Goal: Navigation & Orientation: Find specific page/section

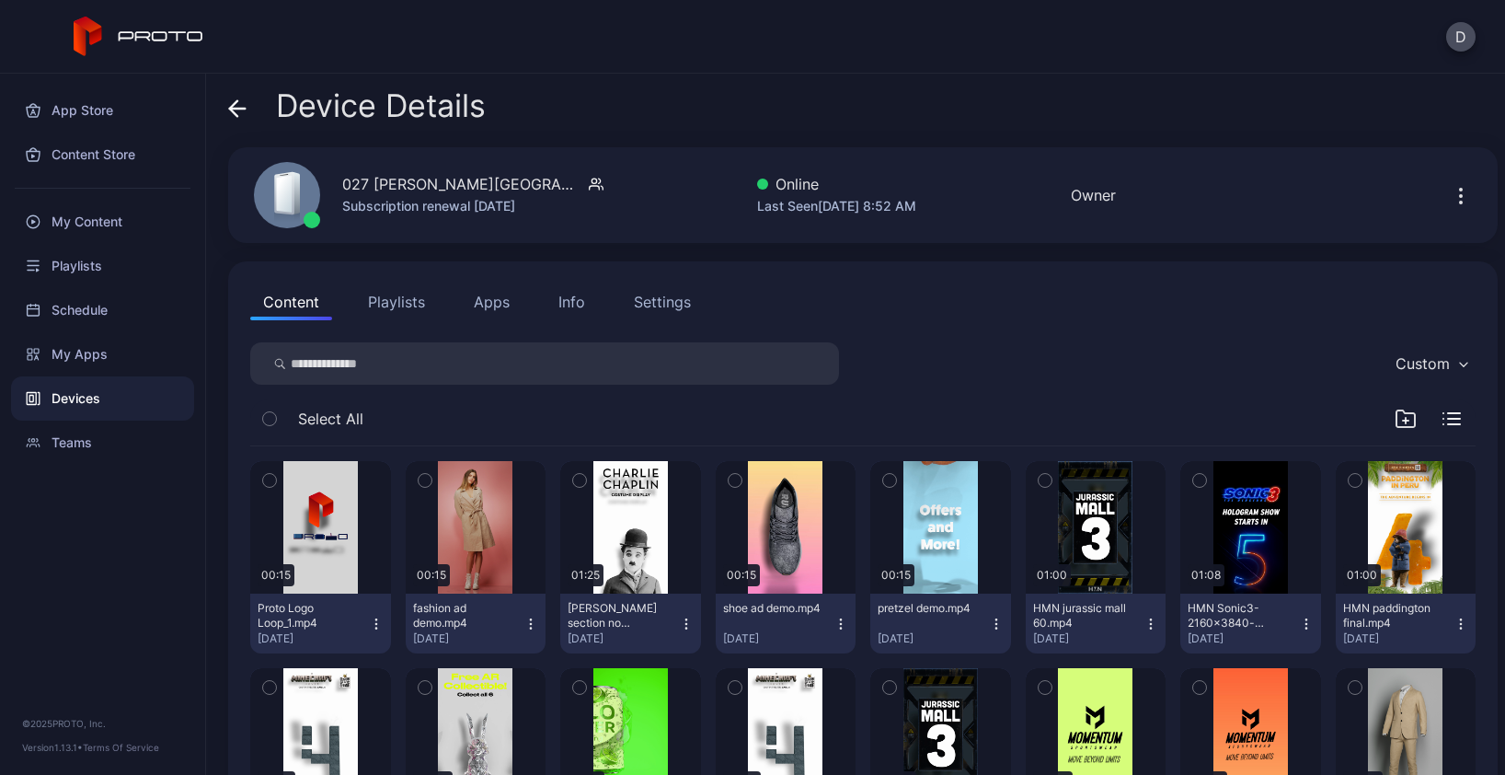
click at [417, 302] on button "Playlists" at bounding box center [396, 301] width 83 height 37
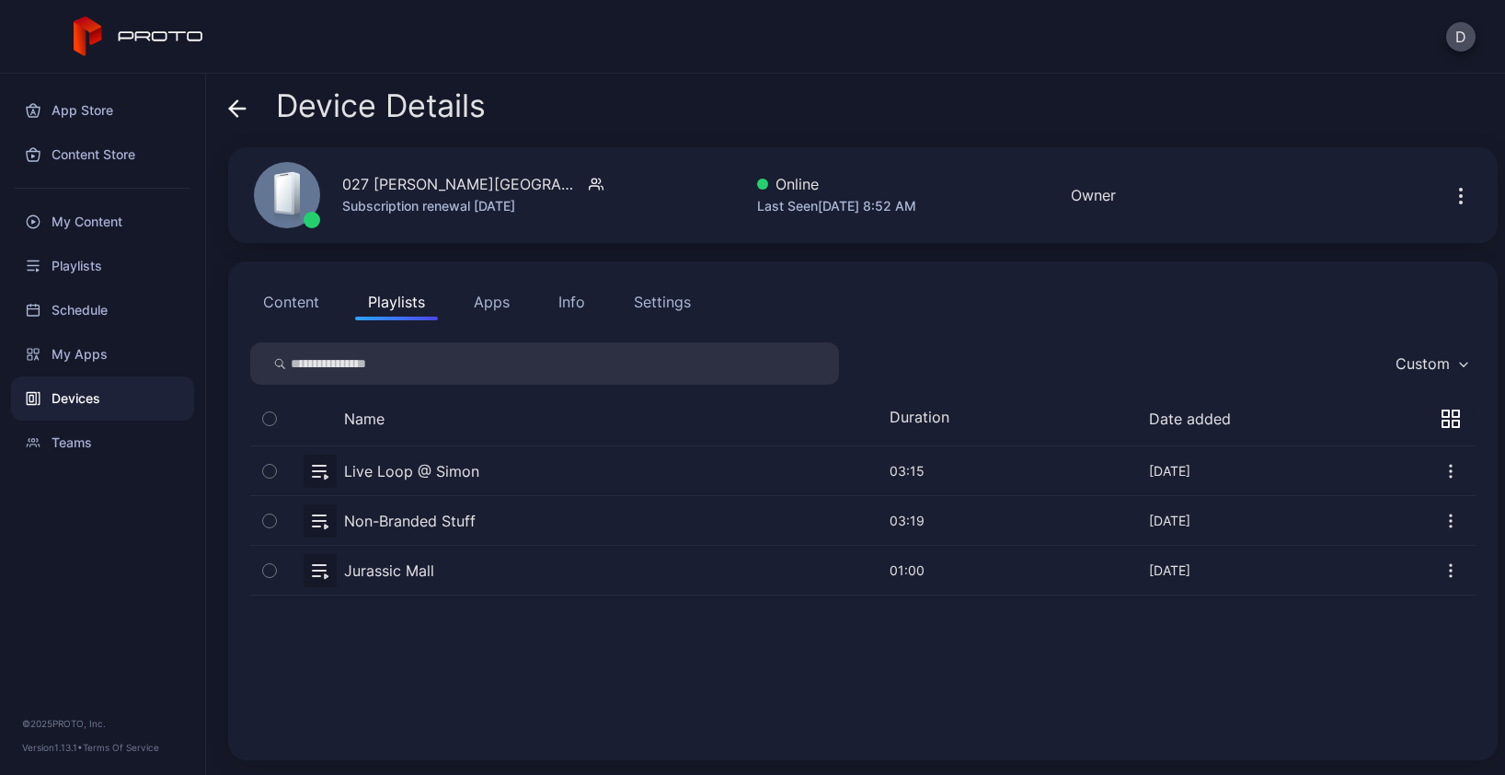
click at [504, 302] on button "Apps" at bounding box center [492, 301] width 62 height 37
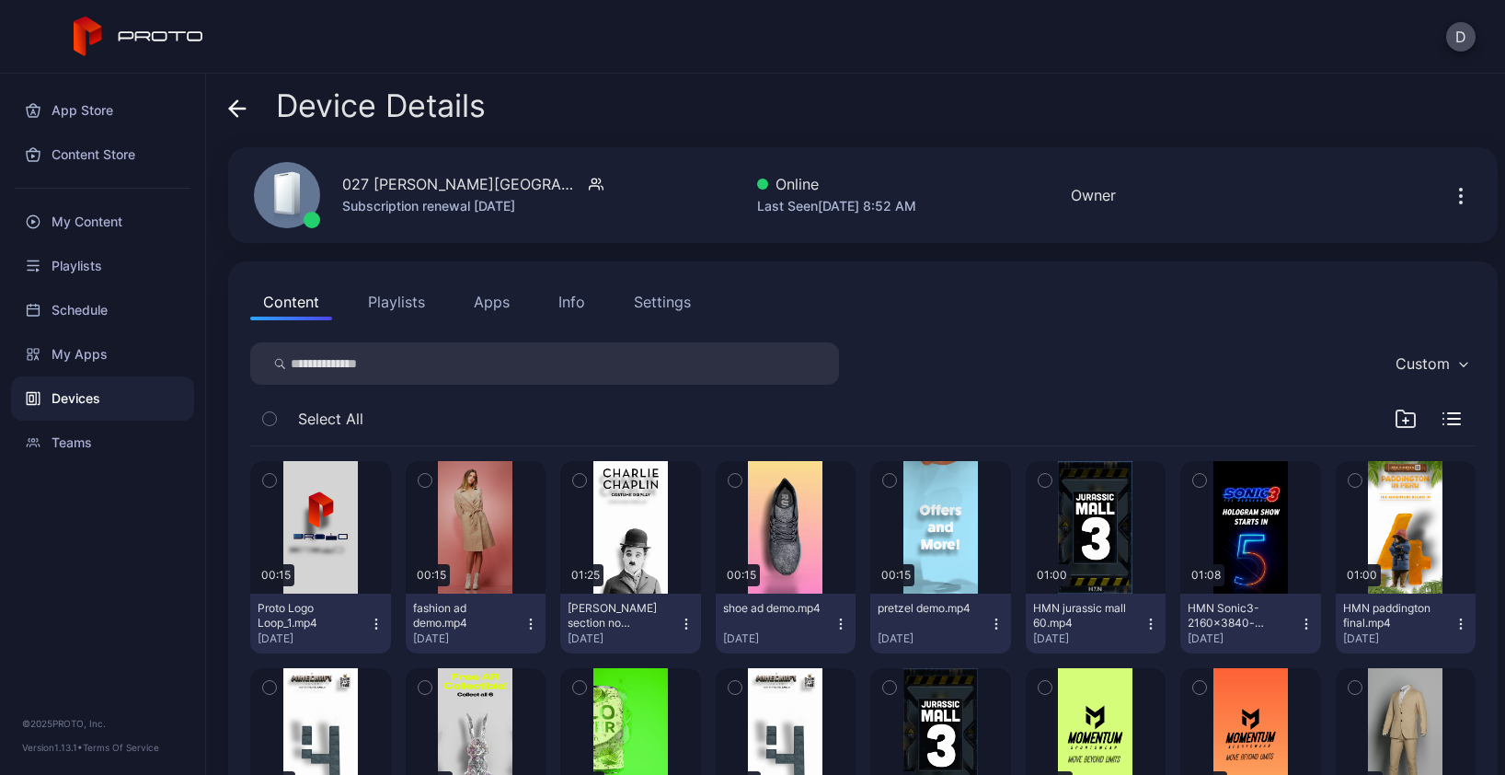
click at [501, 303] on button "Apps" at bounding box center [492, 301] width 62 height 37
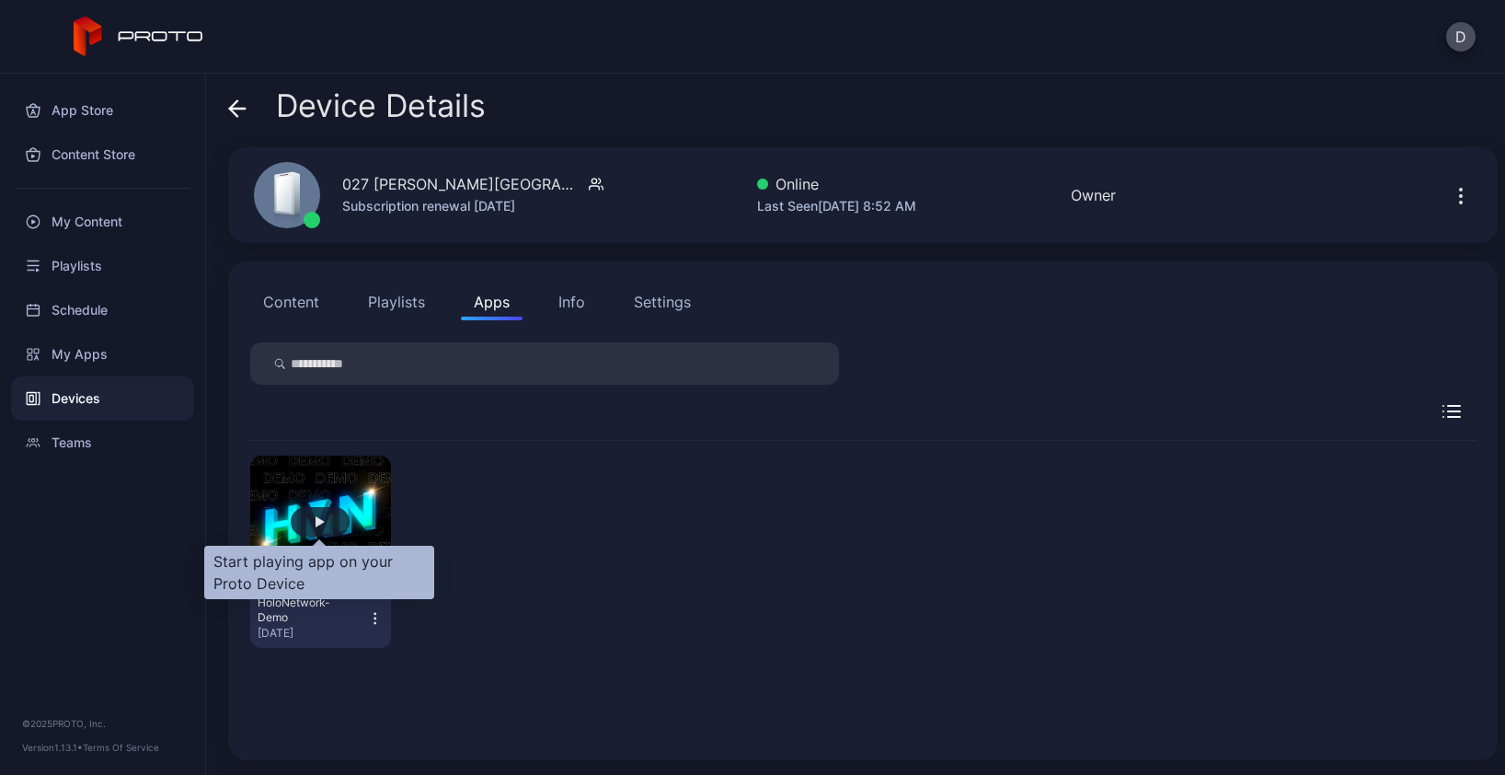
click at [331, 522] on div "button" at bounding box center [320, 521] width 59 height 29
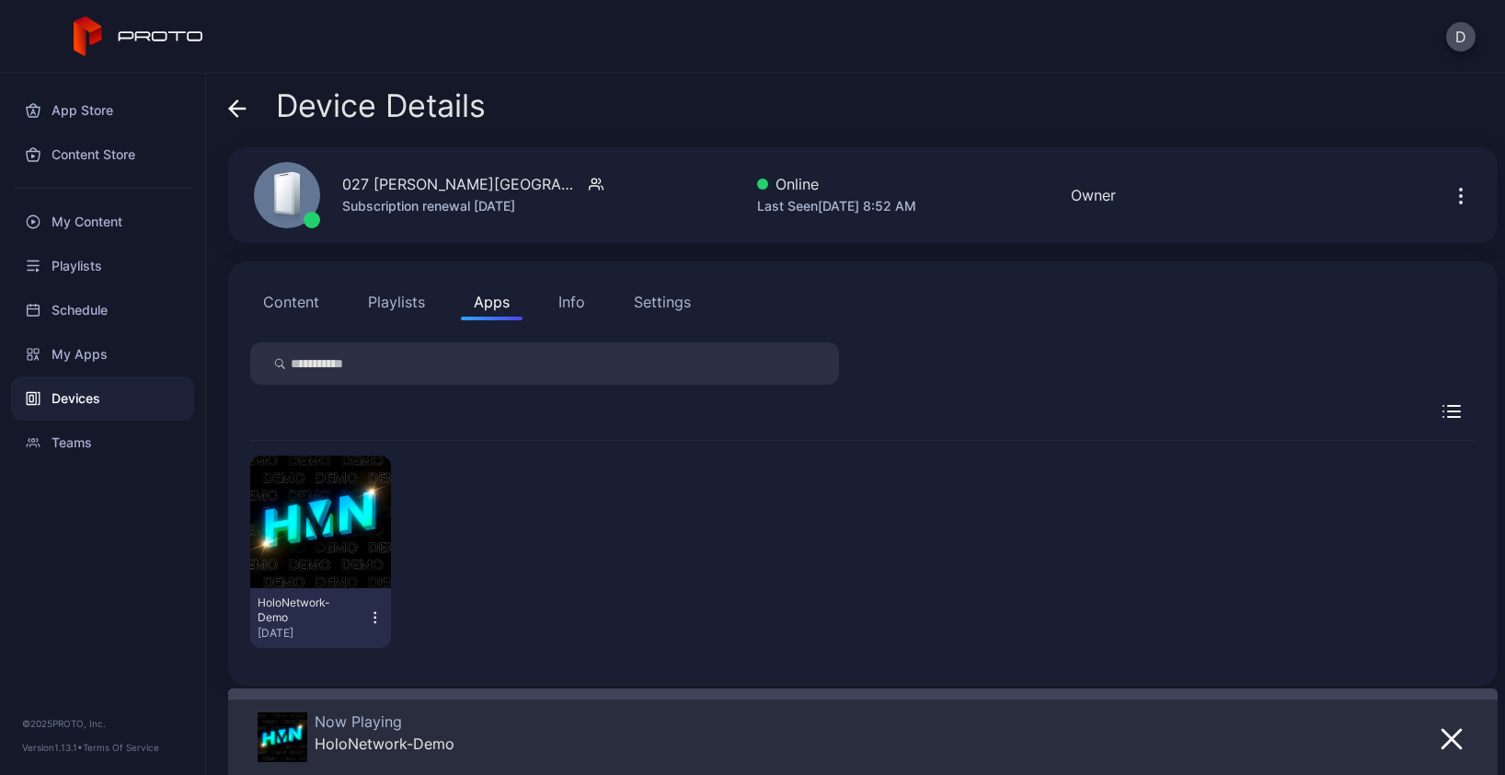
click at [372, 624] on icon "button" at bounding box center [375, 617] width 16 height 18
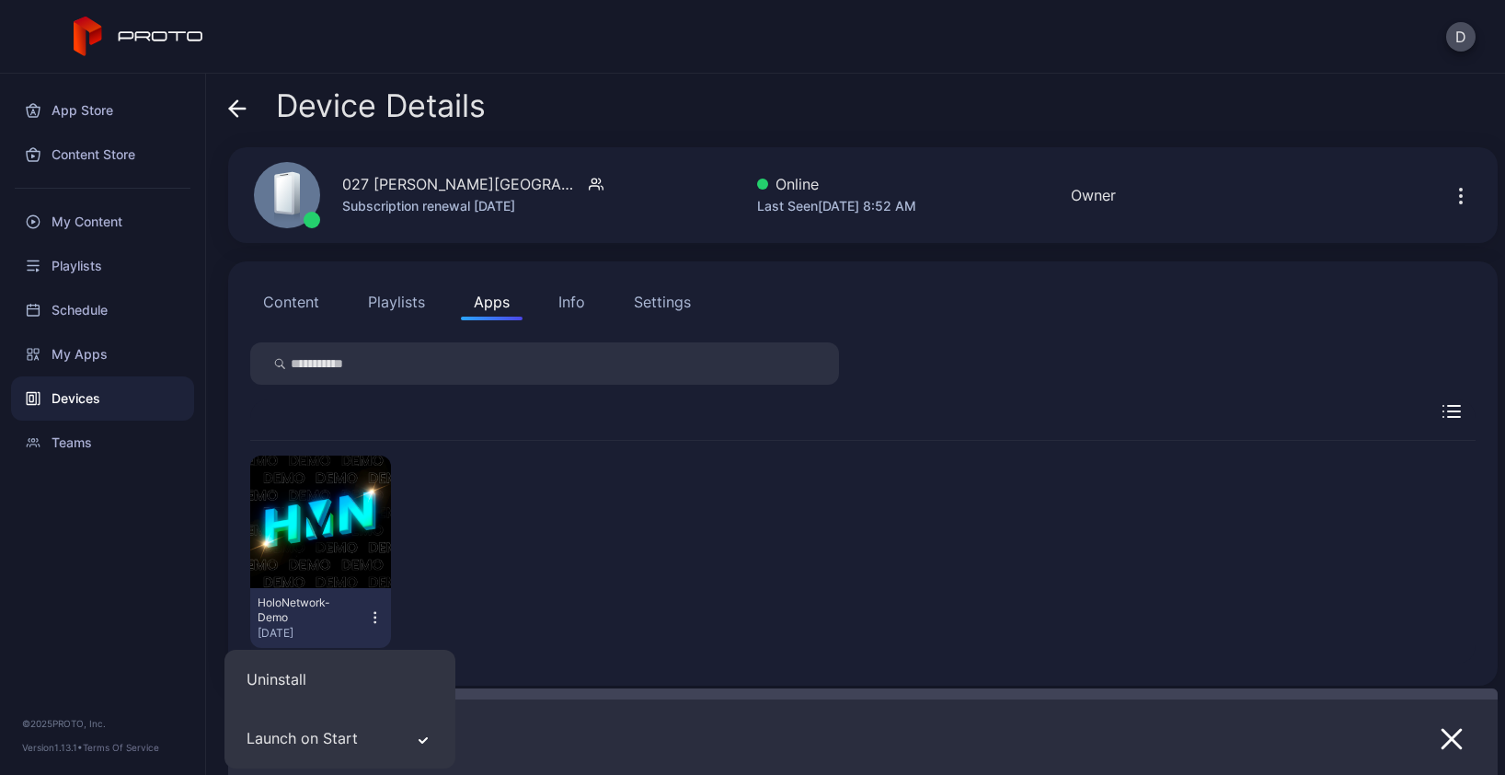
click at [512, 533] on div "HoloNetwork-Demo Aug 18, 2025" at bounding box center [862, 552] width 1225 height 222
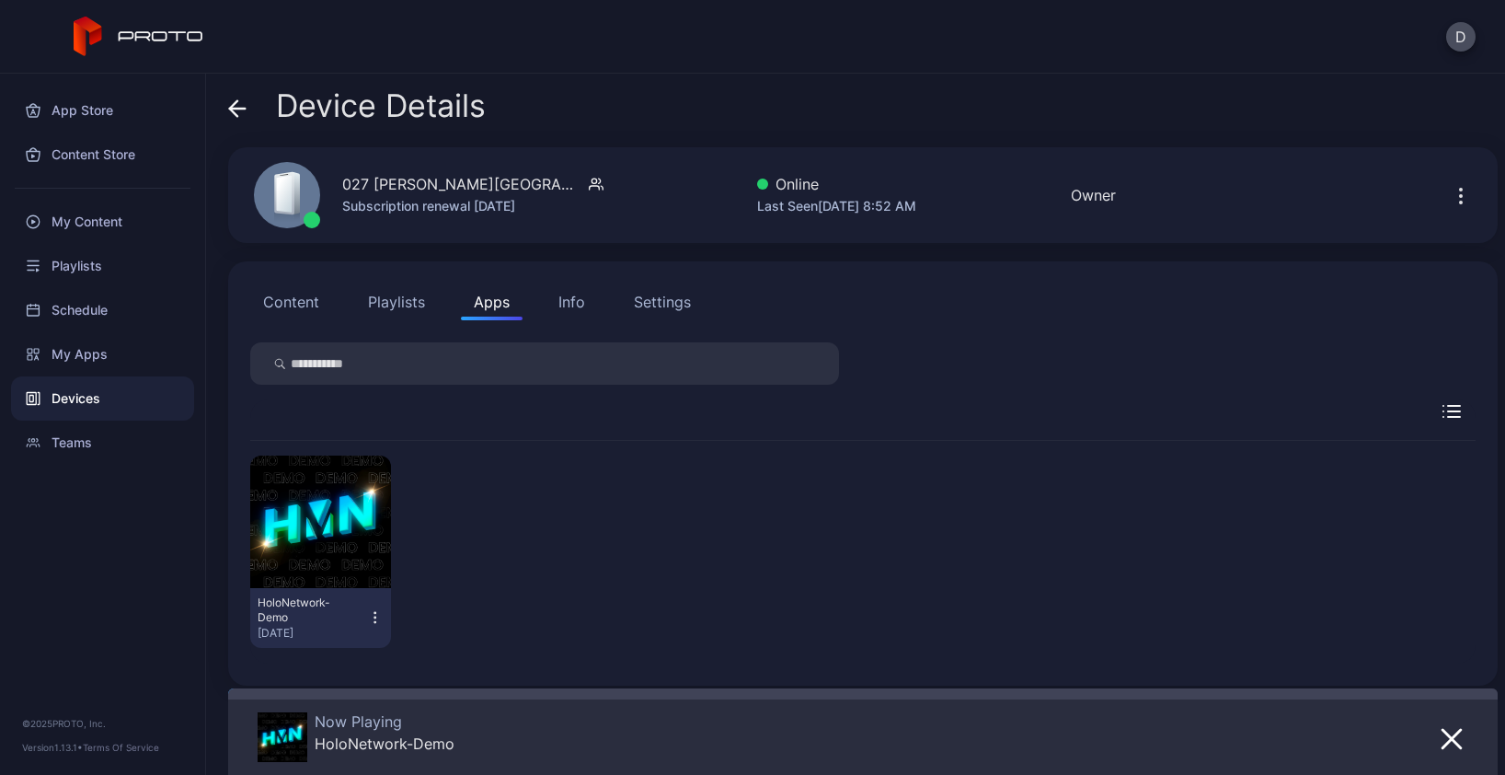
click at [239, 105] on icon at bounding box center [237, 108] width 18 height 18
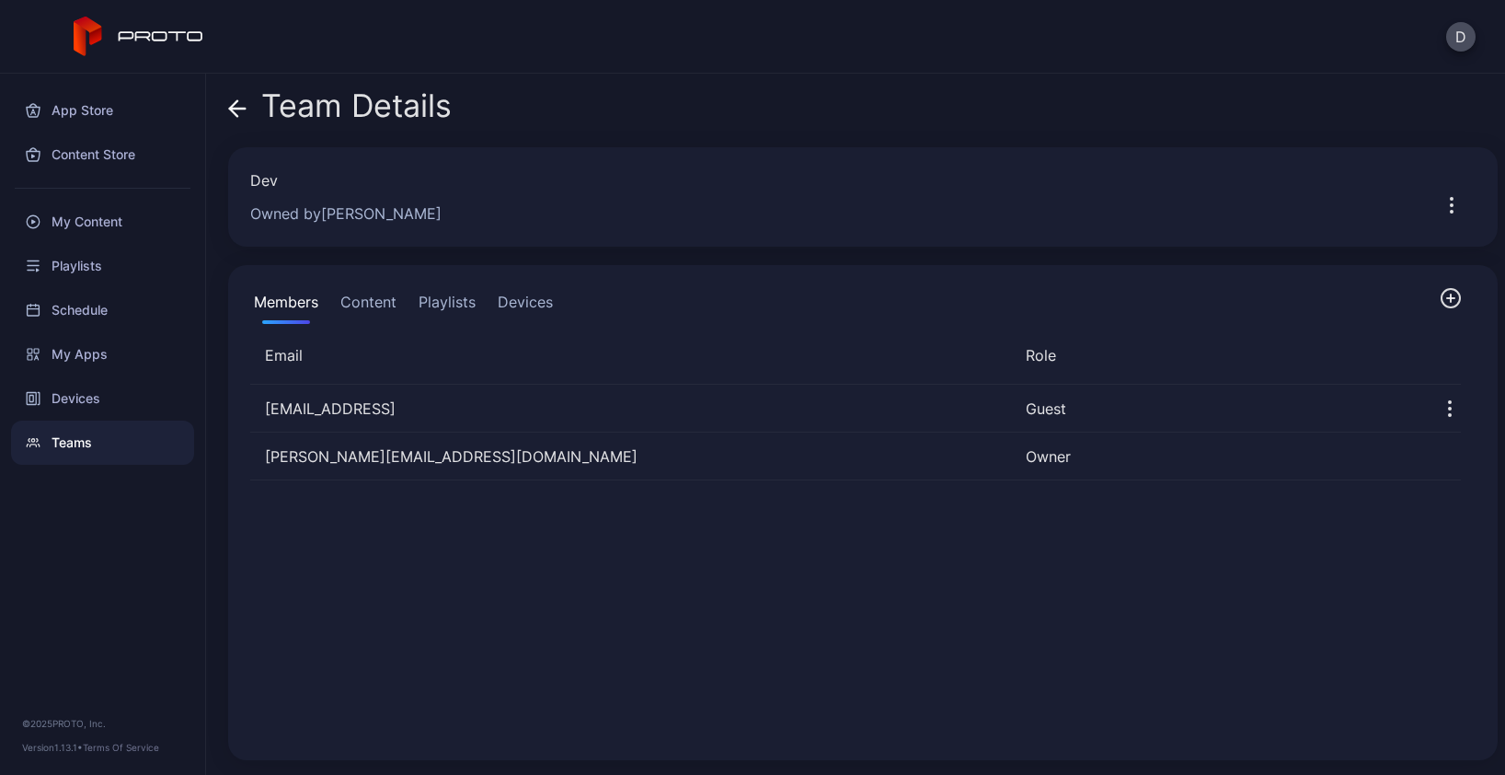
click at [542, 304] on button "Devices" at bounding box center [525, 305] width 63 height 37
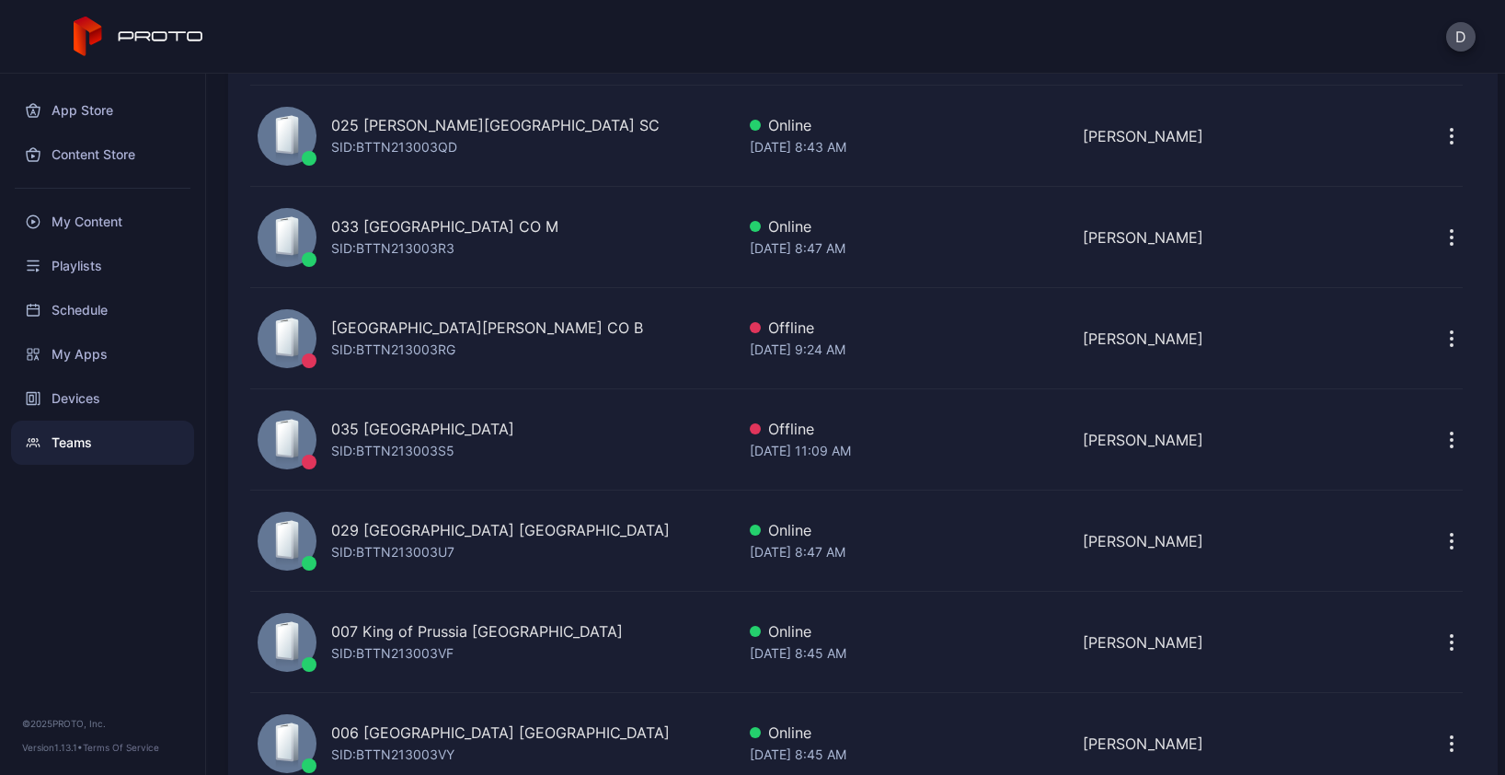
scroll to position [1121, 0]
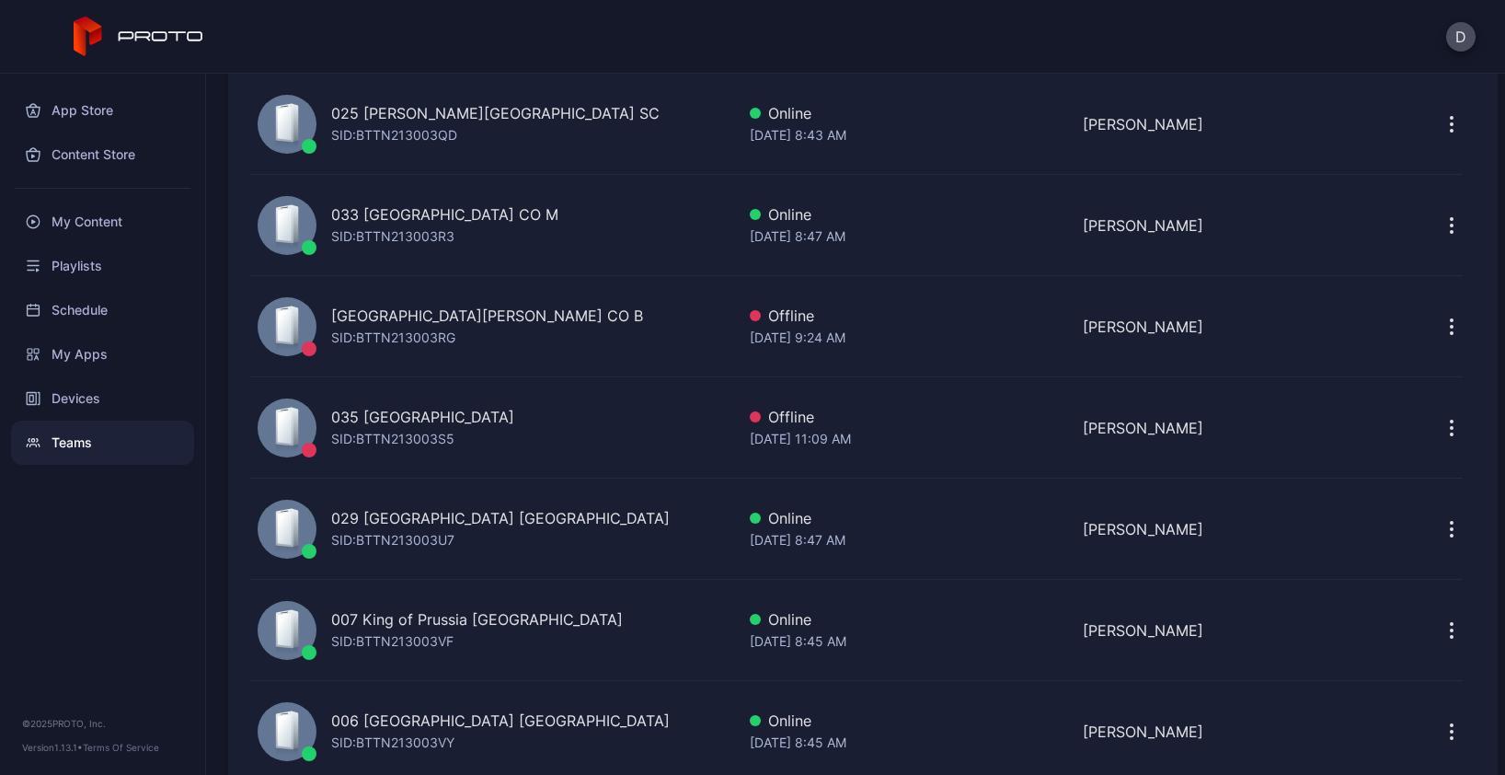
click at [565, 408] on div "035 Mission Viejo CA SID: BTTN213003S5" at bounding box center [492, 427] width 485 height 85
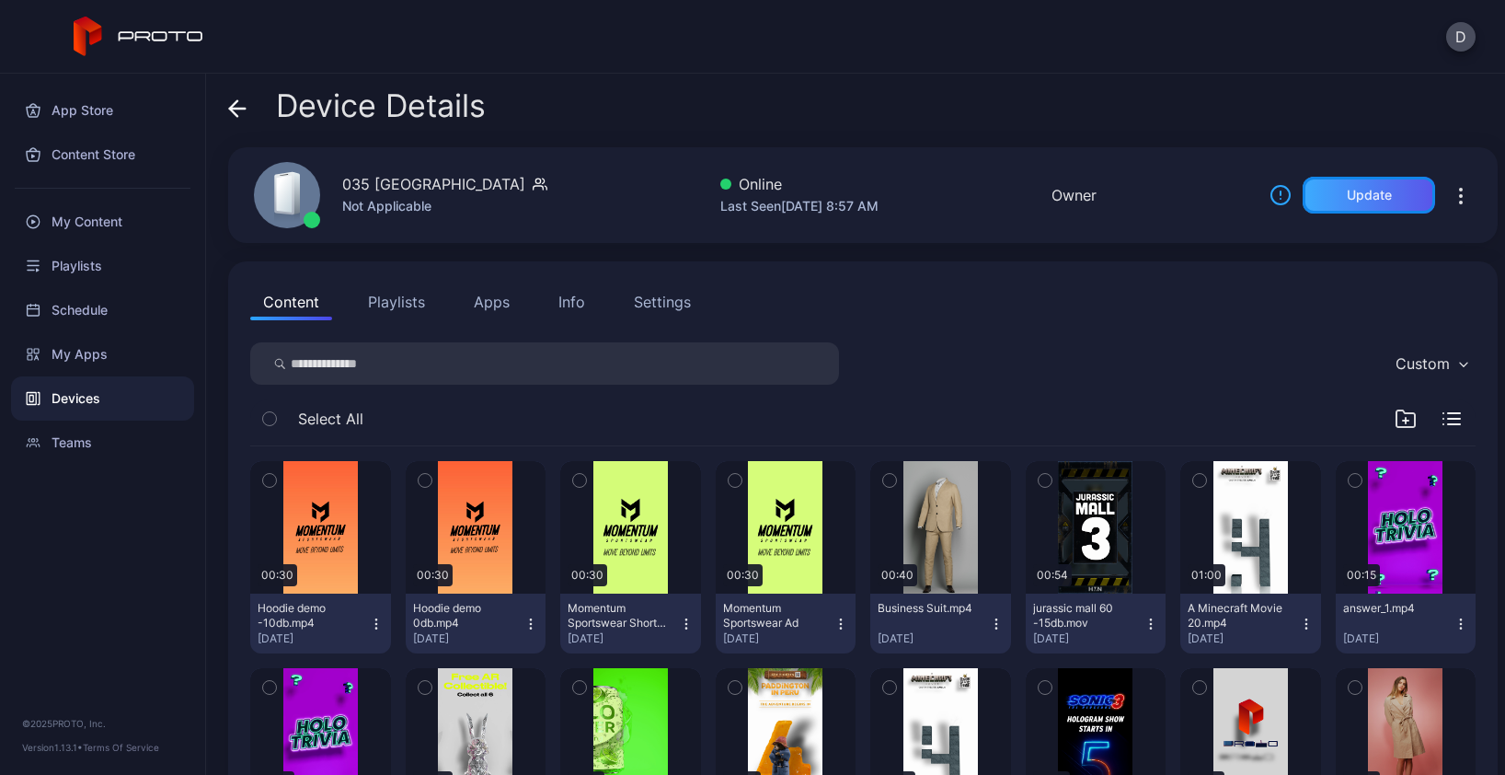
click at [1351, 195] on div "Update" at bounding box center [1369, 195] width 45 height 15
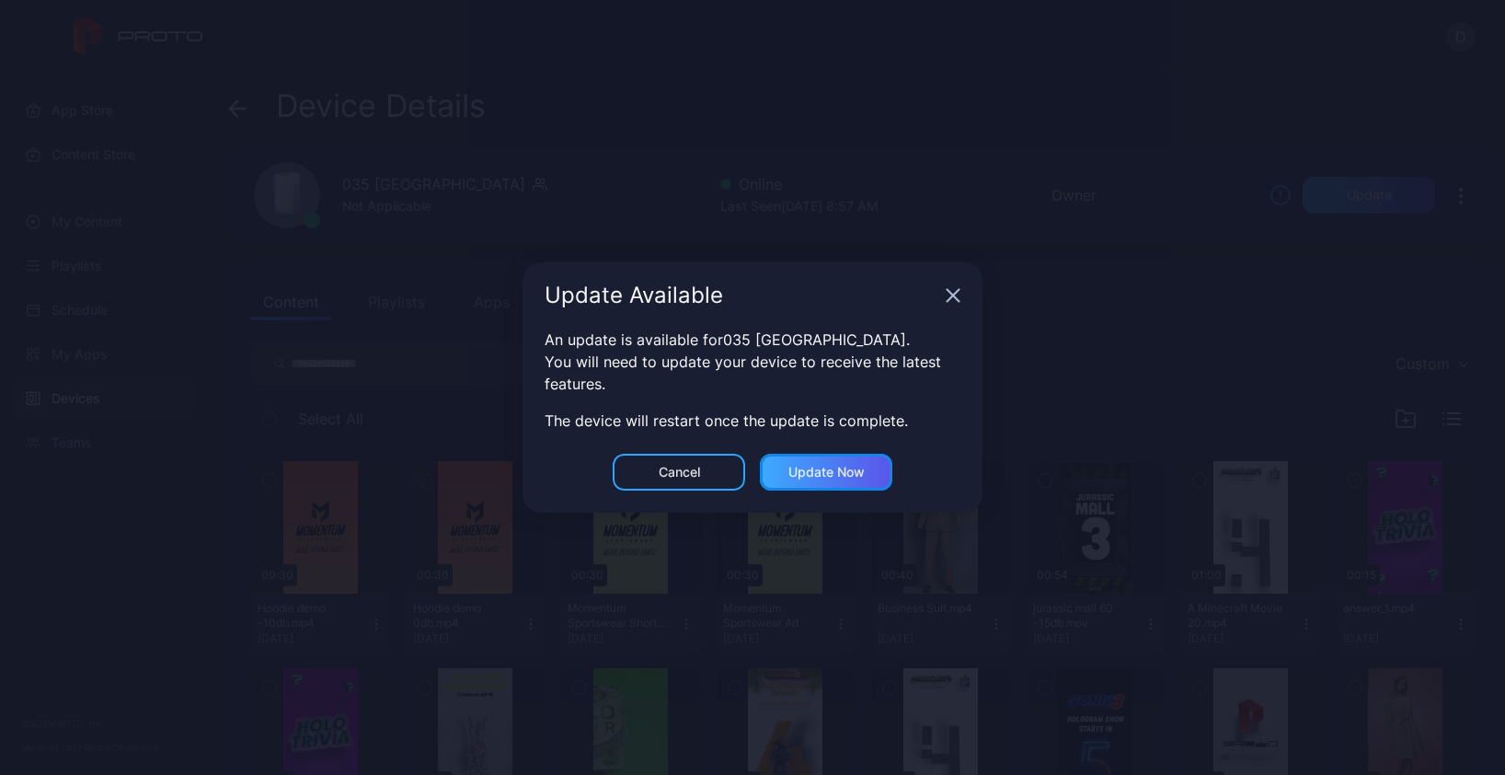
click at [835, 477] on div "Update now" at bounding box center [826, 472] width 76 height 15
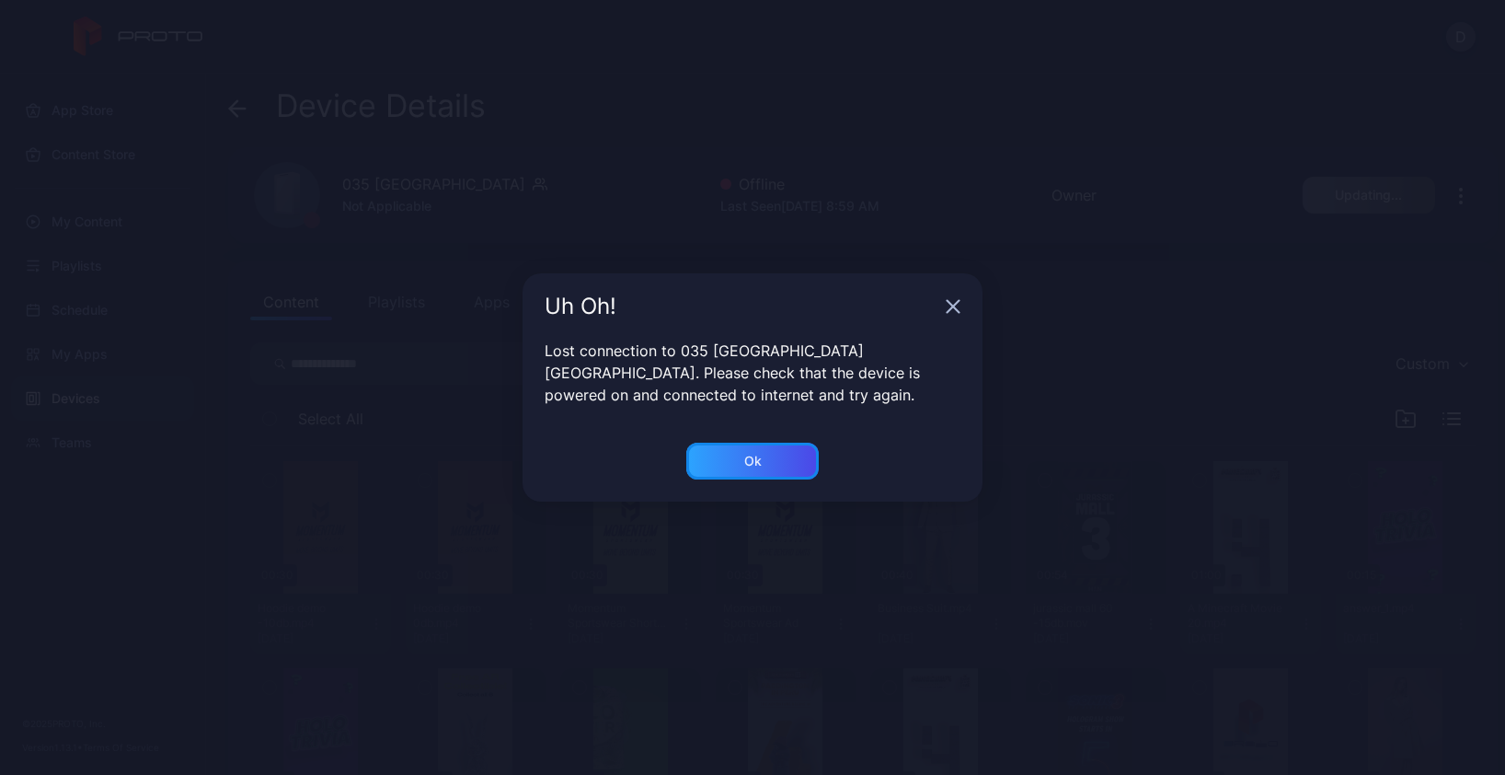
click at [731, 459] on div "Ok" at bounding box center [752, 461] width 132 height 37
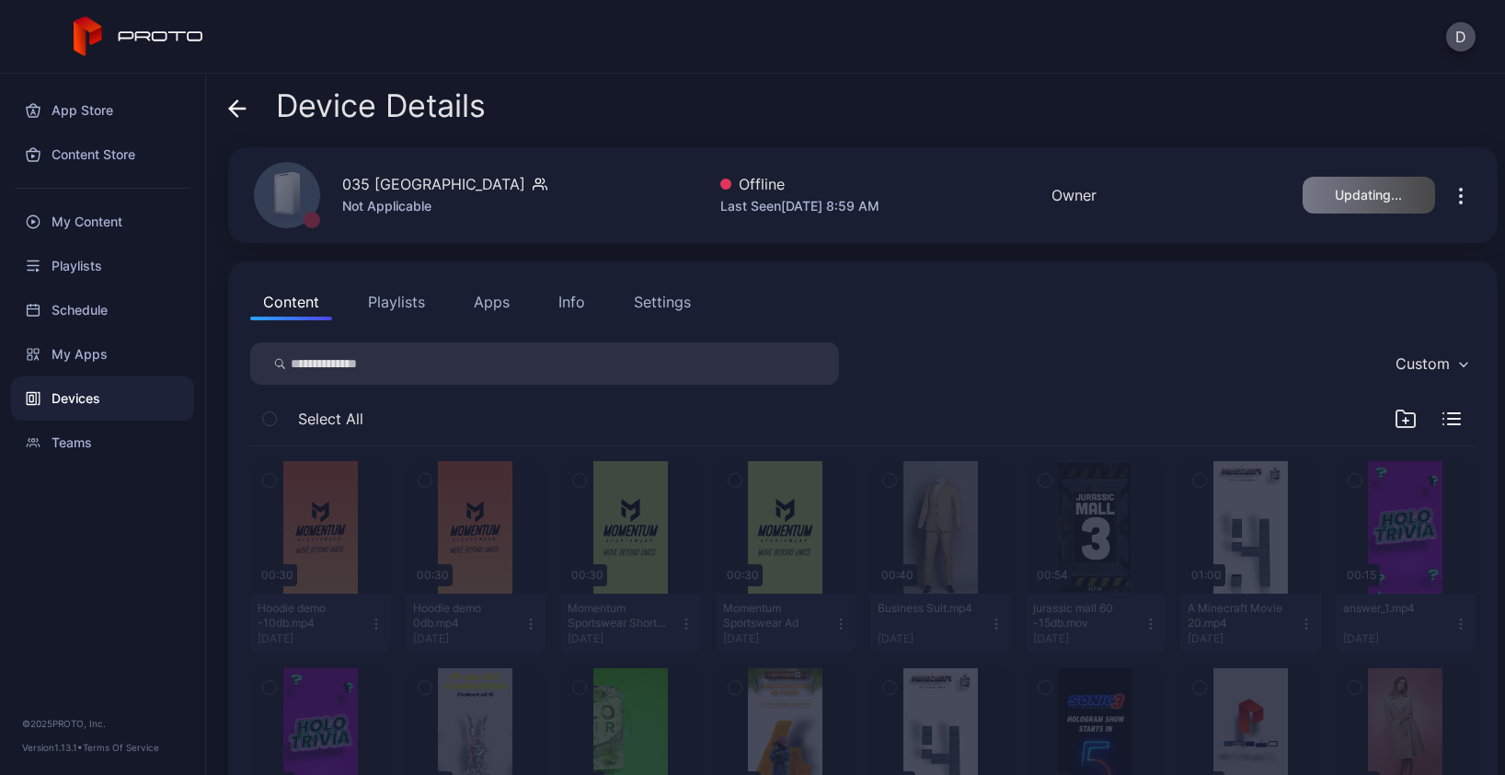
click at [624, 201] on div "035 Mission Viejo CA Not Applicable Offline Last Seen Sep 02, 2025 at 8:59 AM O…" at bounding box center [863, 195] width 1270 height 96
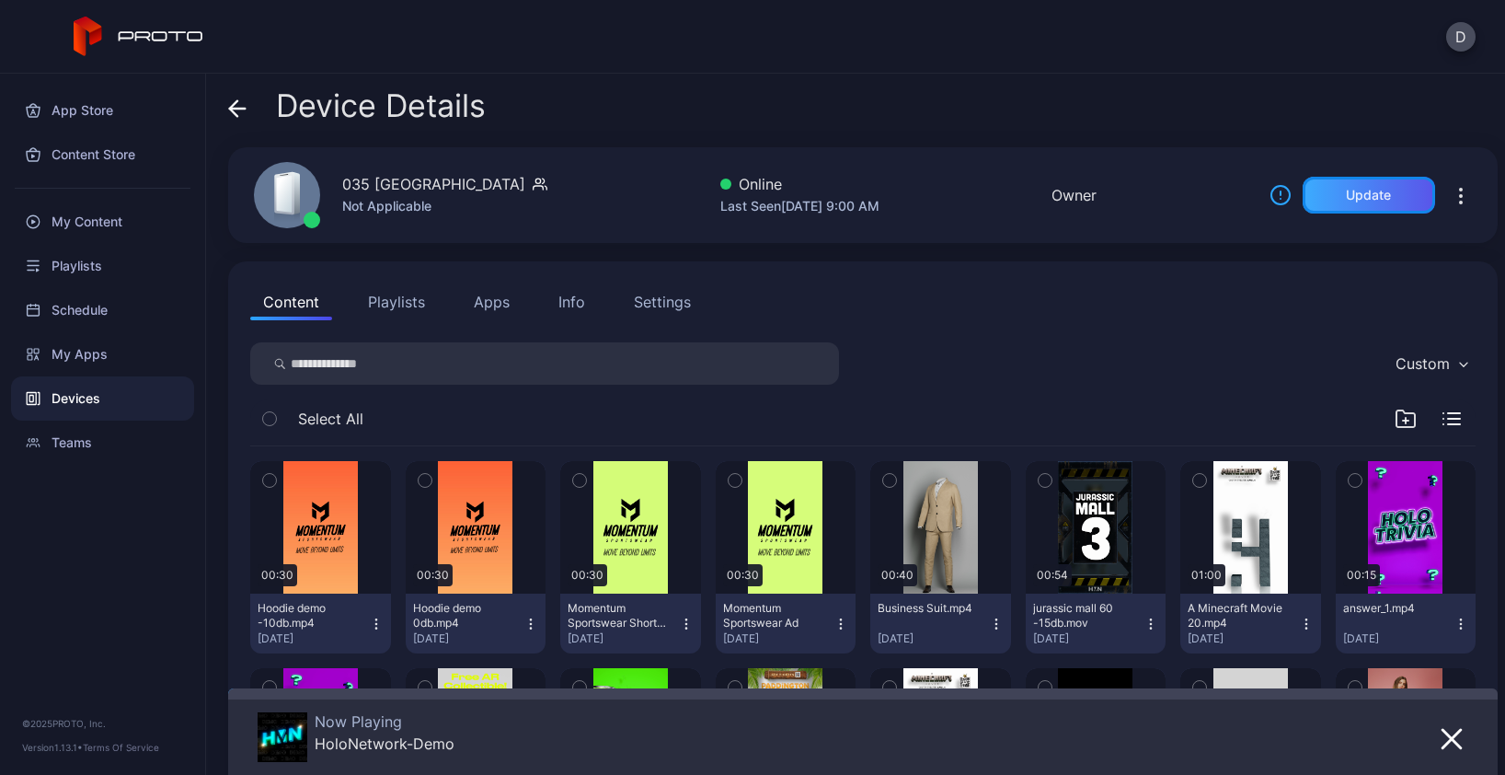
click at [1351, 193] on div "Update" at bounding box center [1368, 195] width 45 height 15
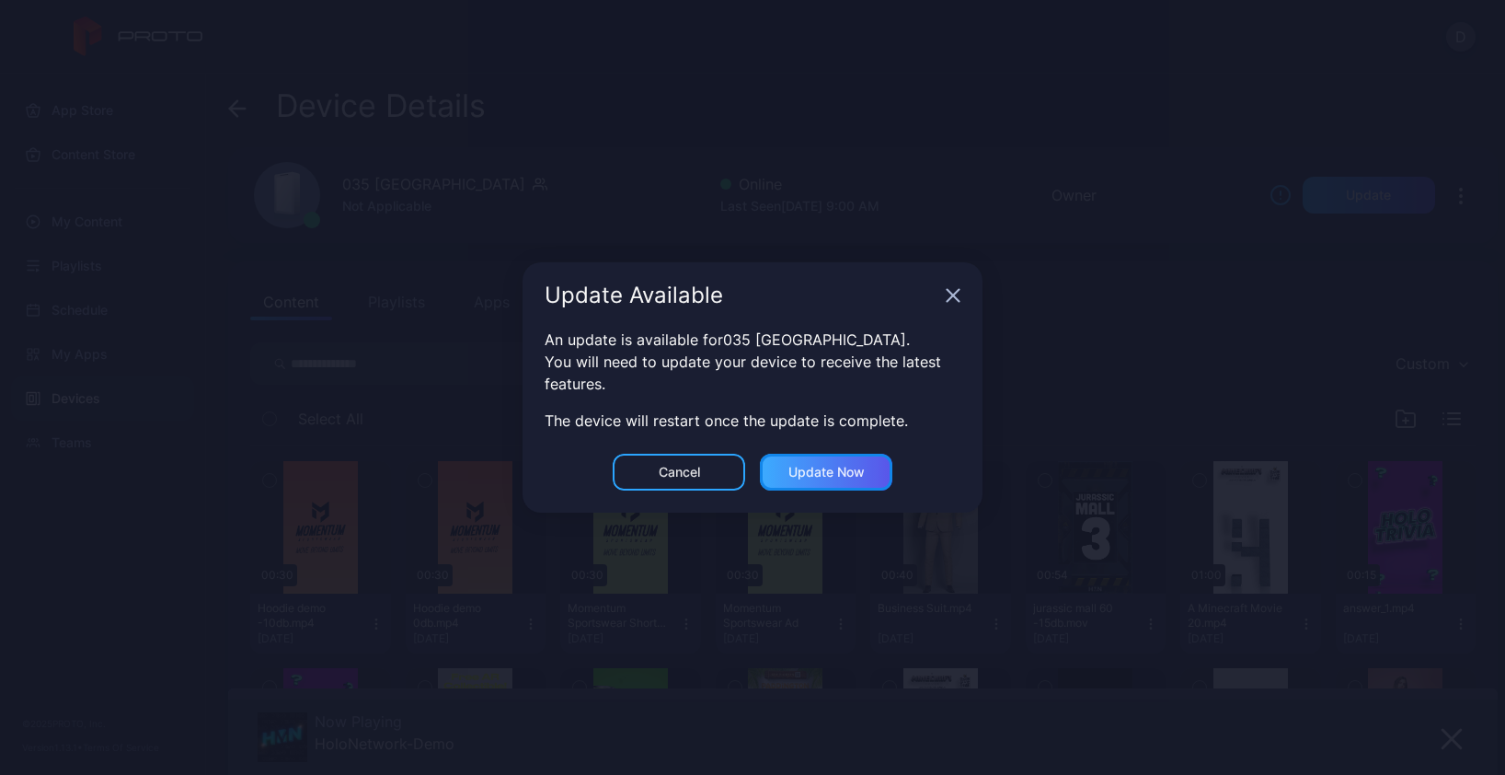
click at [829, 475] on div "Update now" at bounding box center [826, 472] width 76 height 15
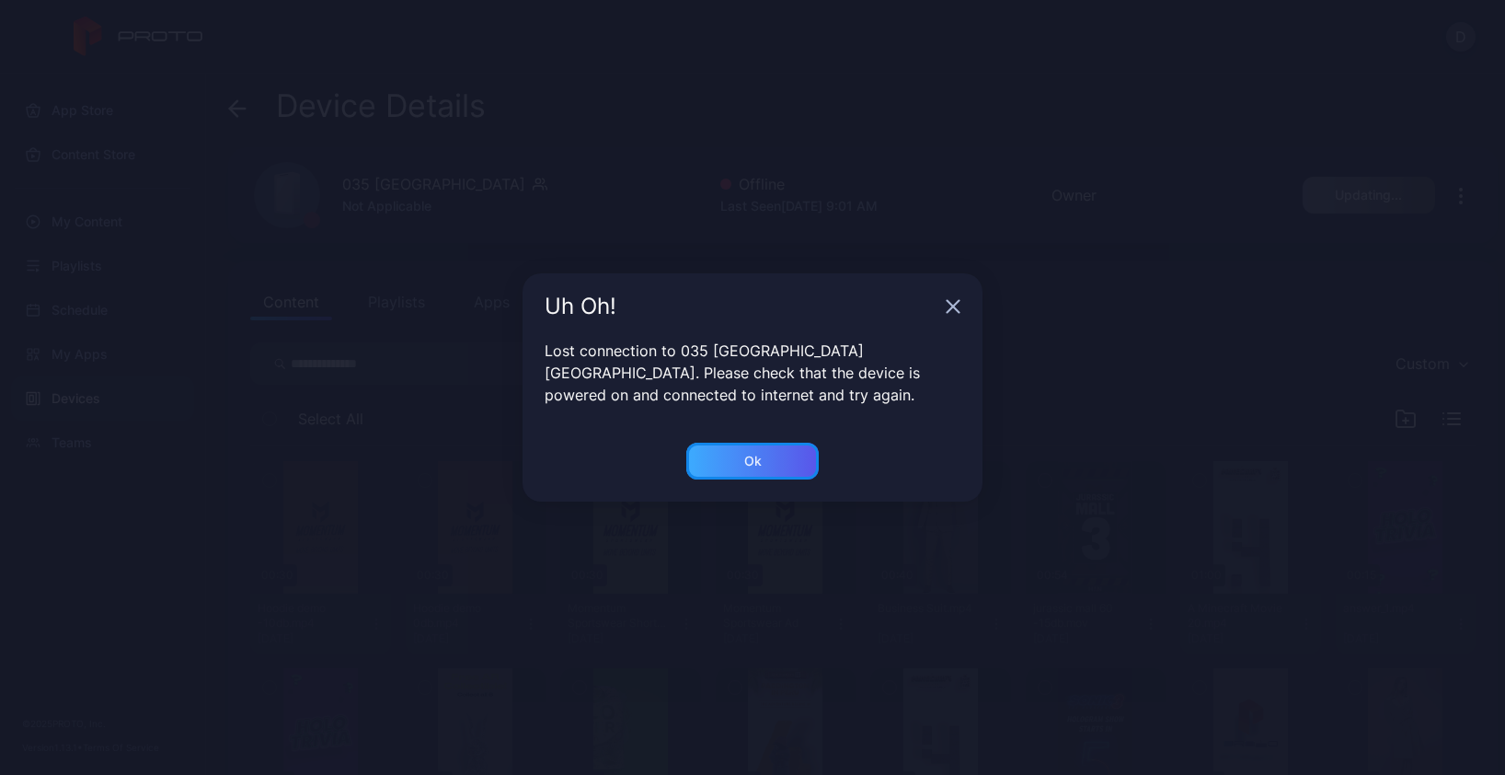
click at [738, 462] on div "Ok" at bounding box center [752, 461] width 132 height 37
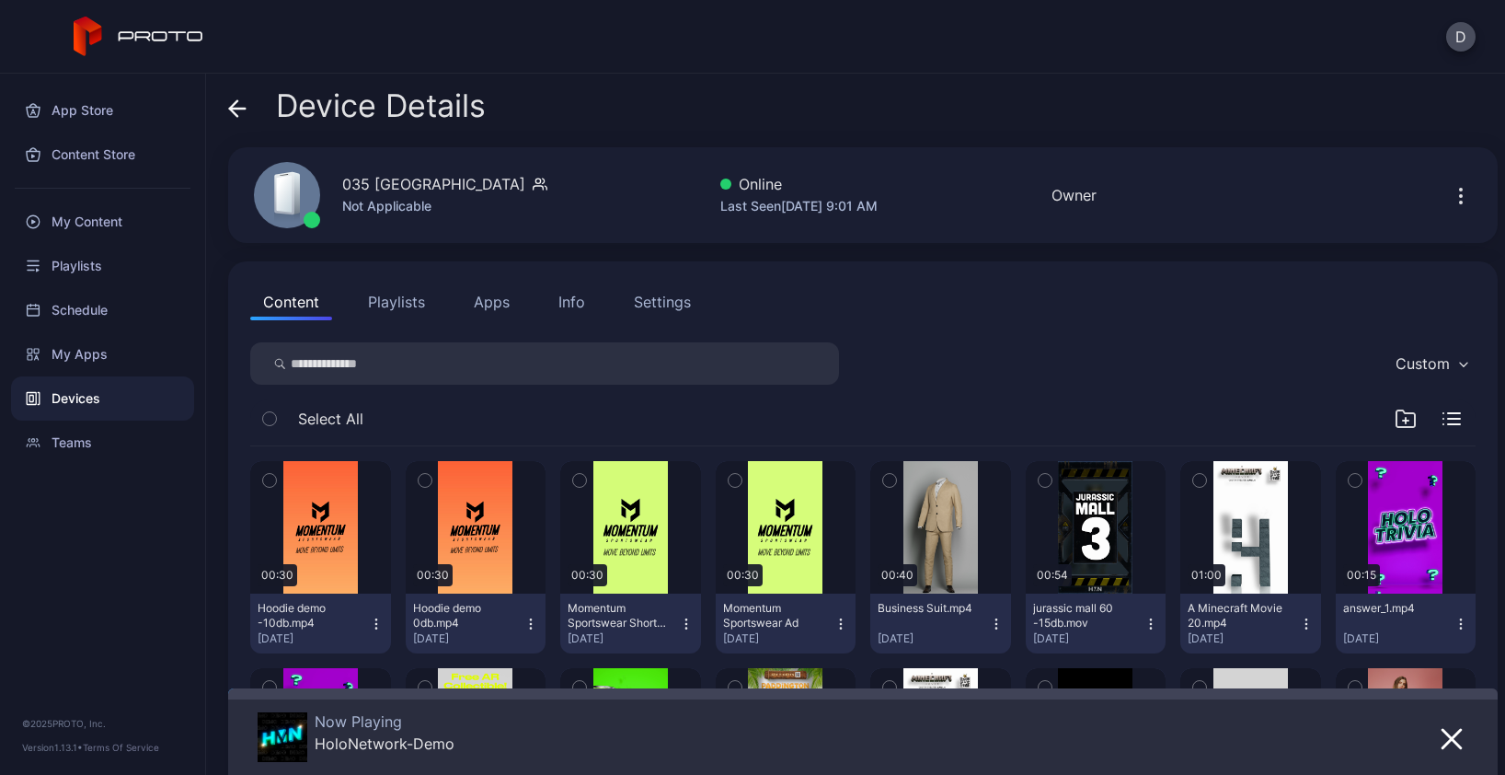
click at [669, 298] on div "Settings" at bounding box center [662, 302] width 57 height 22
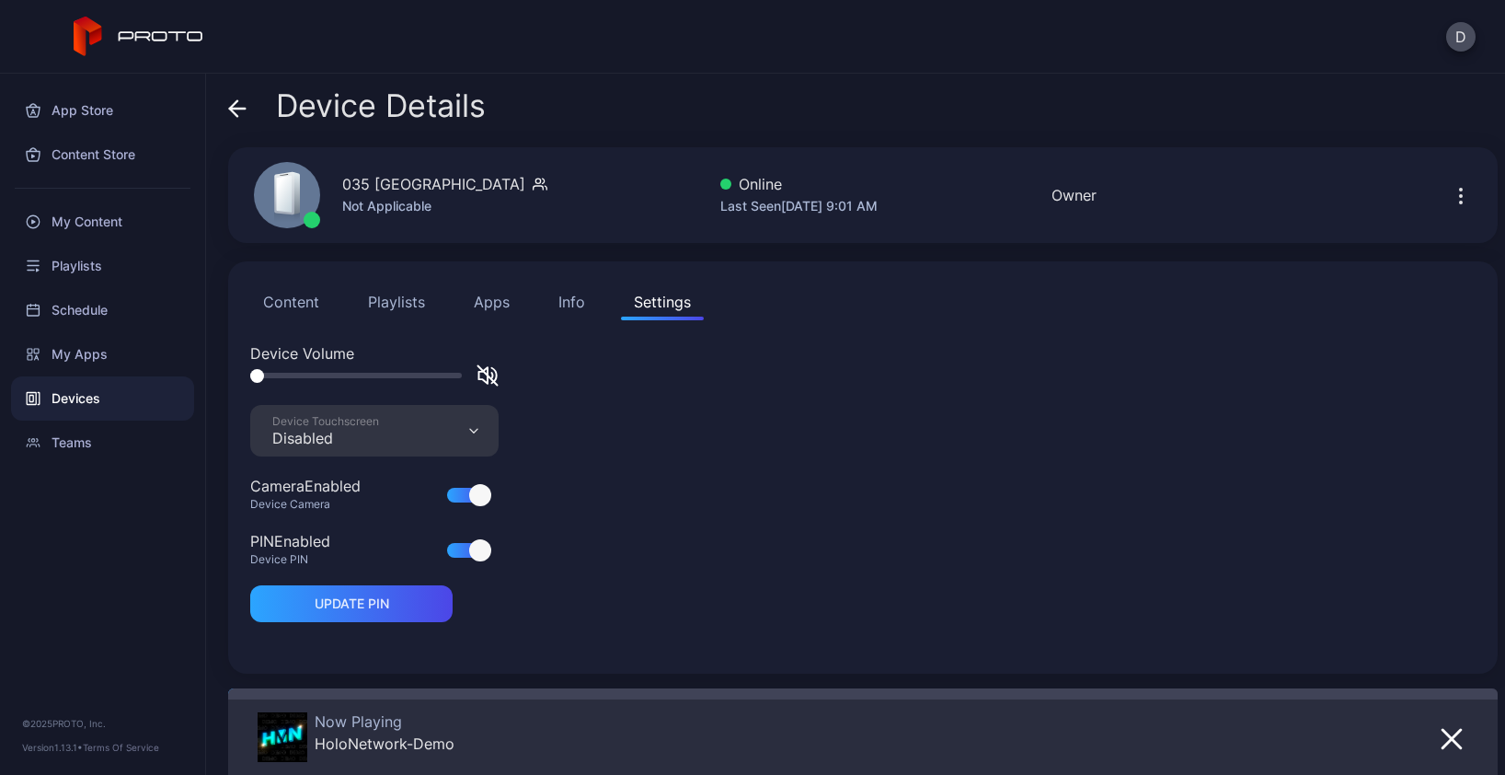
click at [565, 302] on div "Info" at bounding box center [571, 302] width 27 height 22
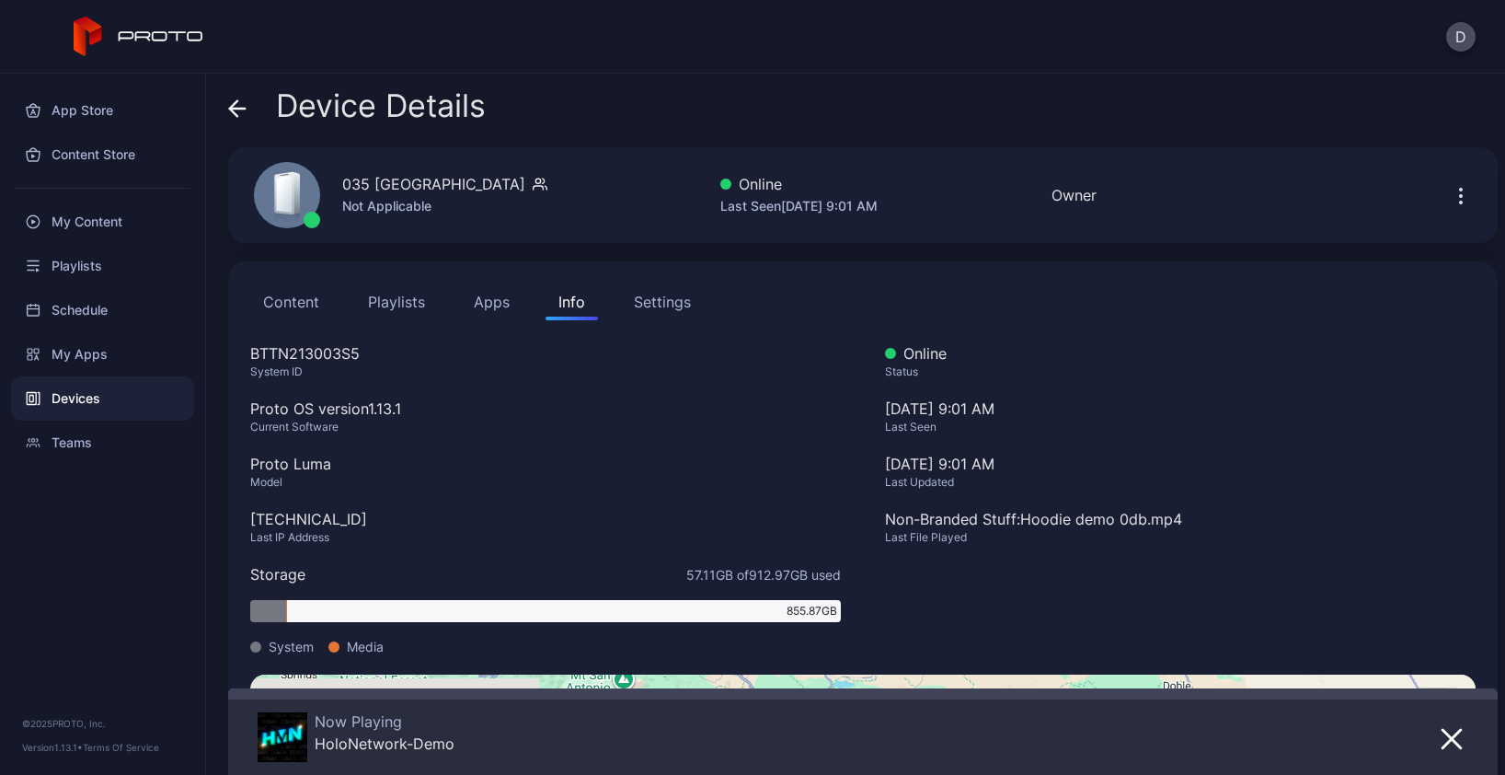
click at [677, 307] on div "Settings" at bounding box center [662, 302] width 57 height 22
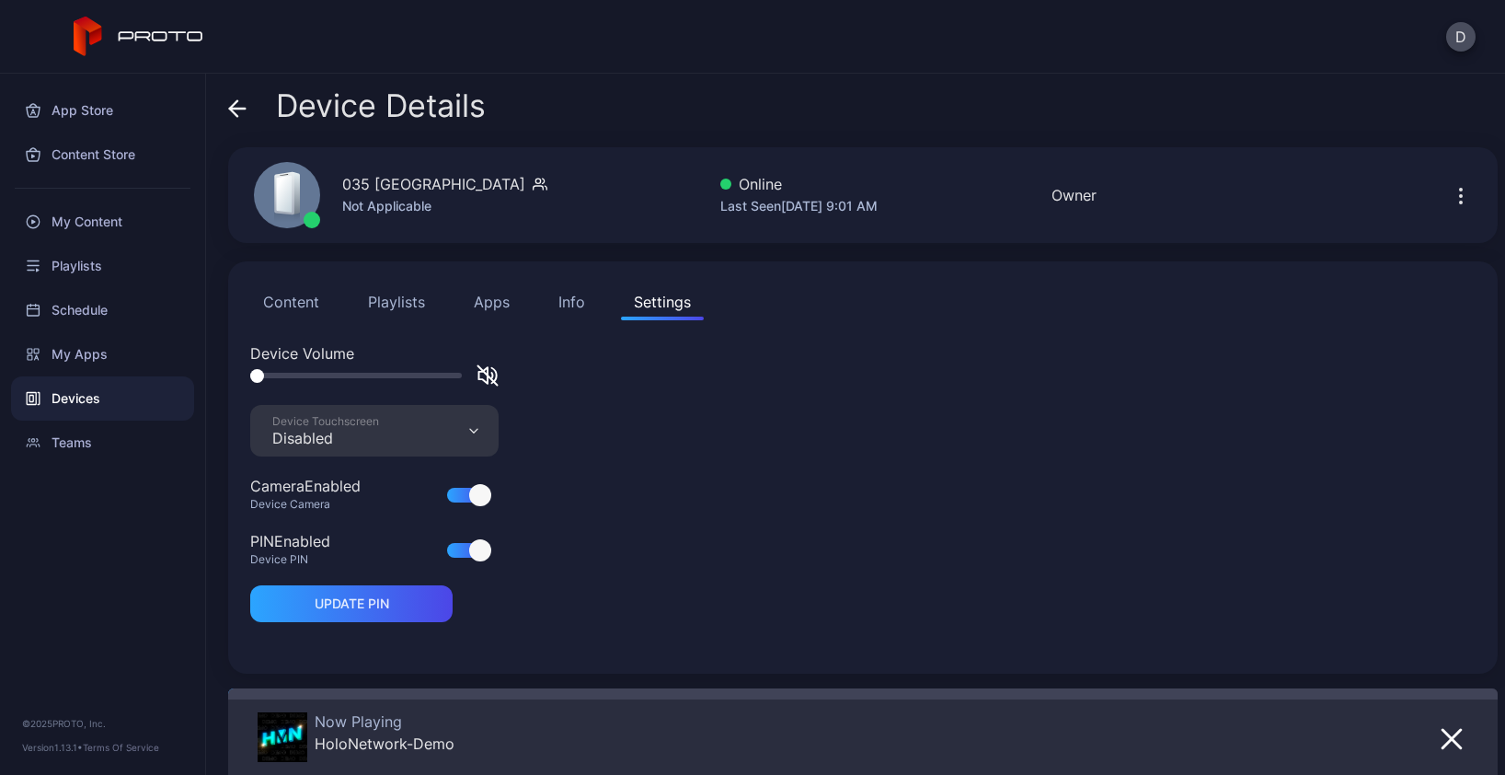
click at [490, 378] on icon "button" at bounding box center [487, 375] width 19 height 19
click at [489, 376] on icon "button" at bounding box center [488, 375] width 22 height 22
click at [570, 308] on div "Info" at bounding box center [571, 302] width 27 height 22
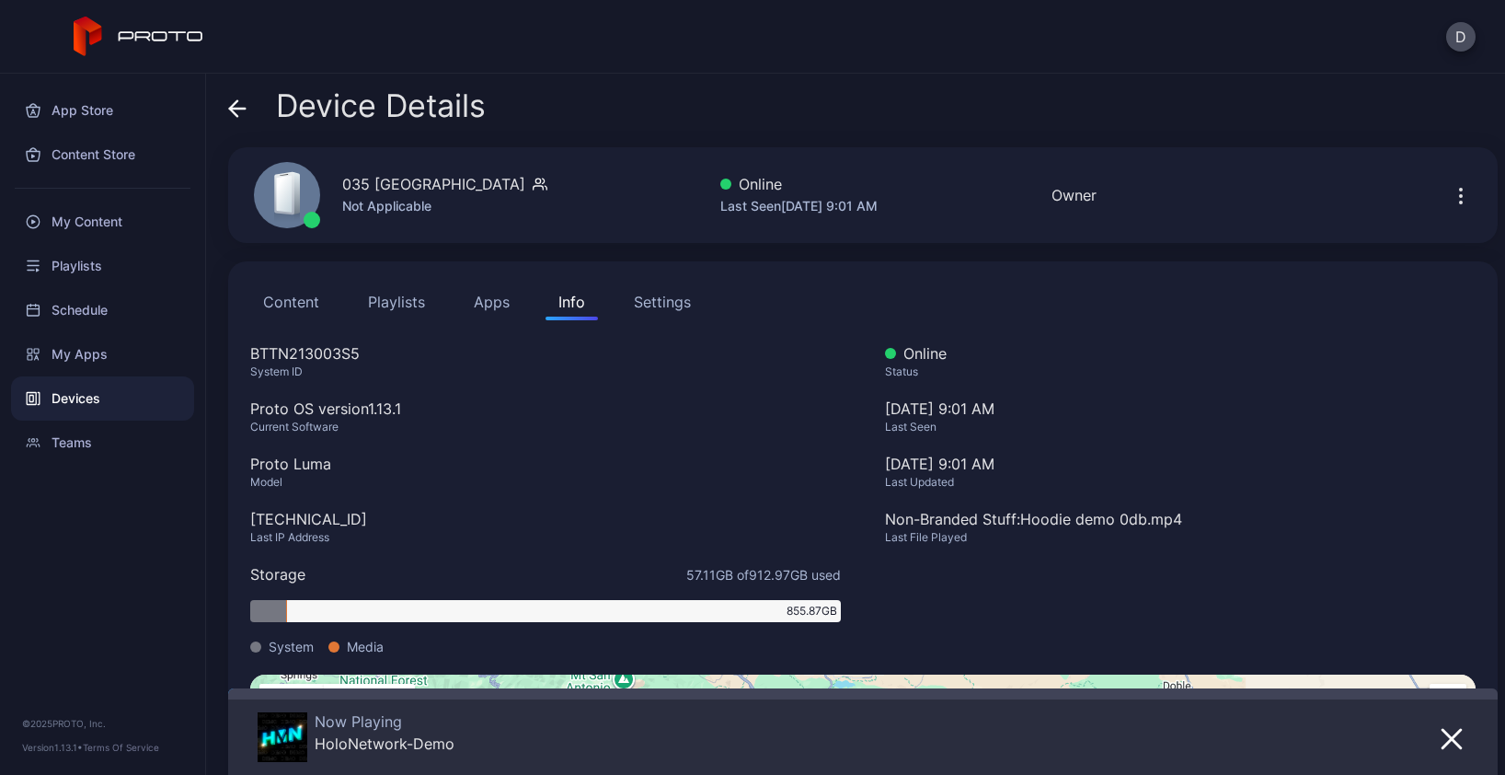
click at [643, 303] on div "Settings" at bounding box center [662, 302] width 57 height 22
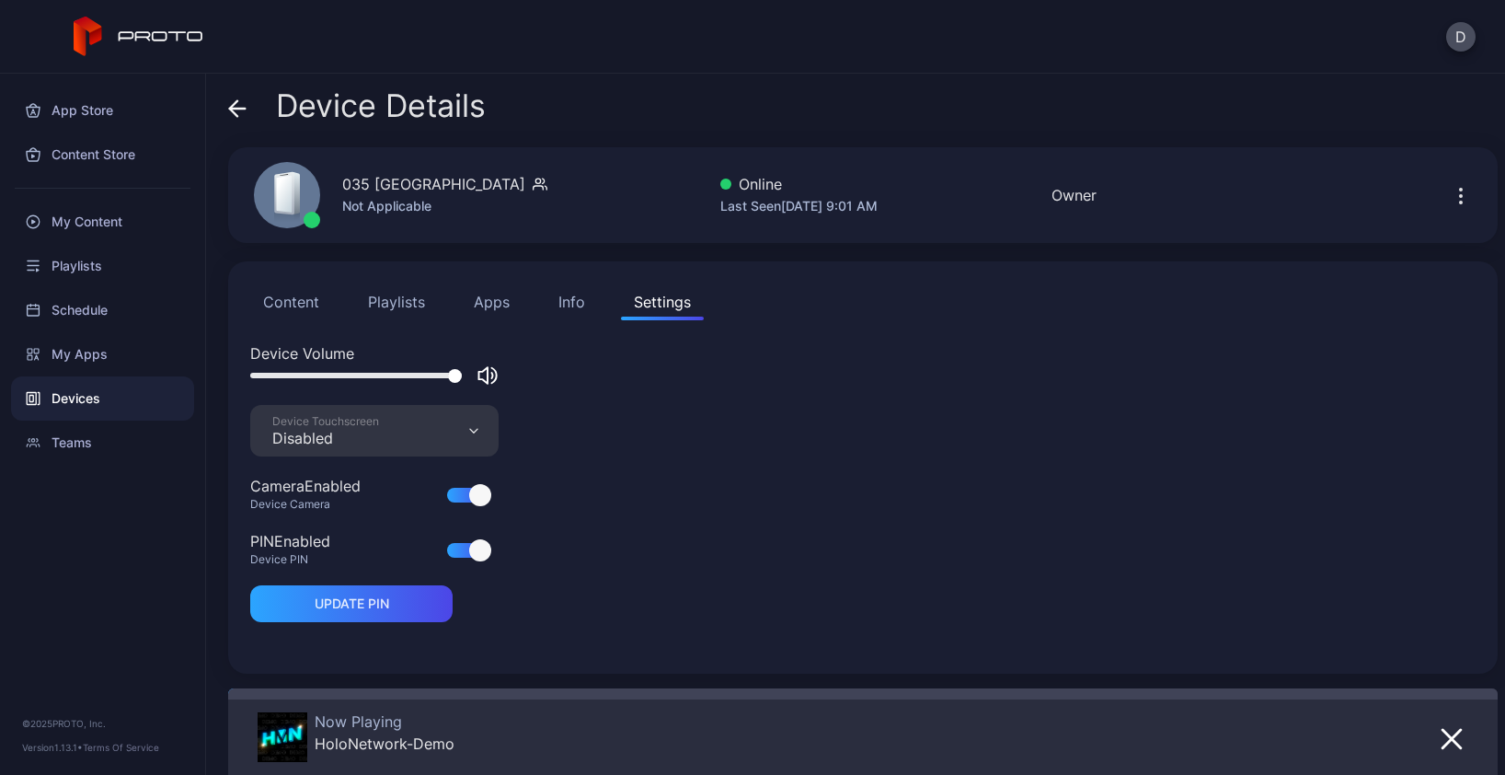
click at [236, 110] on icon at bounding box center [237, 108] width 18 height 18
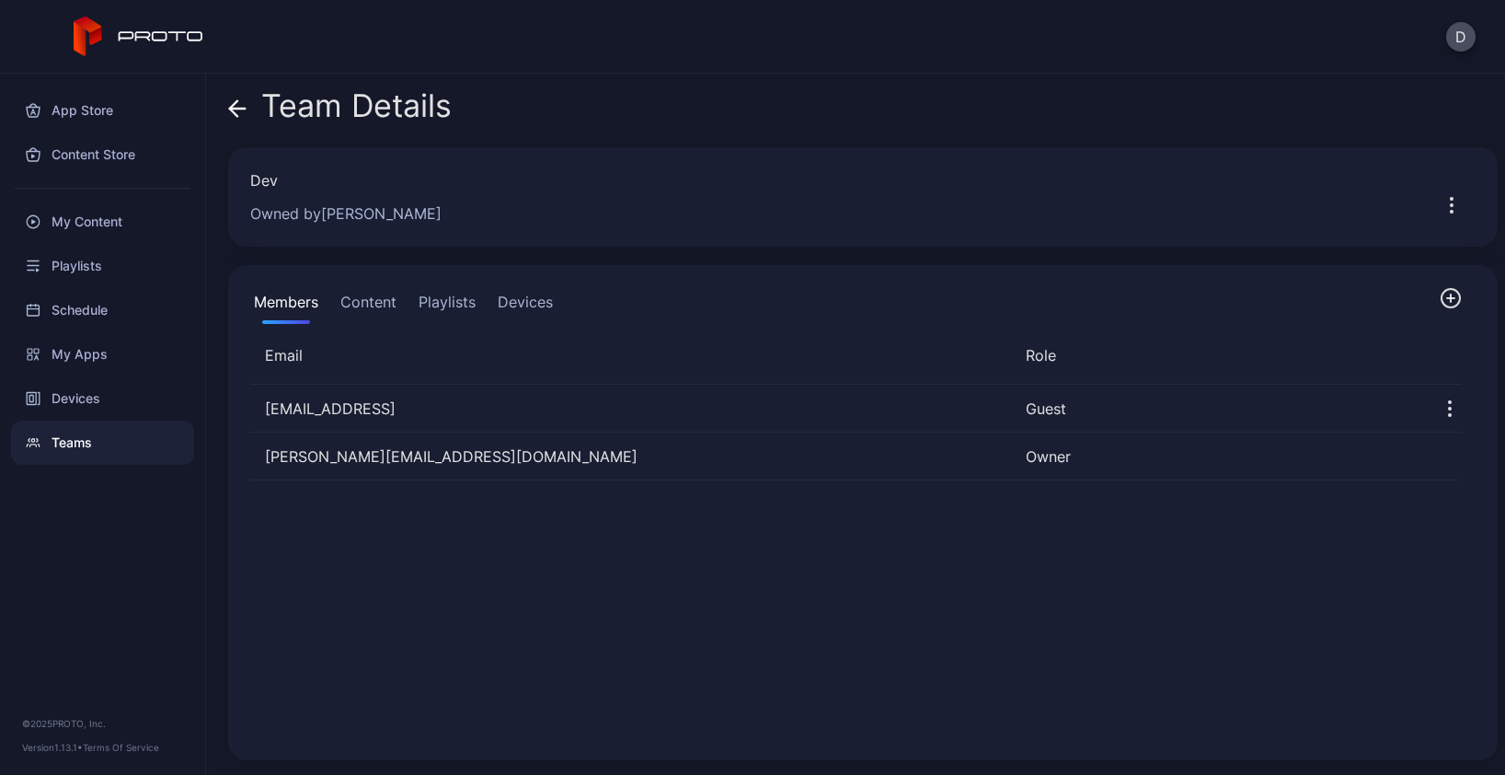
click at [556, 303] on button "Devices" at bounding box center [525, 305] width 63 height 37
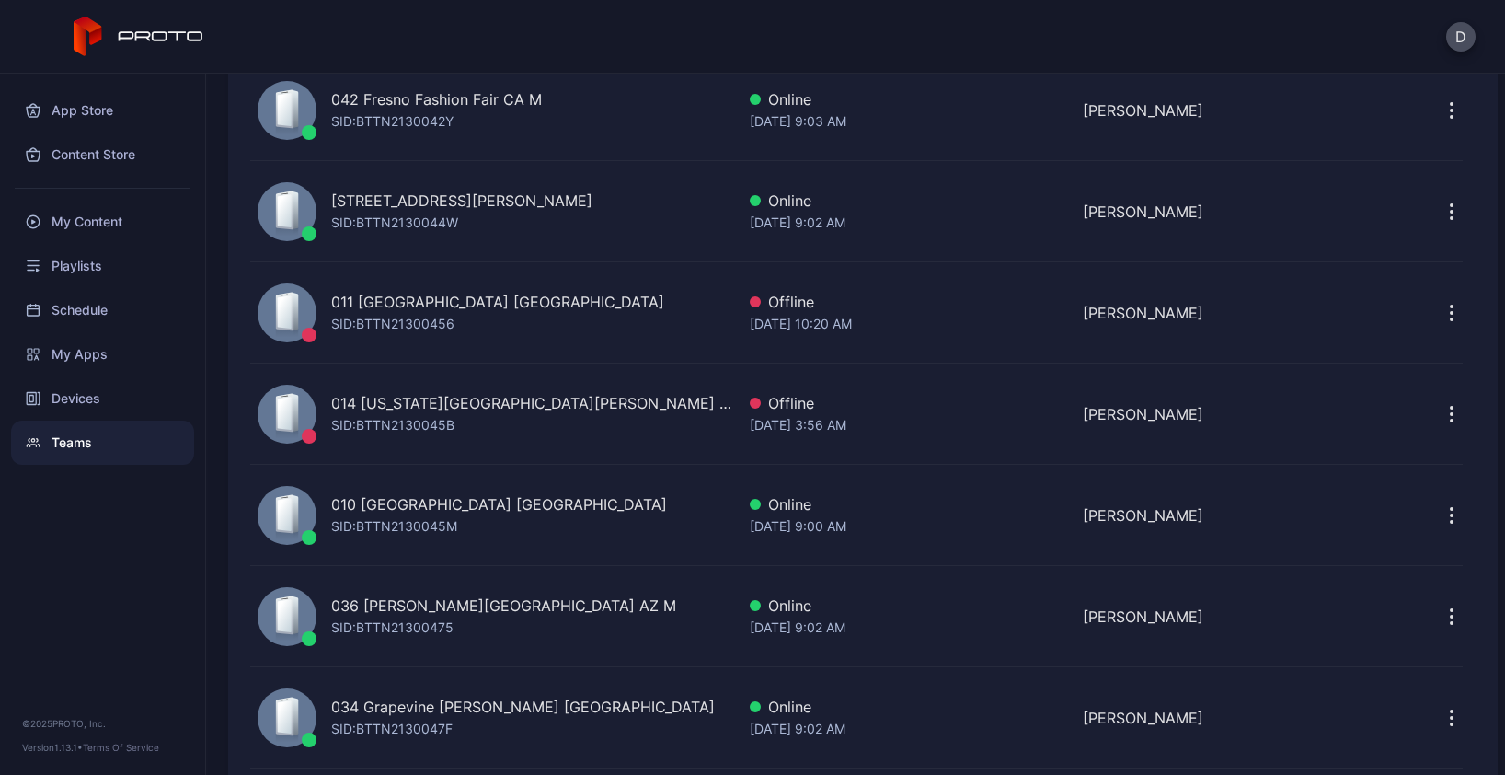
scroll to position [3152, 0]
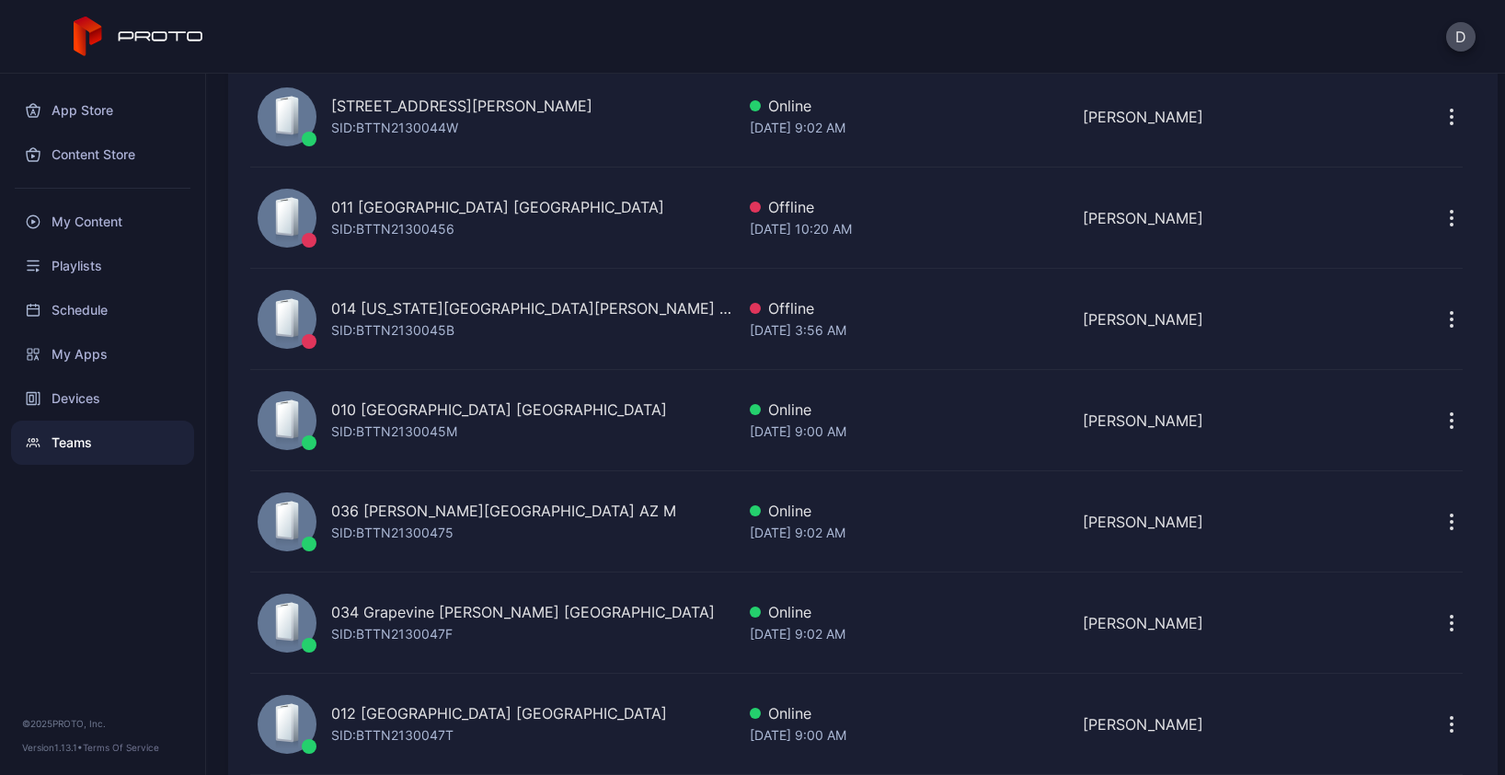
click at [564, 294] on div "014 Arizona Mills AZ SID: BTTN2130045B" at bounding box center [492, 319] width 485 height 85
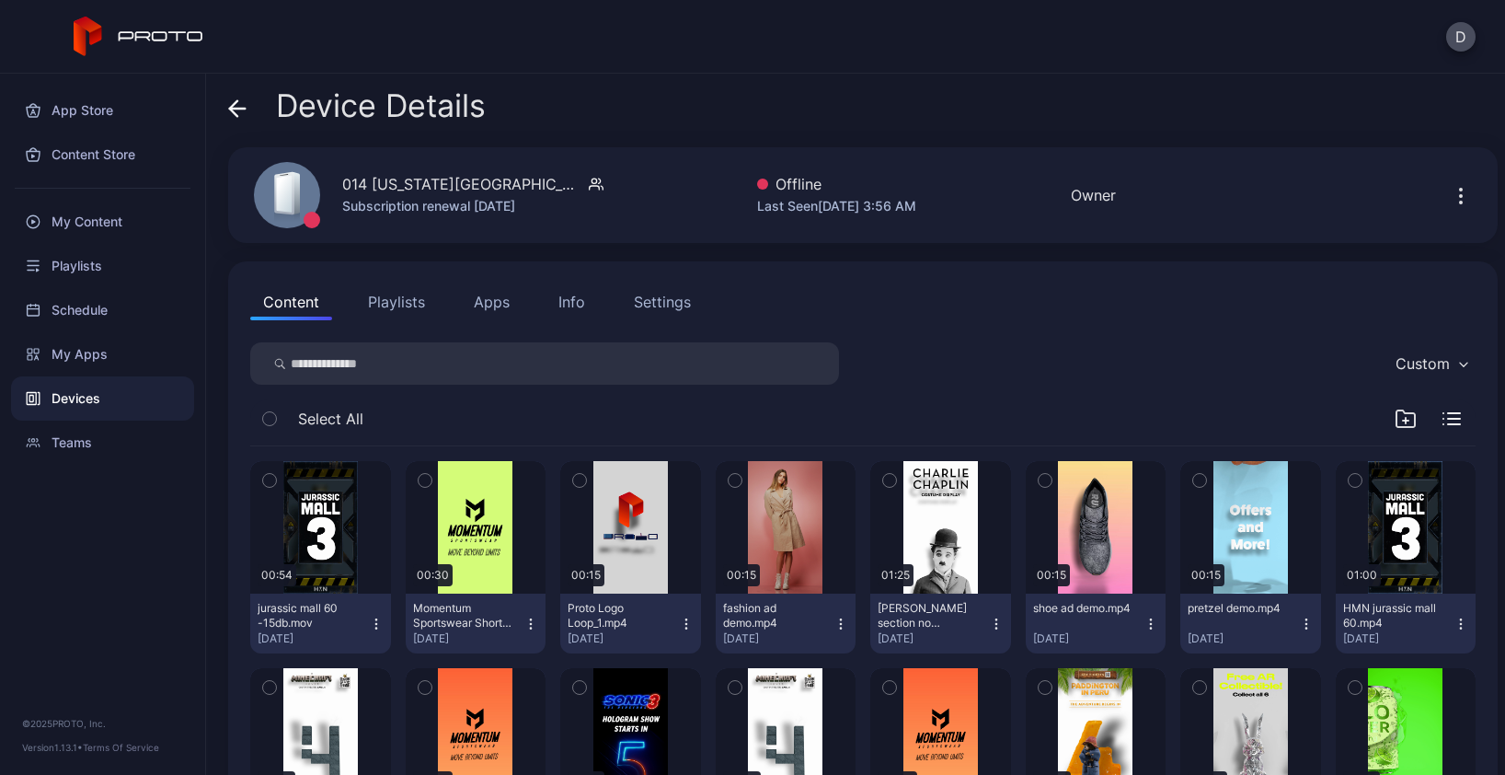
click at [535, 63] on div "D" at bounding box center [752, 37] width 1505 height 74
click at [595, 123] on div "Device Details" at bounding box center [863, 110] width 1270 height 44
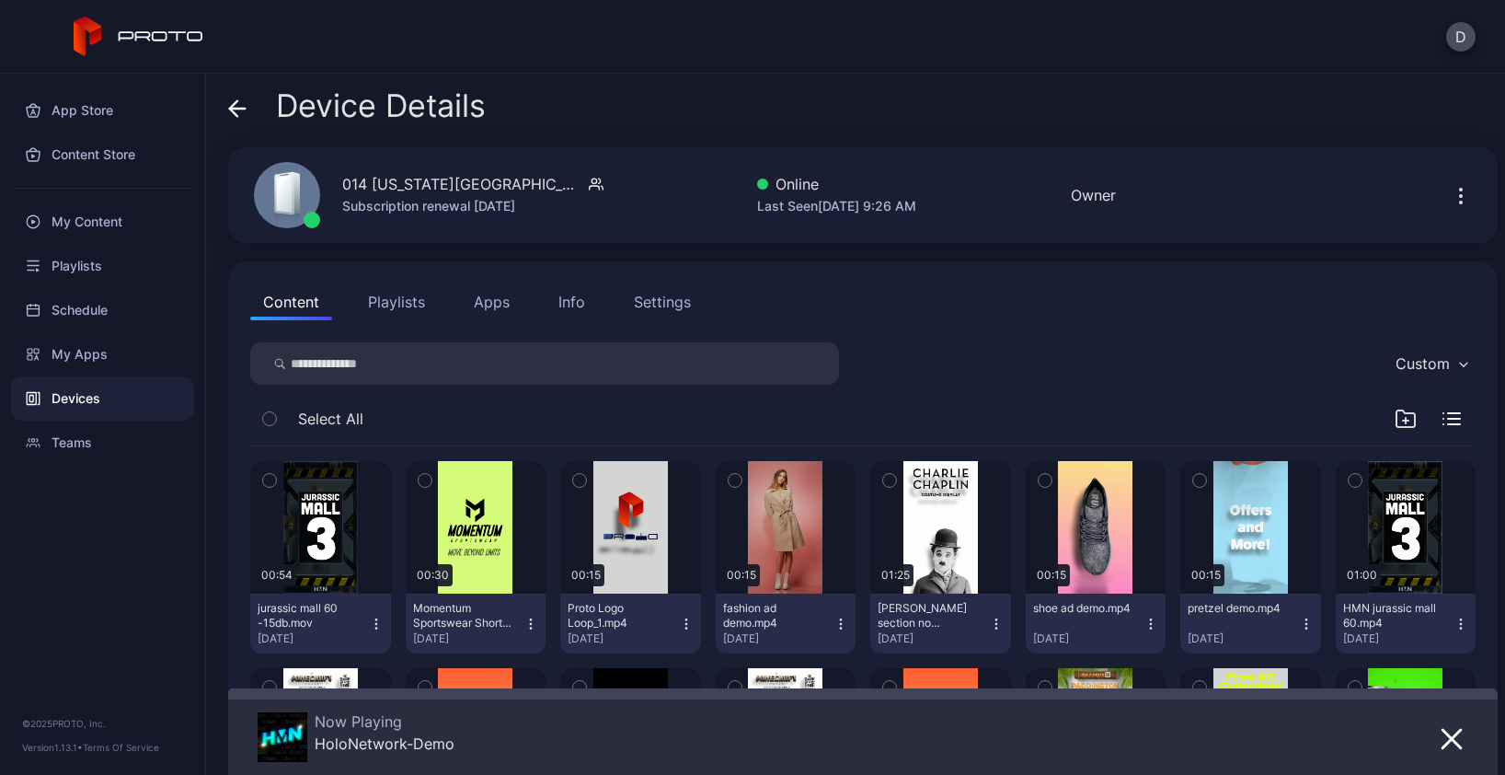
click at [237, 109] on icon at bounding box center [237, 108] width 18 height 18
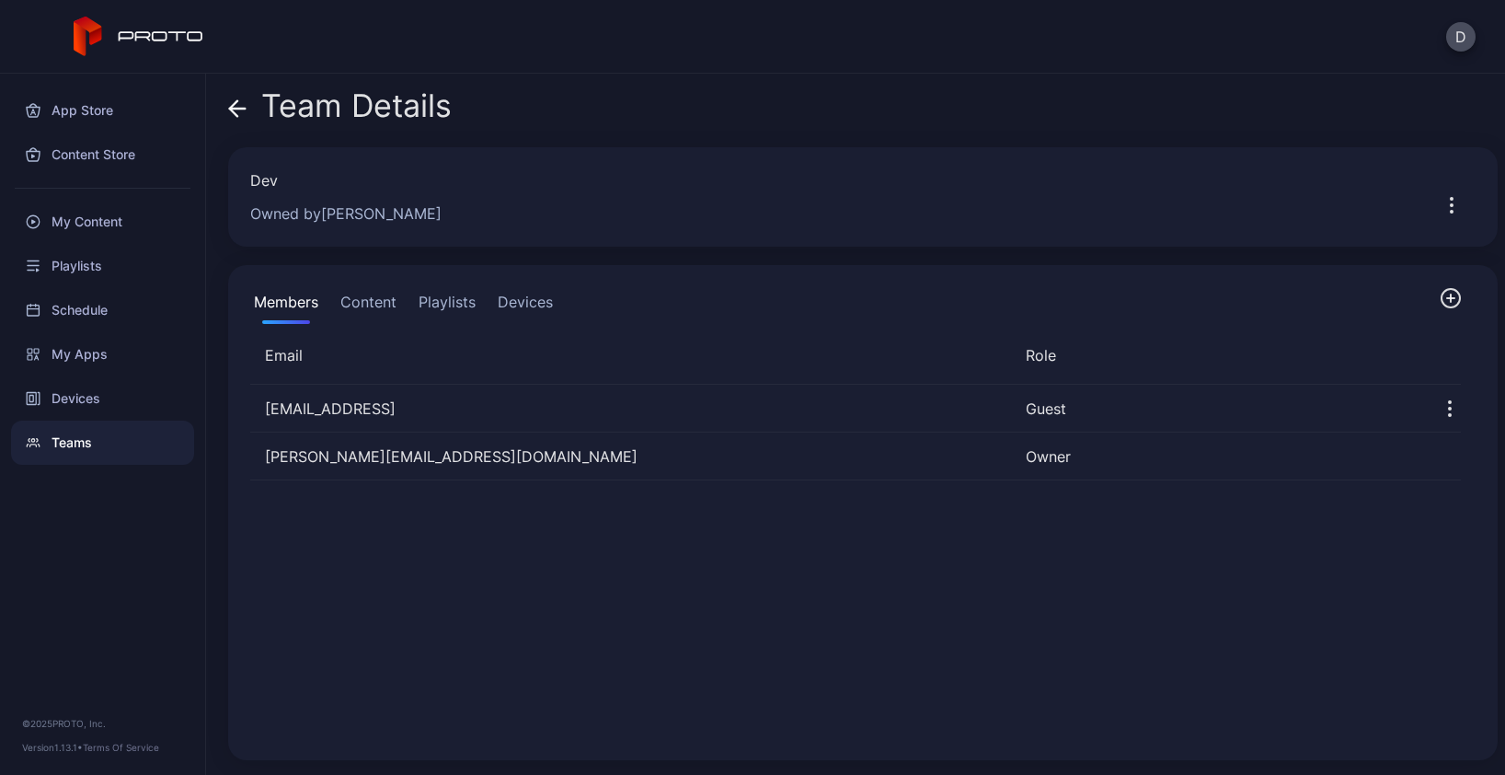
click at [532, 298] on button "Devices" at bounding box center [525, 305] width 63 height 37
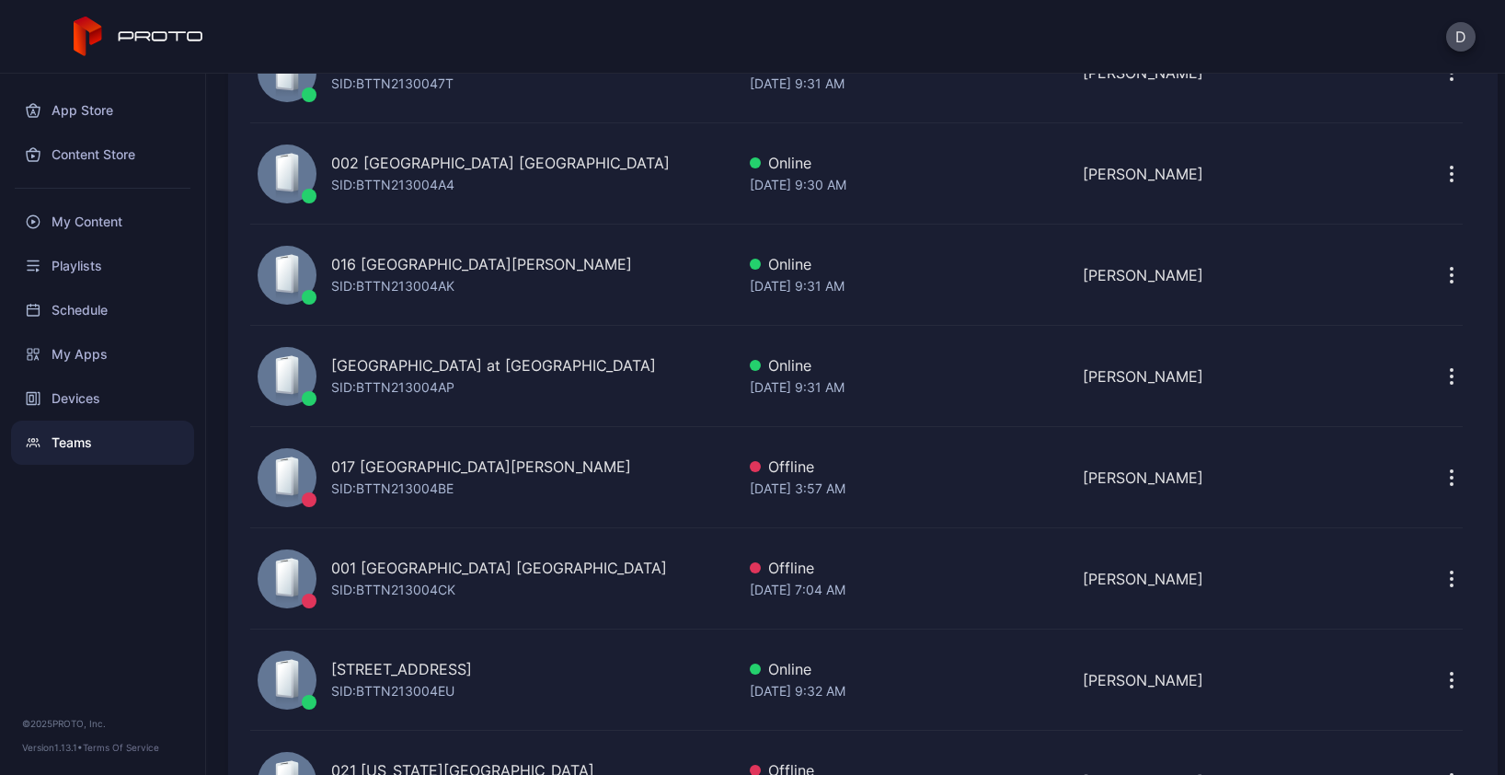
scroll to position [3814, 0]
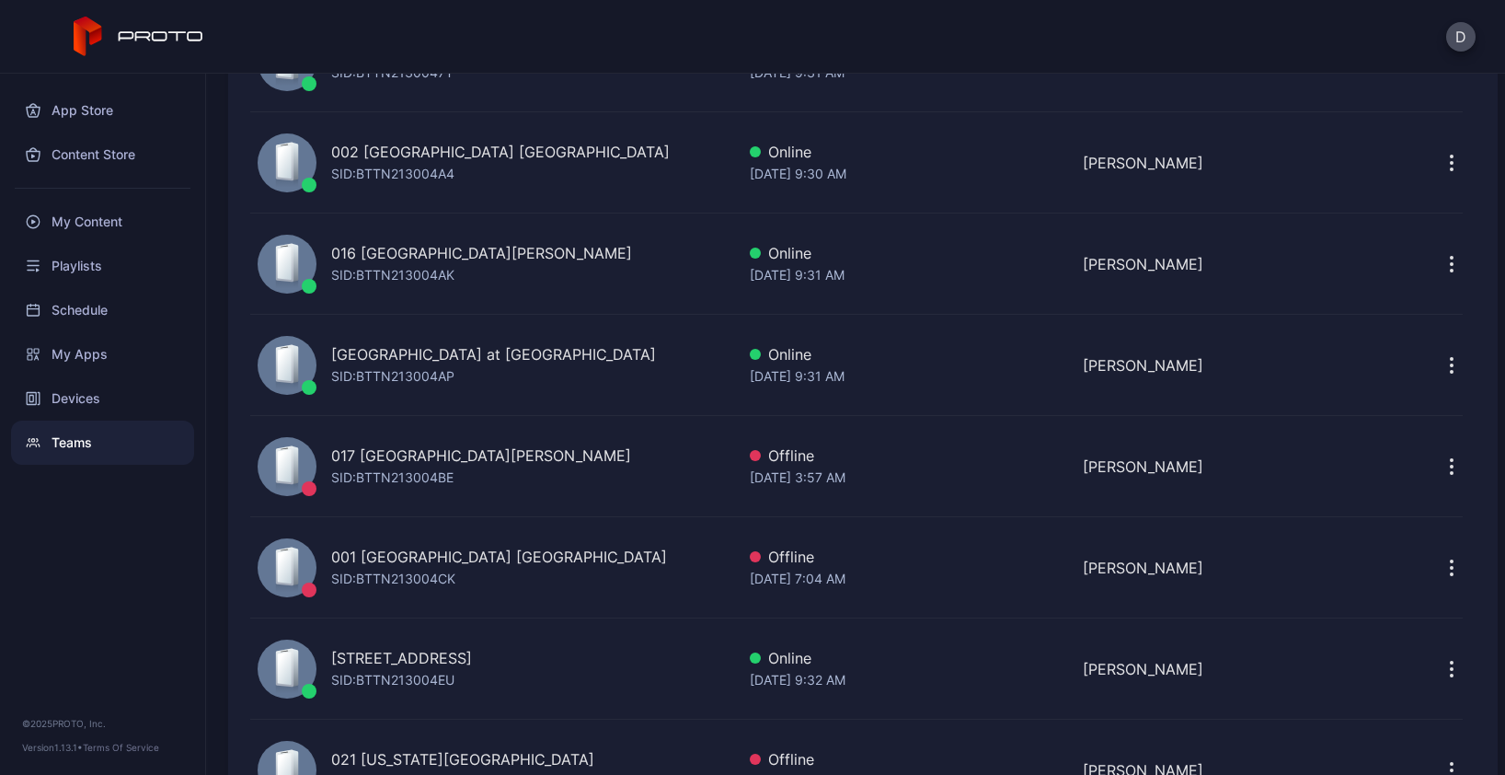
click at [596, 565] on div "001 Del Amo Fashion Center CA SID: BTTN213004CK" at bounding box center [492, 567] width 485 height 85
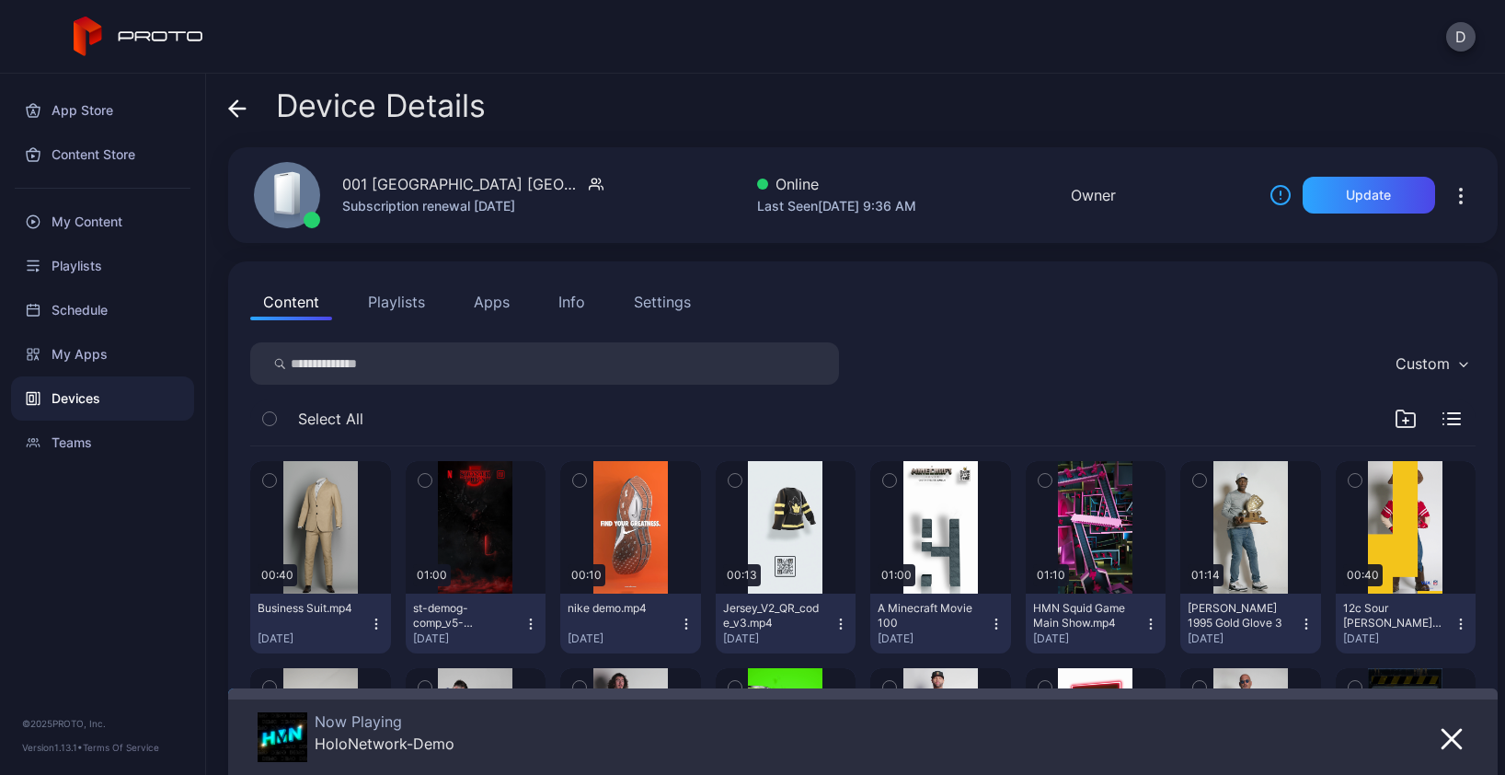
click at [236, 107] on icon at bounding box center [237, 108] width 18 height 18
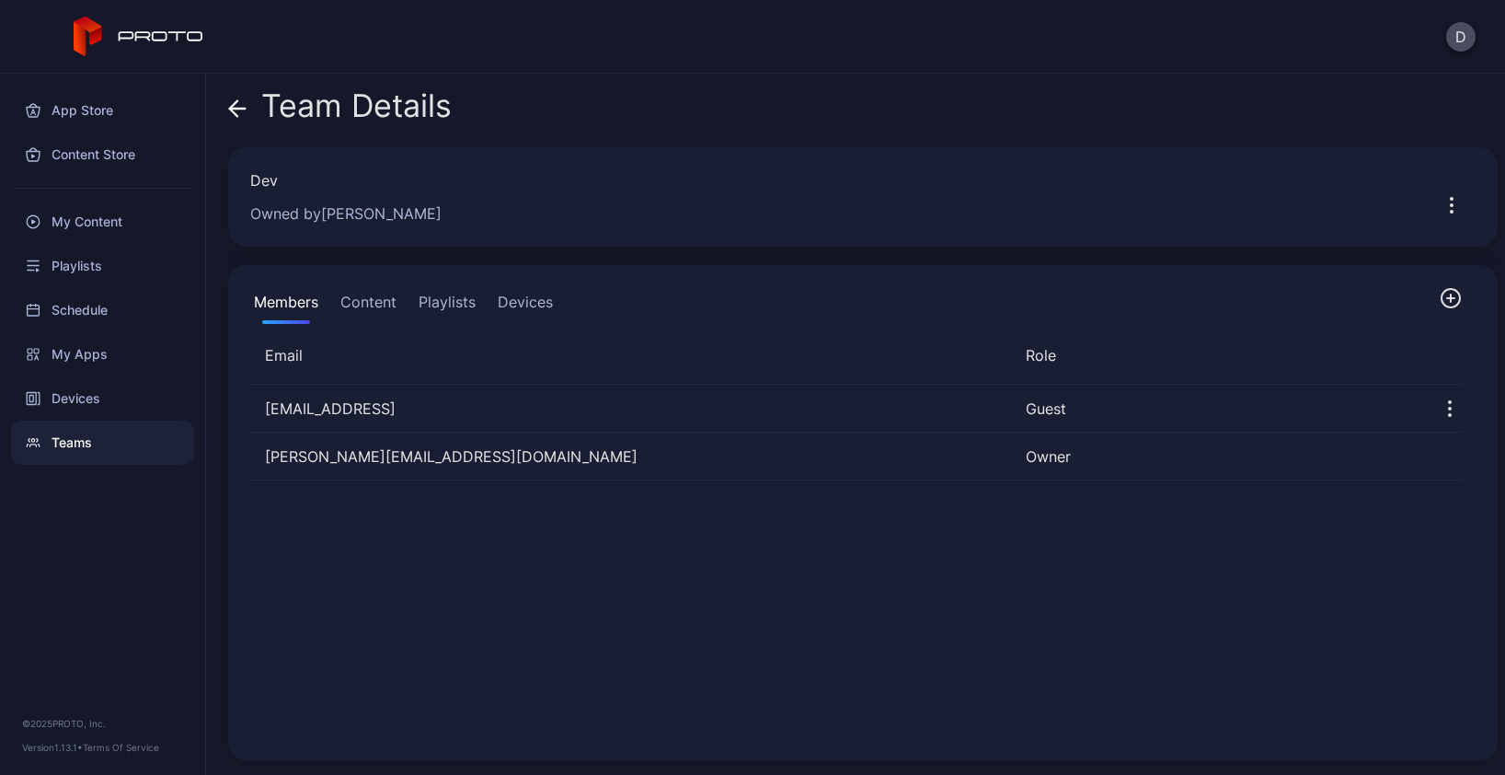
click at [530, 298] on button "Devices" at bounding box center [525, 305] width 63 height 37
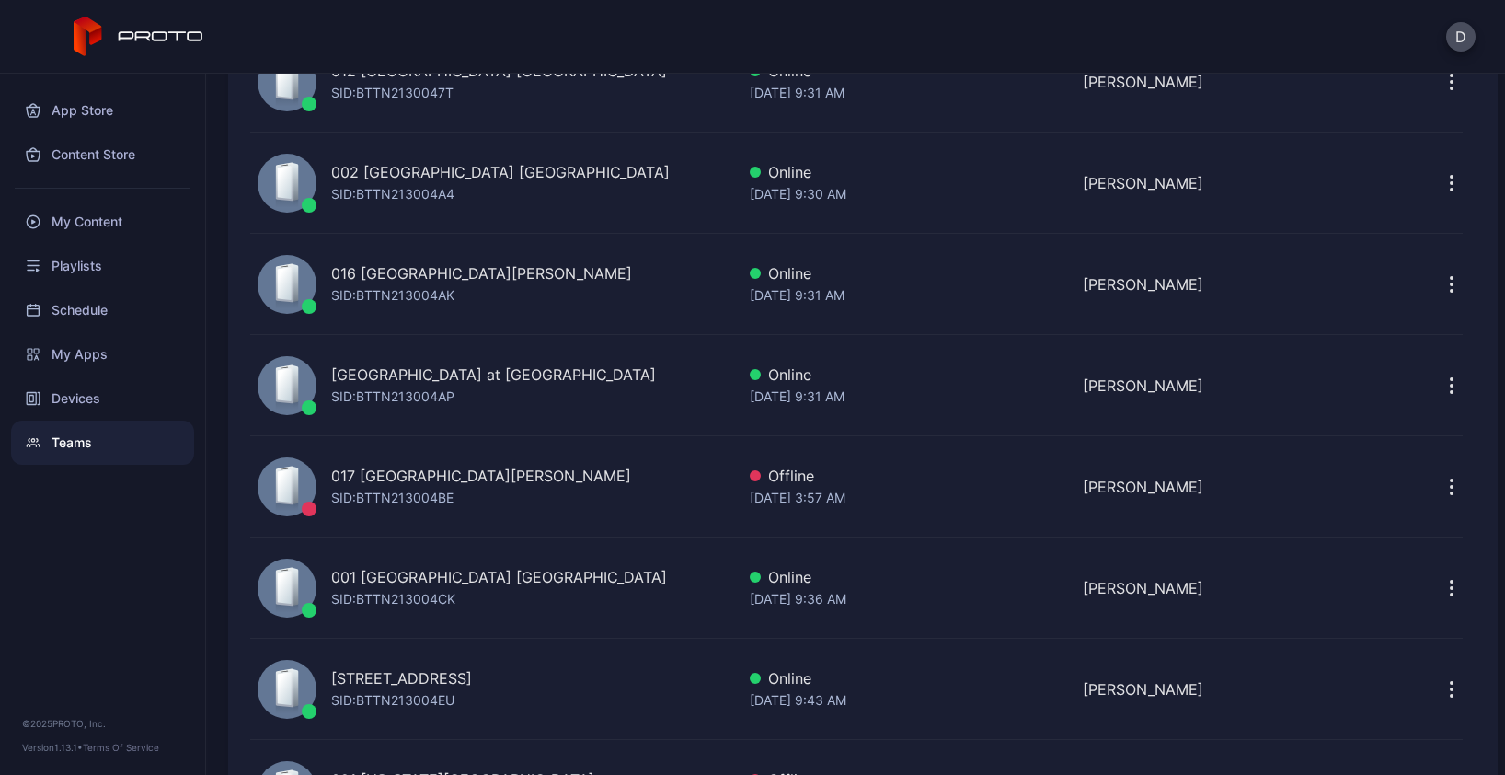
scroll to position [3818, 0]
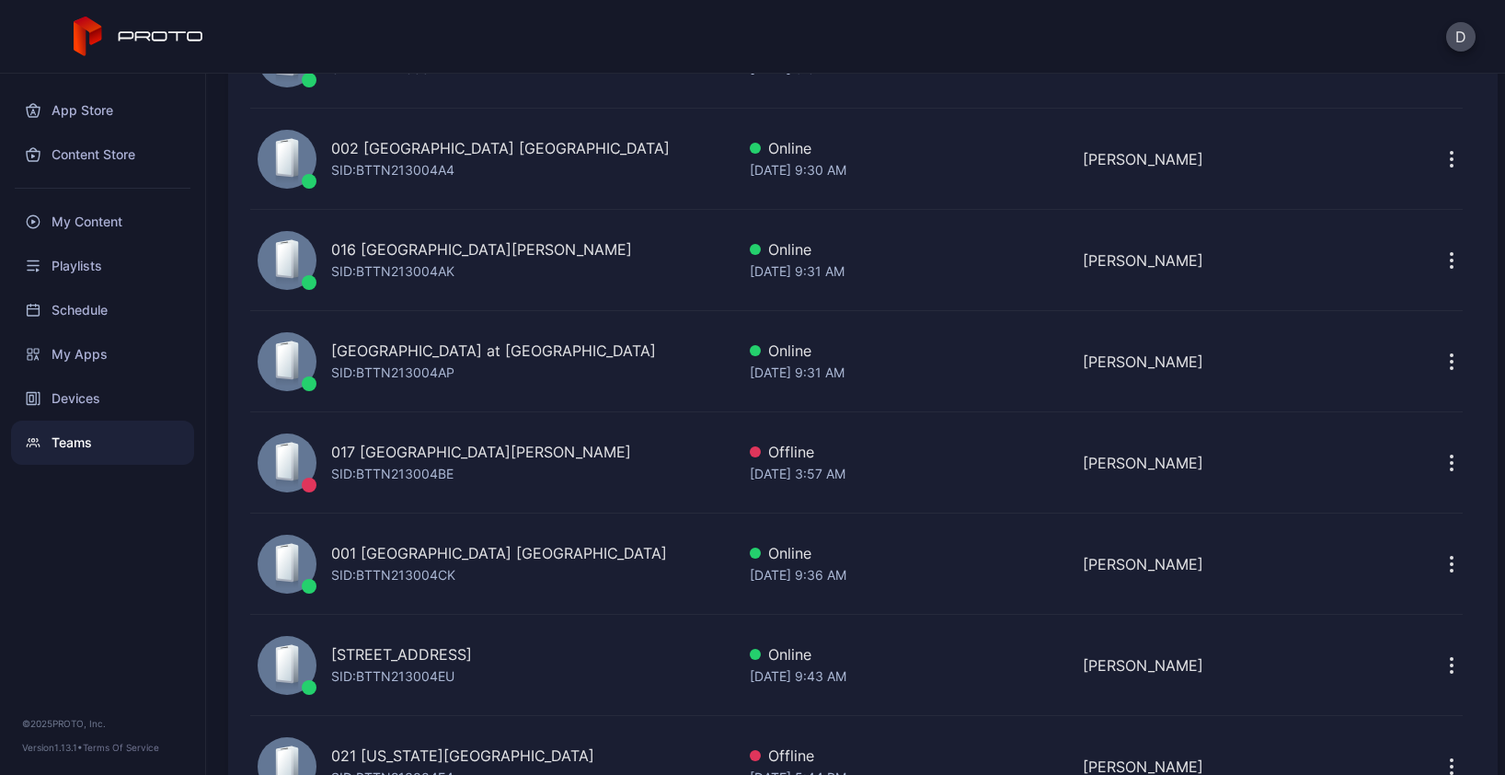
click at [542, 461] on div "017 Sawgrass Mills FL SID: BTTN213004BE" at bounding box center [492, 462] width 485 height 85
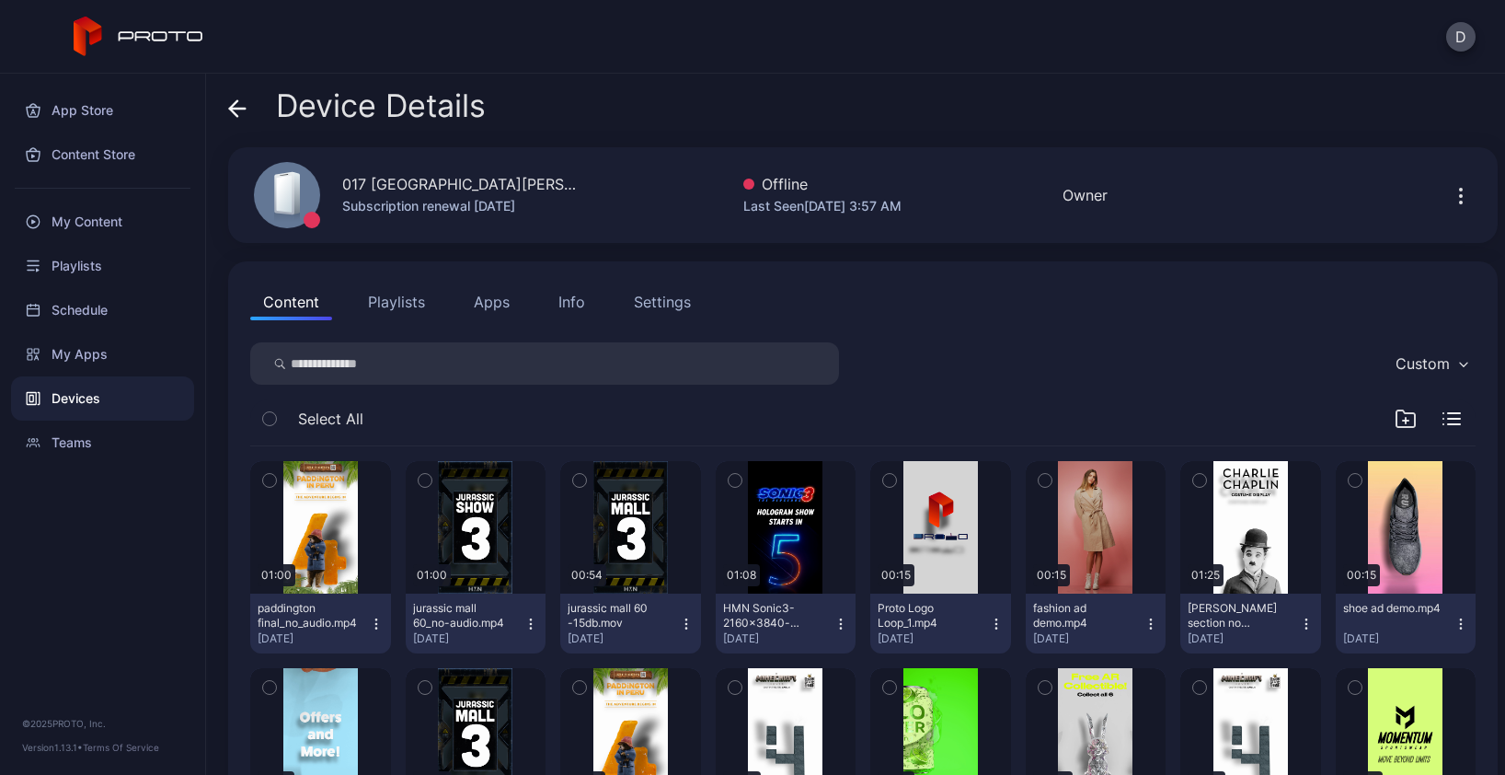
click at [633, 113] on div "Device Details" at bounding box center [863, 110] width 1270 height 44
click at [594, 179] on div "017 [GEOGRAPHIC_DATA][PERSON_NAME] [GEOGRAPHIC_DATA] Subscription renewal [DATE…" at bounding box center [863, 195] width 1270 height 96
click at [98, 392] on div "Devices" at bounding box center [102, 398] width 183 height 44
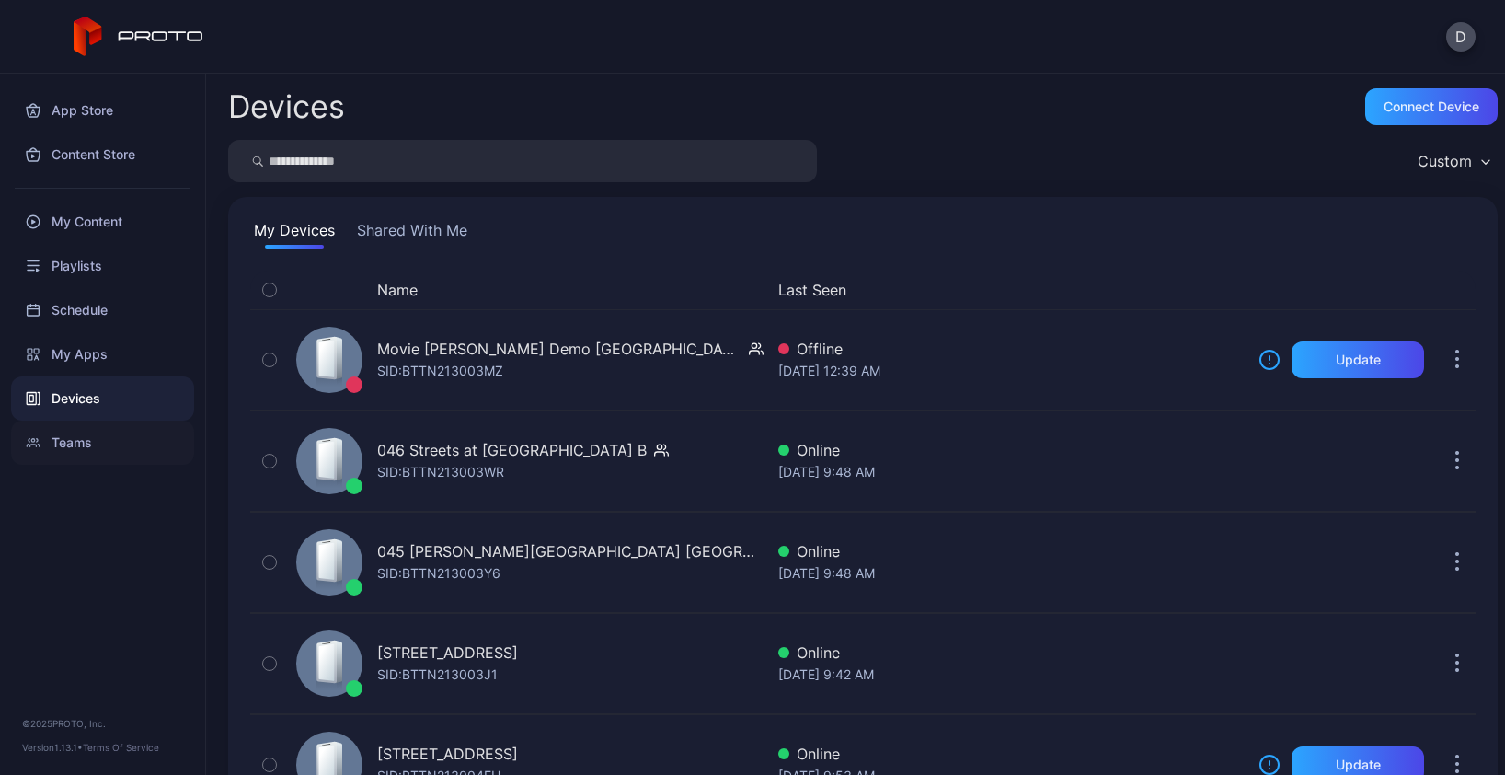
click at [67, 443] on div "Teams" at bounding box center [102, 442] width 183 height 44
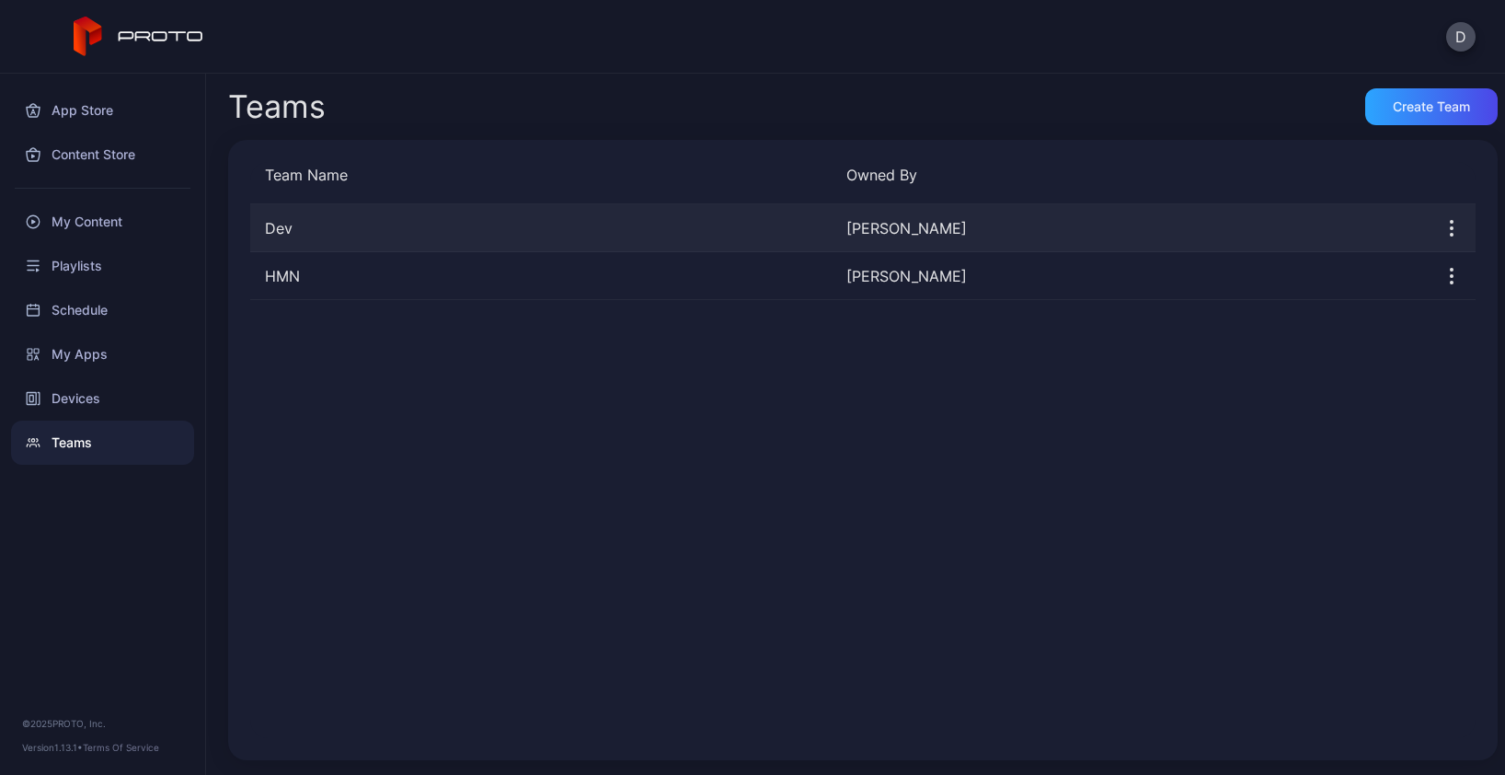
click at [397, 221] on div "Dev" at bounding box center [540, 228] width 581 height 22
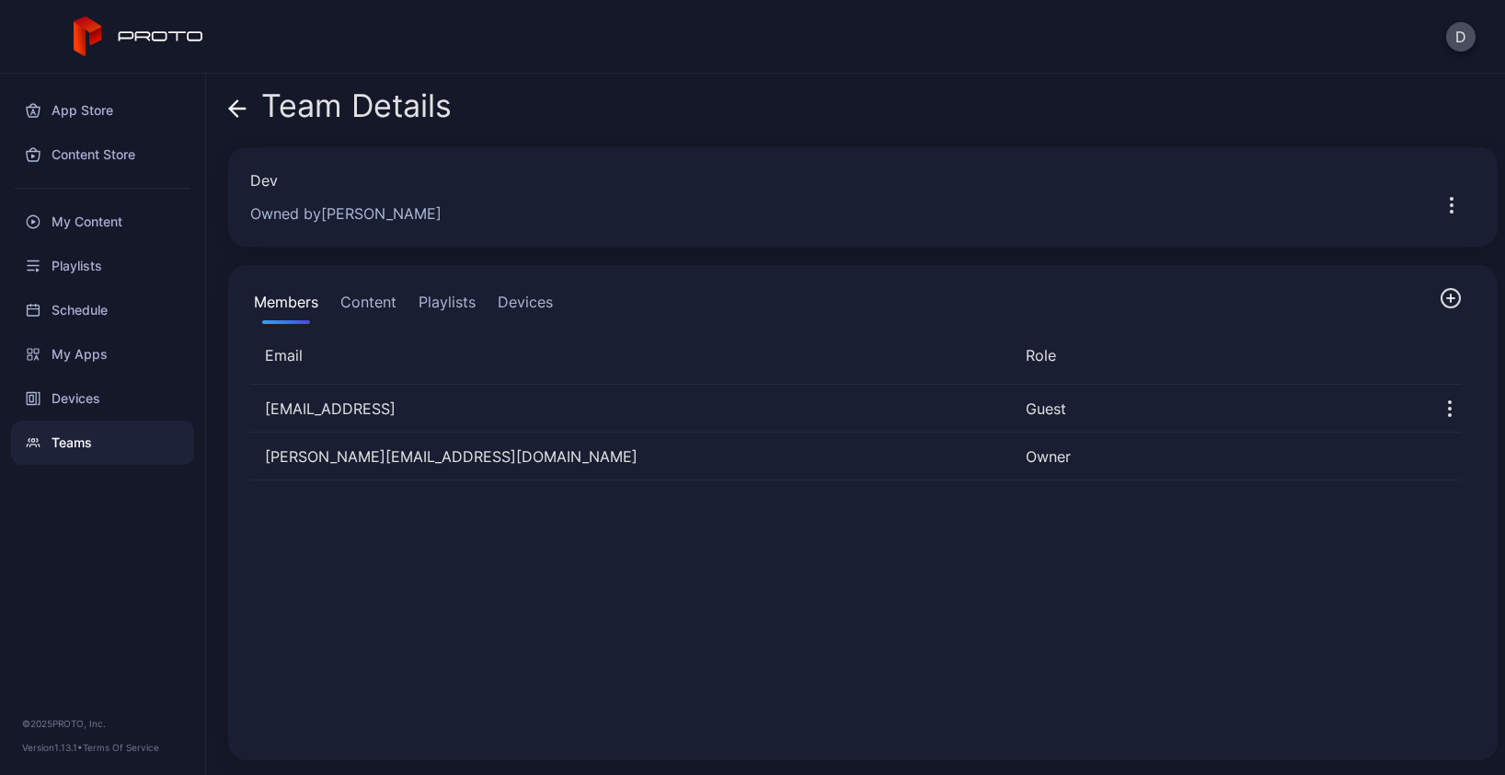
click at [522, 298] on button "Devices" at bounding box center [525, 305] width 63 height 37
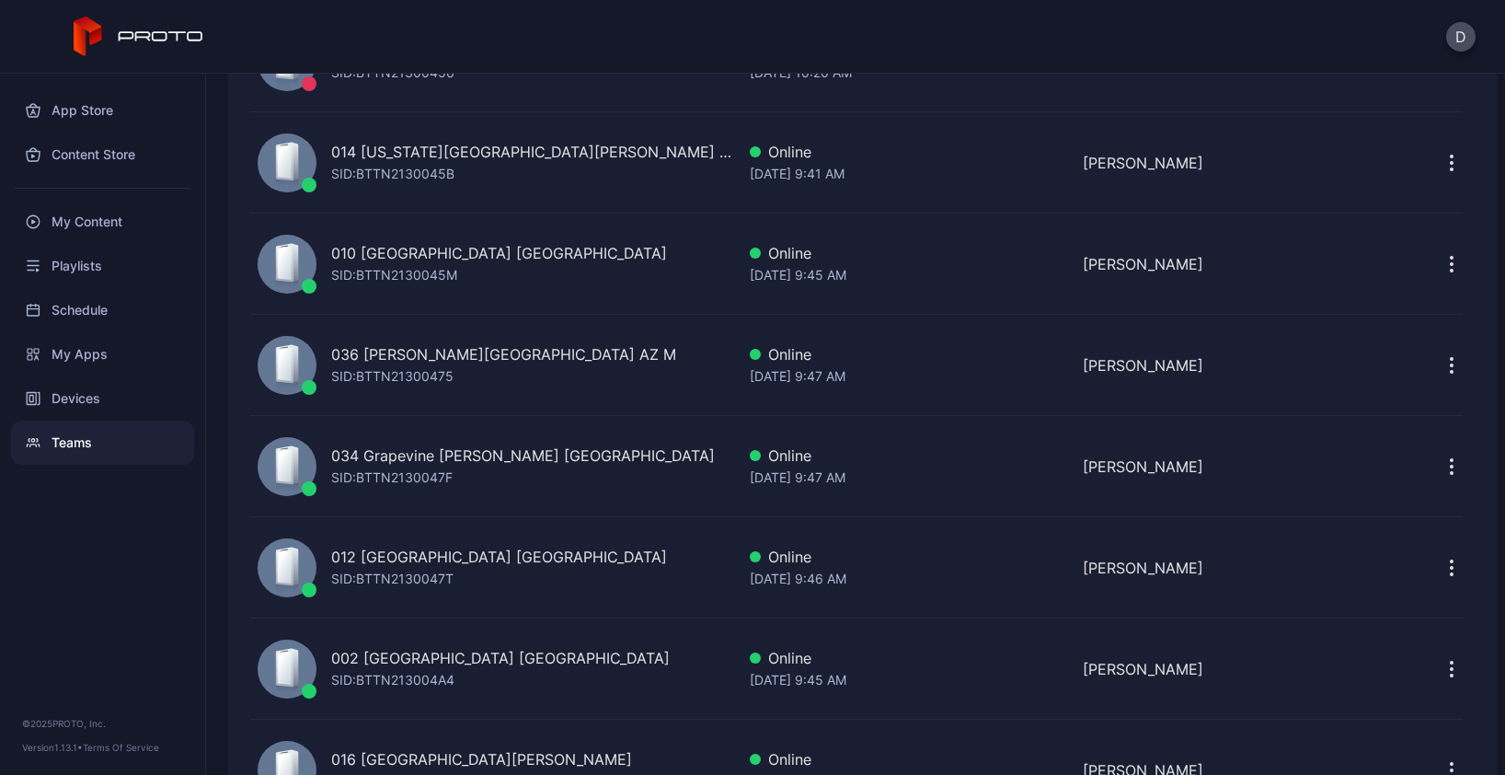
scroll to position [3426, 0]
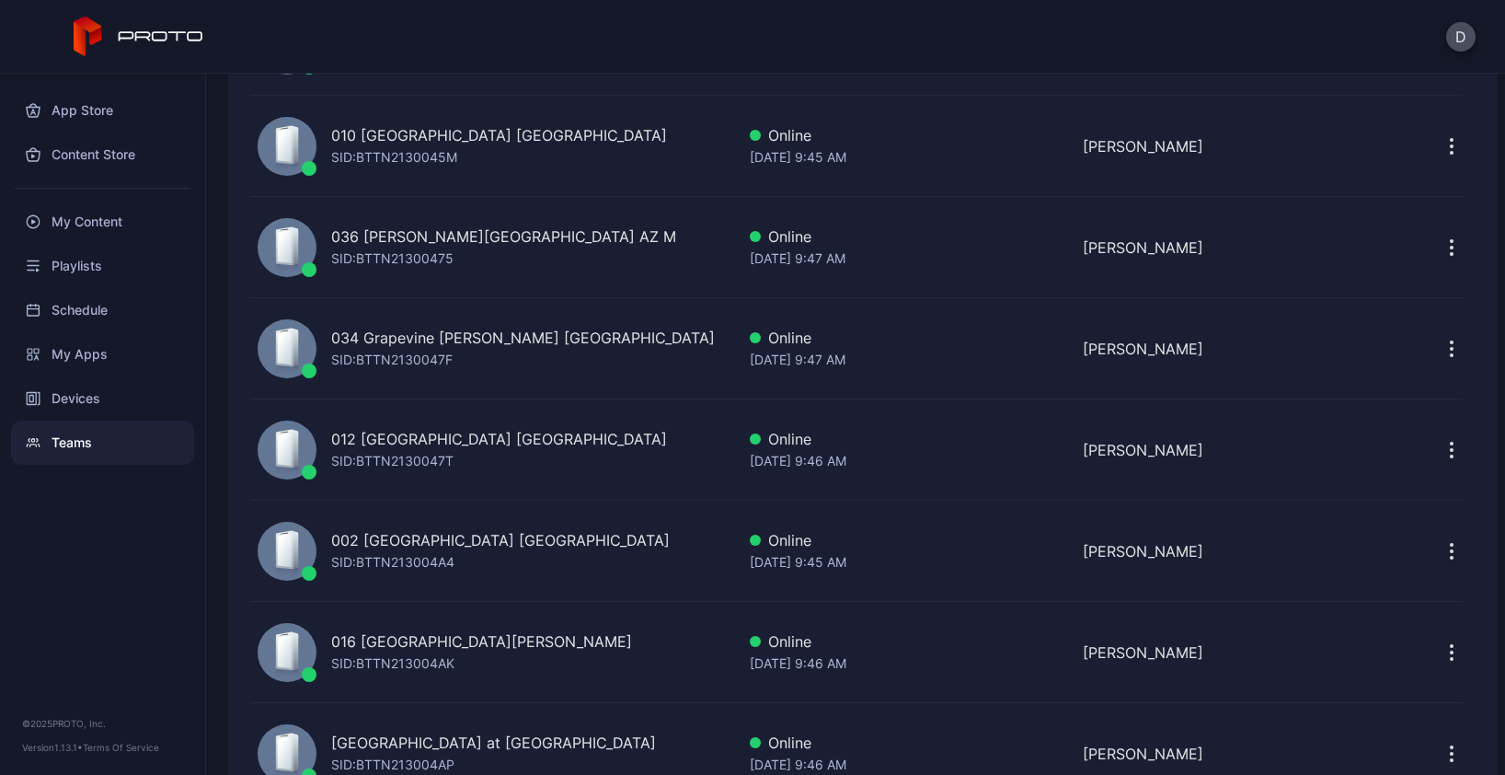
click at [556, 449] on div "012 Burlington Mall MA SID: BTTN2130047T" at bounding box center [492, 450] width 485 height 85
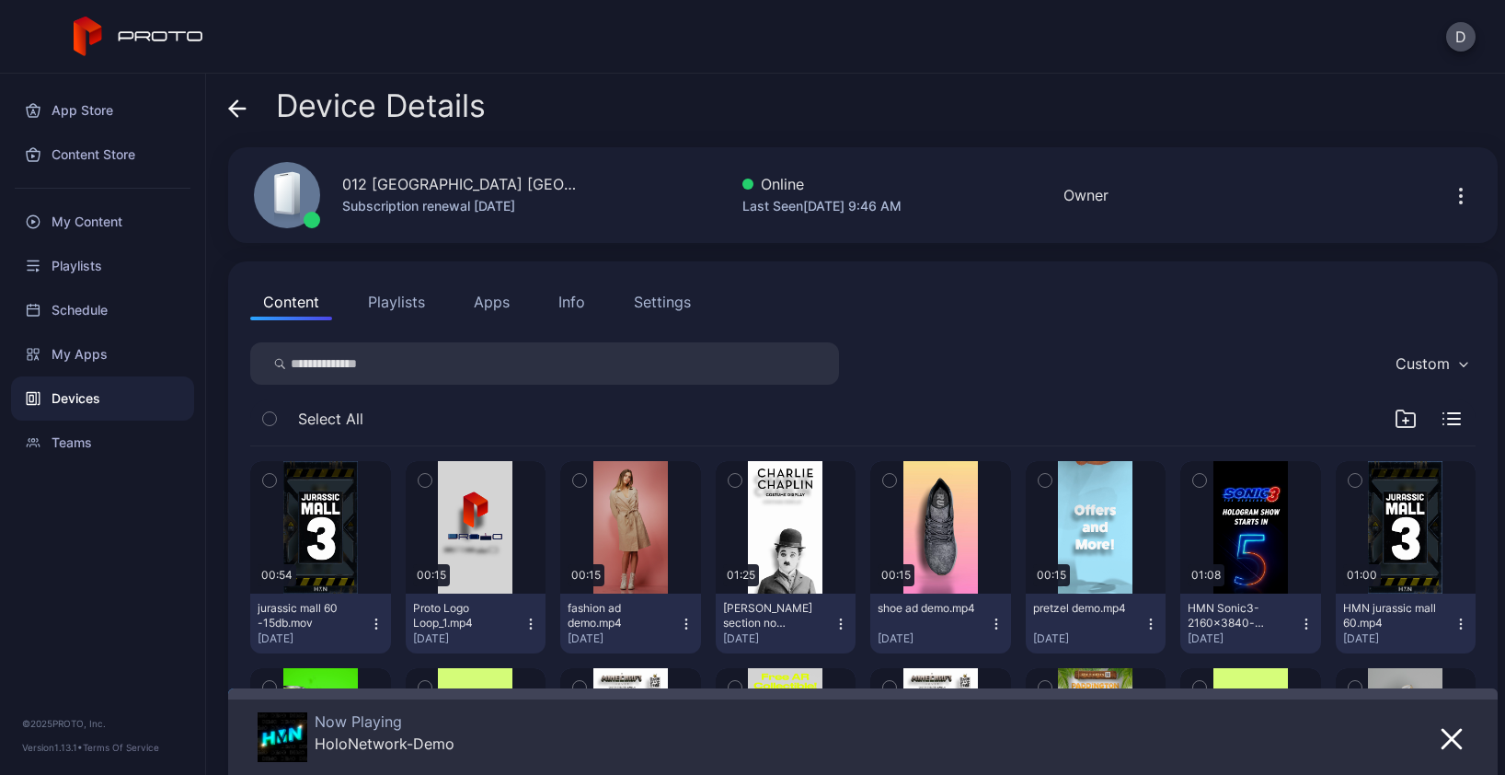
click at [236, 106] on icon at bounding box center [237, 108] width 18 height 18
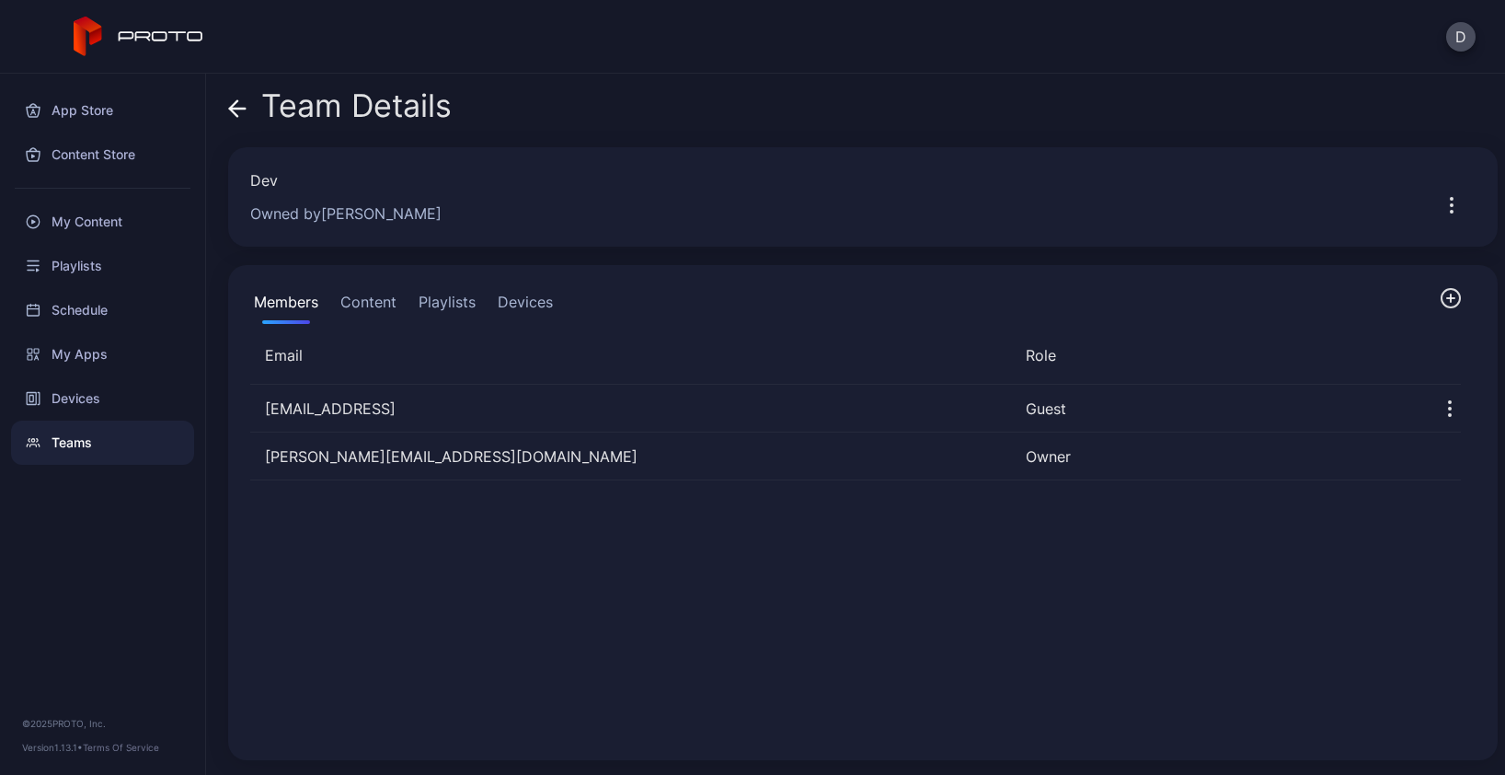
drag, startPoint x: 501, startPoint y: 293, endPoint x: 513, endPoint y: 335, distance: 43.1
click at [502, 293] on button "Devices" at bounding box center [525, 305] width 63 height 37
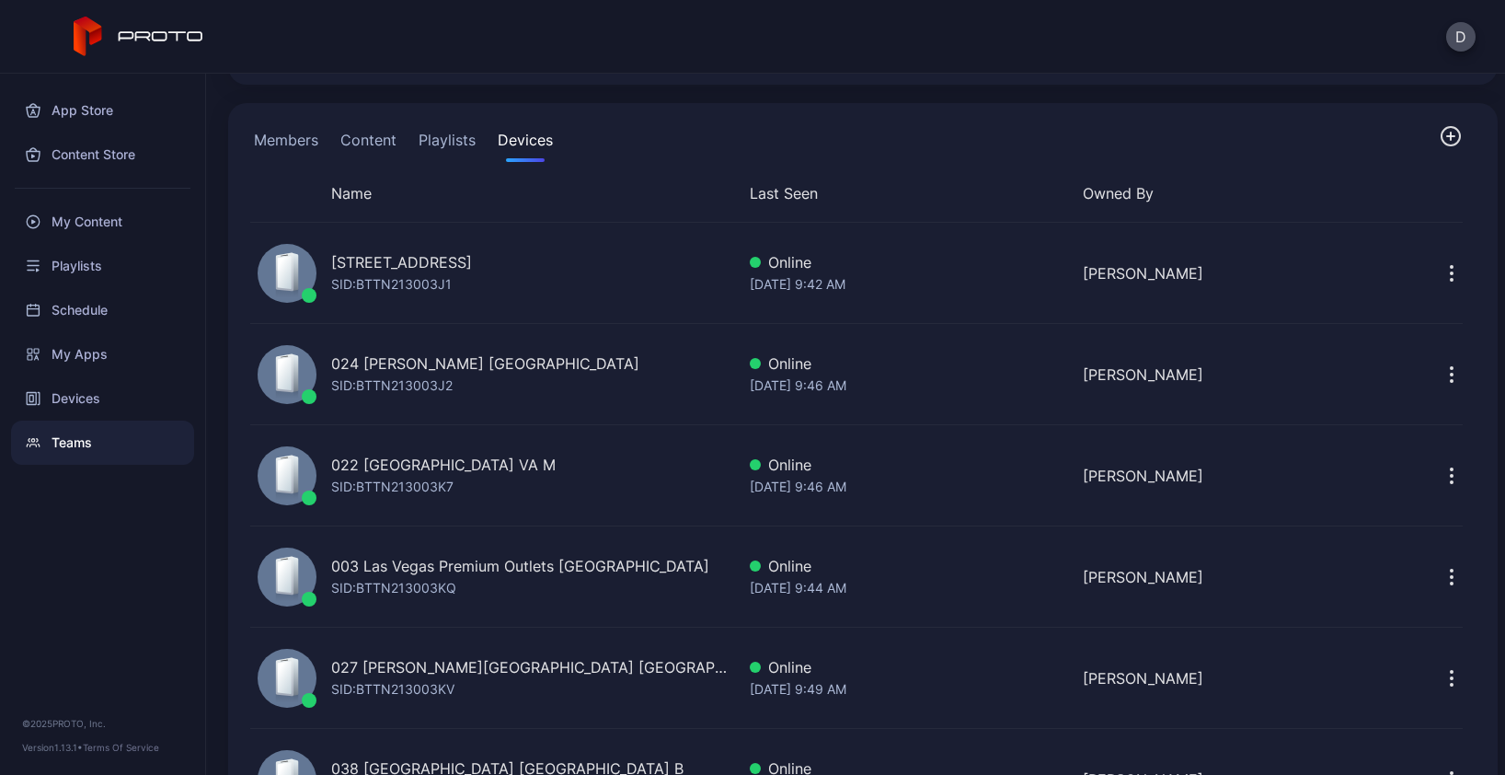
scroll to position [99, 0]
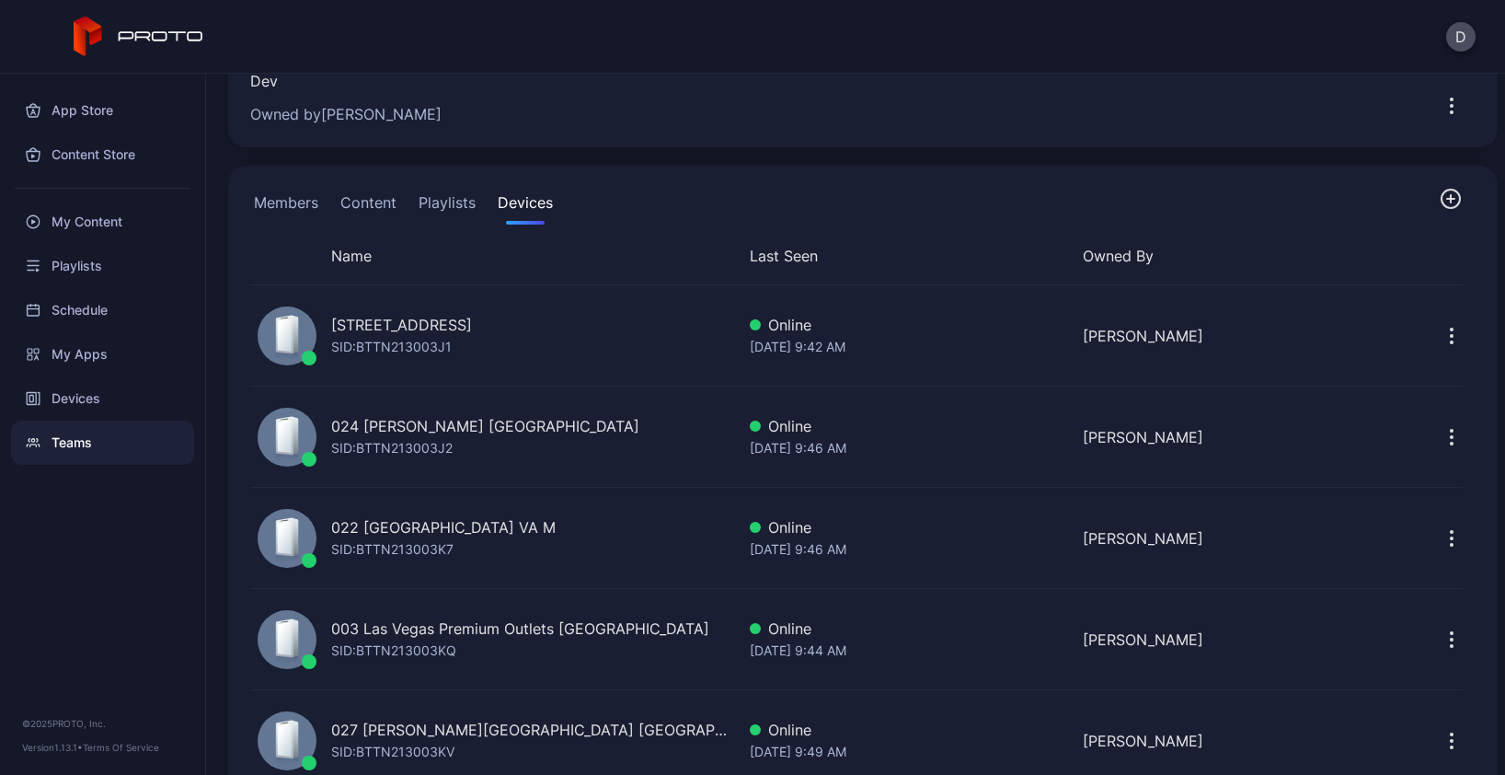
click at [86, 442] on div "Teams" at bounding box center [102, 442] width 183 height 44
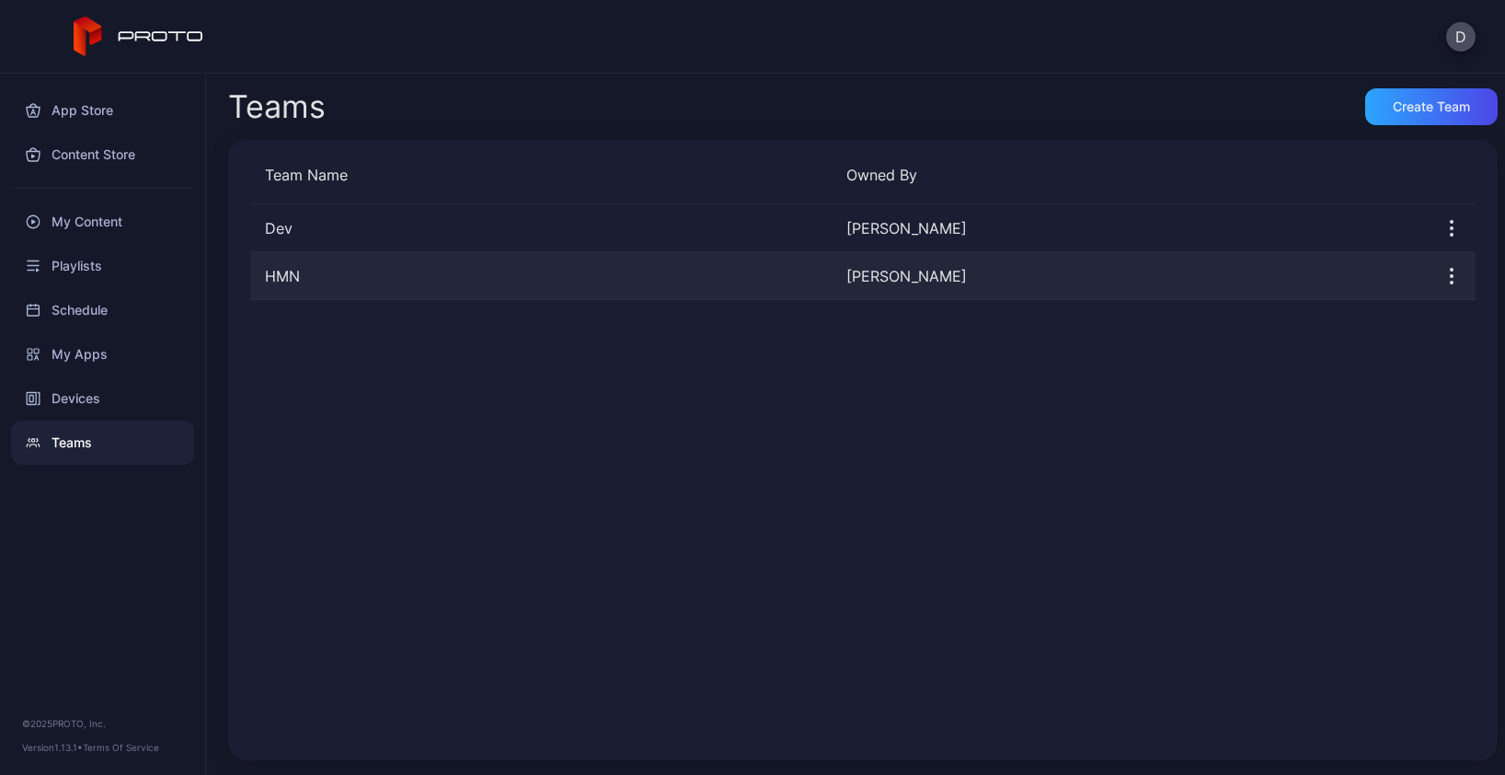
click at [402, 280] on div "HMN" at bounding box center [540, 276] width 581 height 22
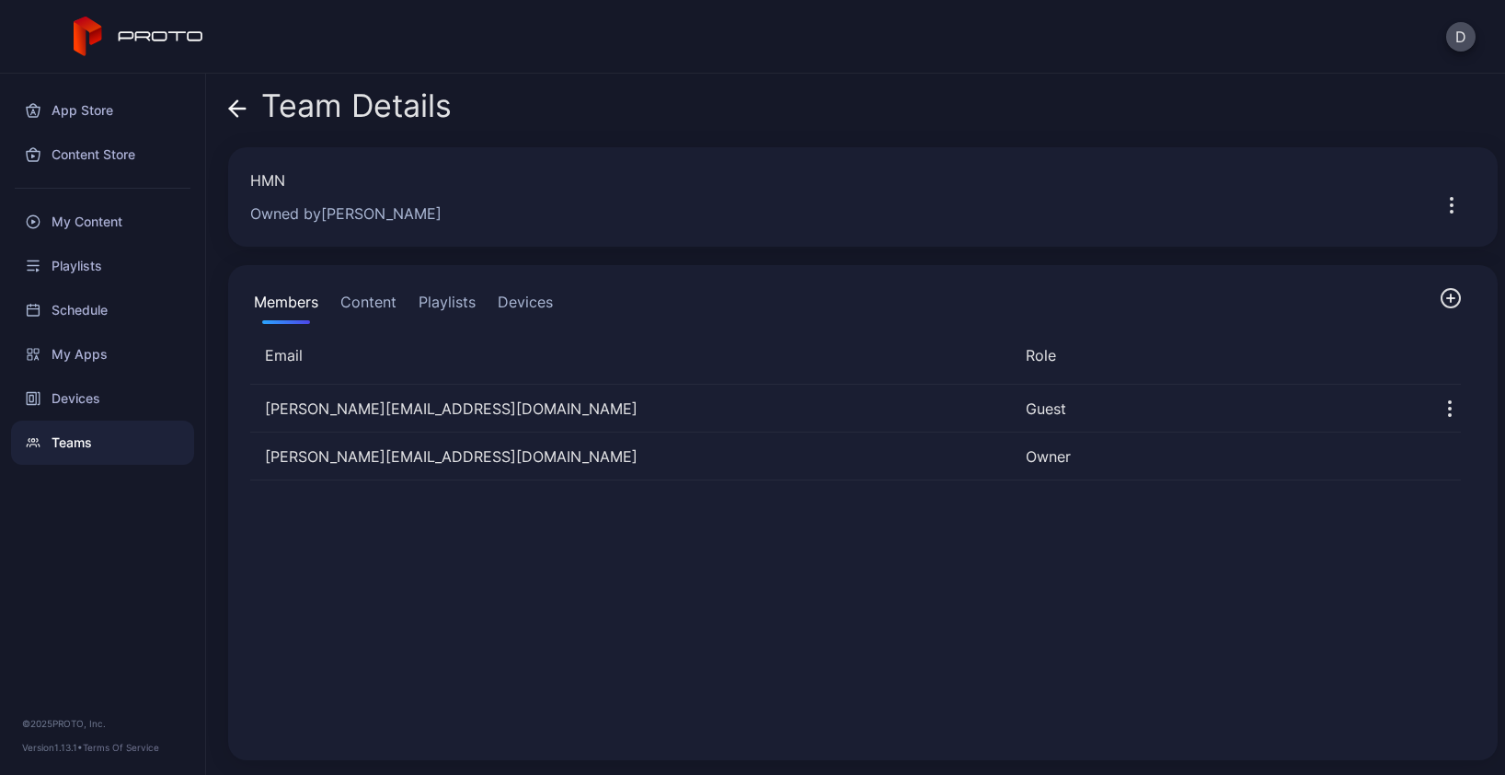
click at [510, 303] on button "Devices" at bounding box center [525, 305] width 63 height 37
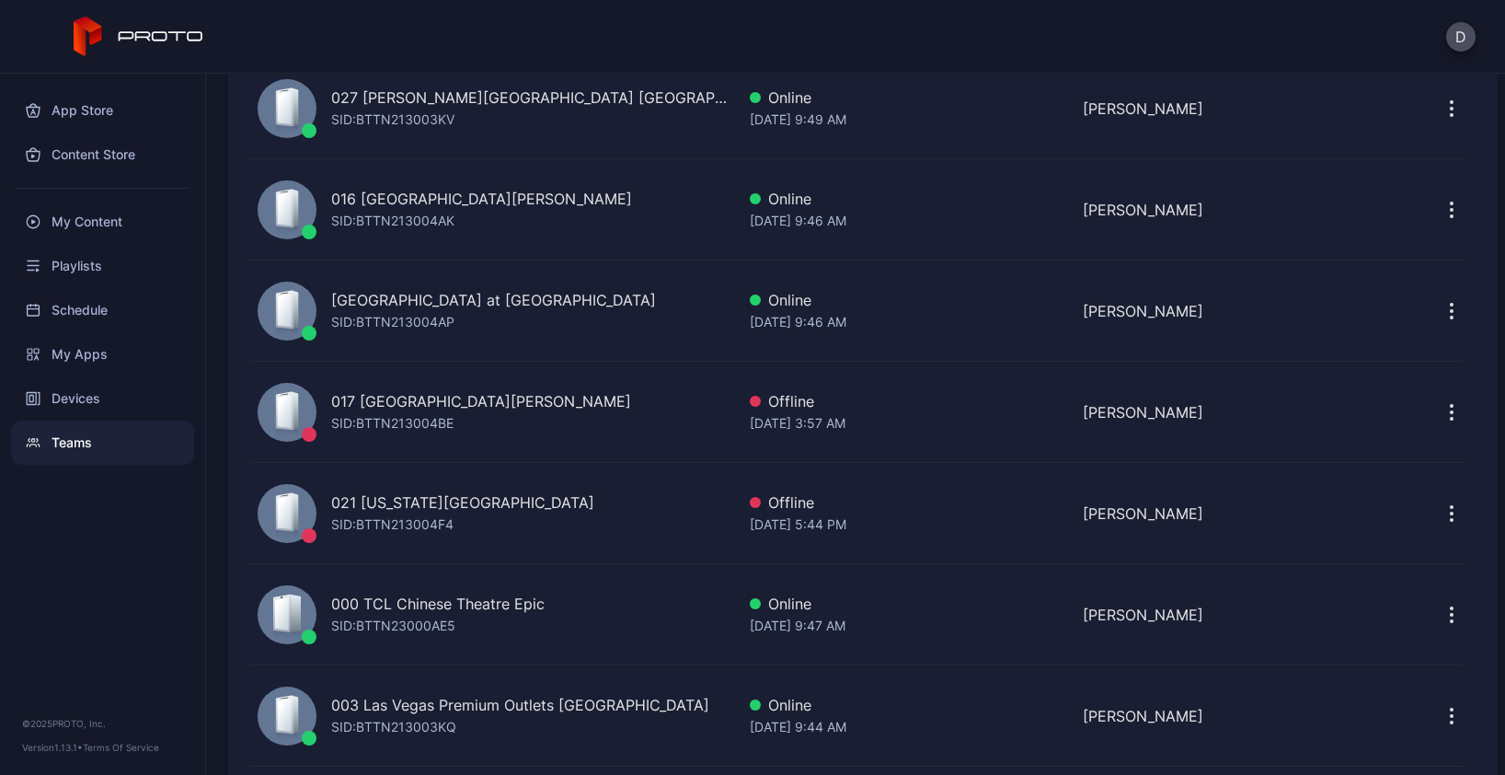
scroll to position [2845, 0]
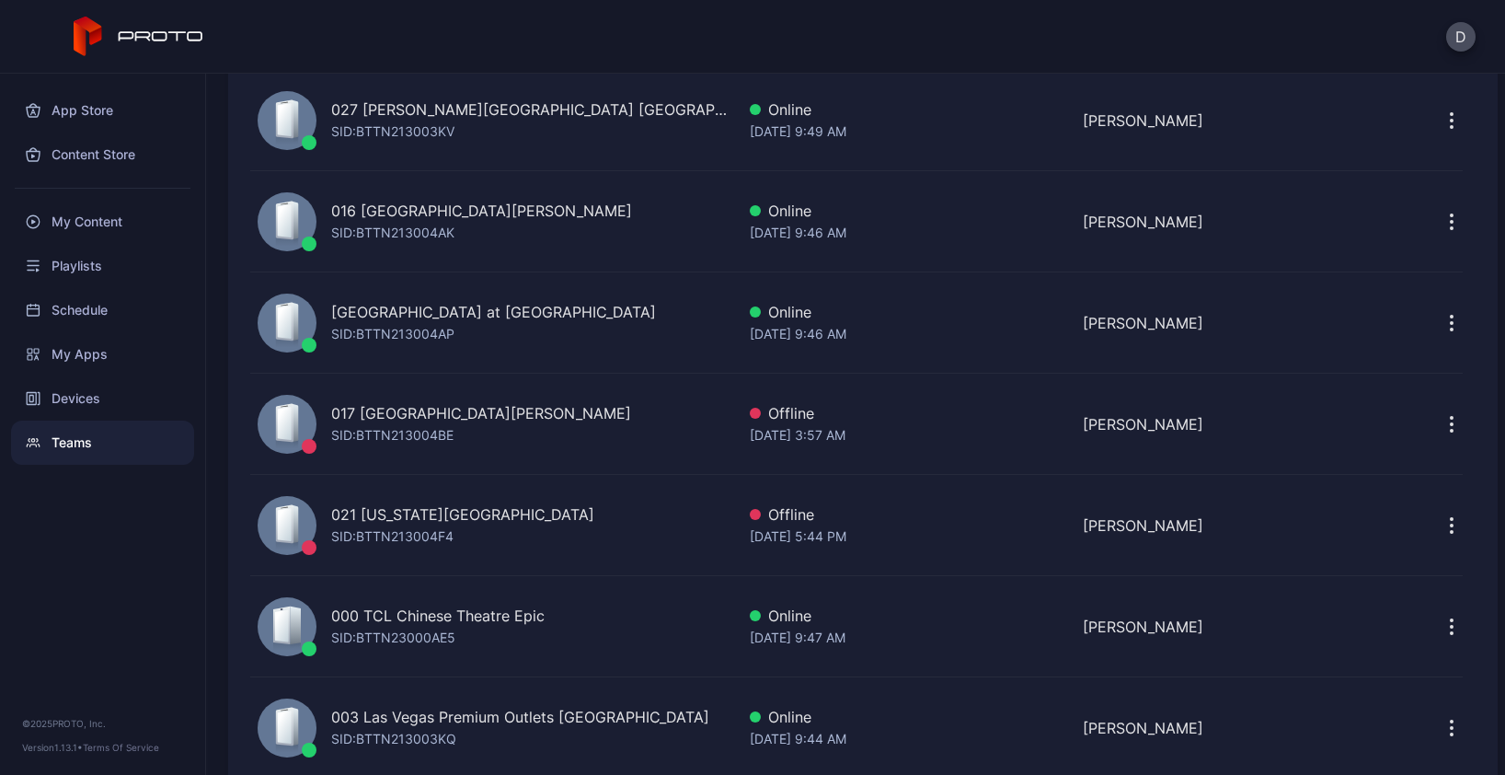
click at [537, 432] on div "017 Sawgrass Mills FL SID: BTTN213004BE" at bounding box center [492, 424] width 485 height 85
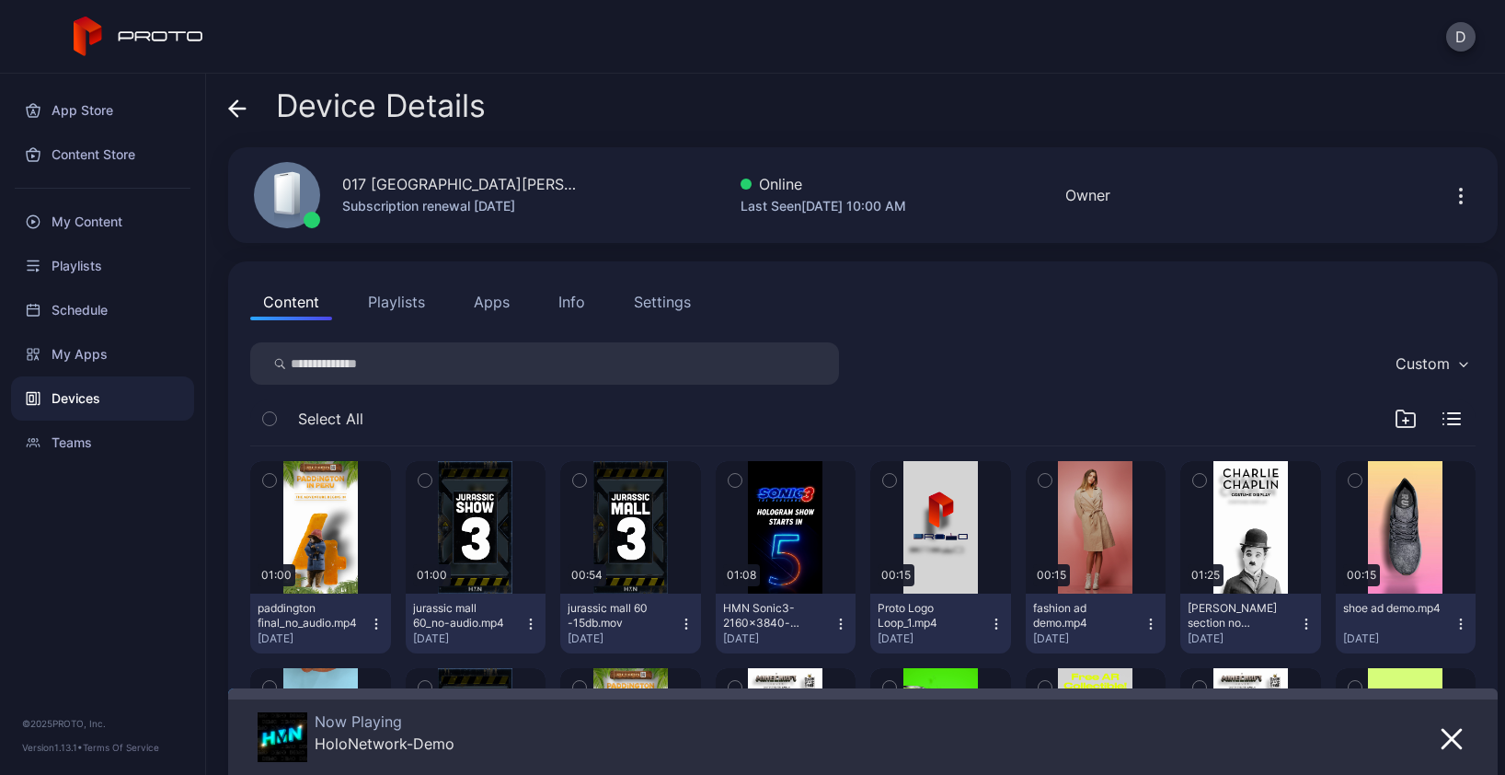
click at [239, 104] on icon at bounding box center [237, 108] width 18 height 18
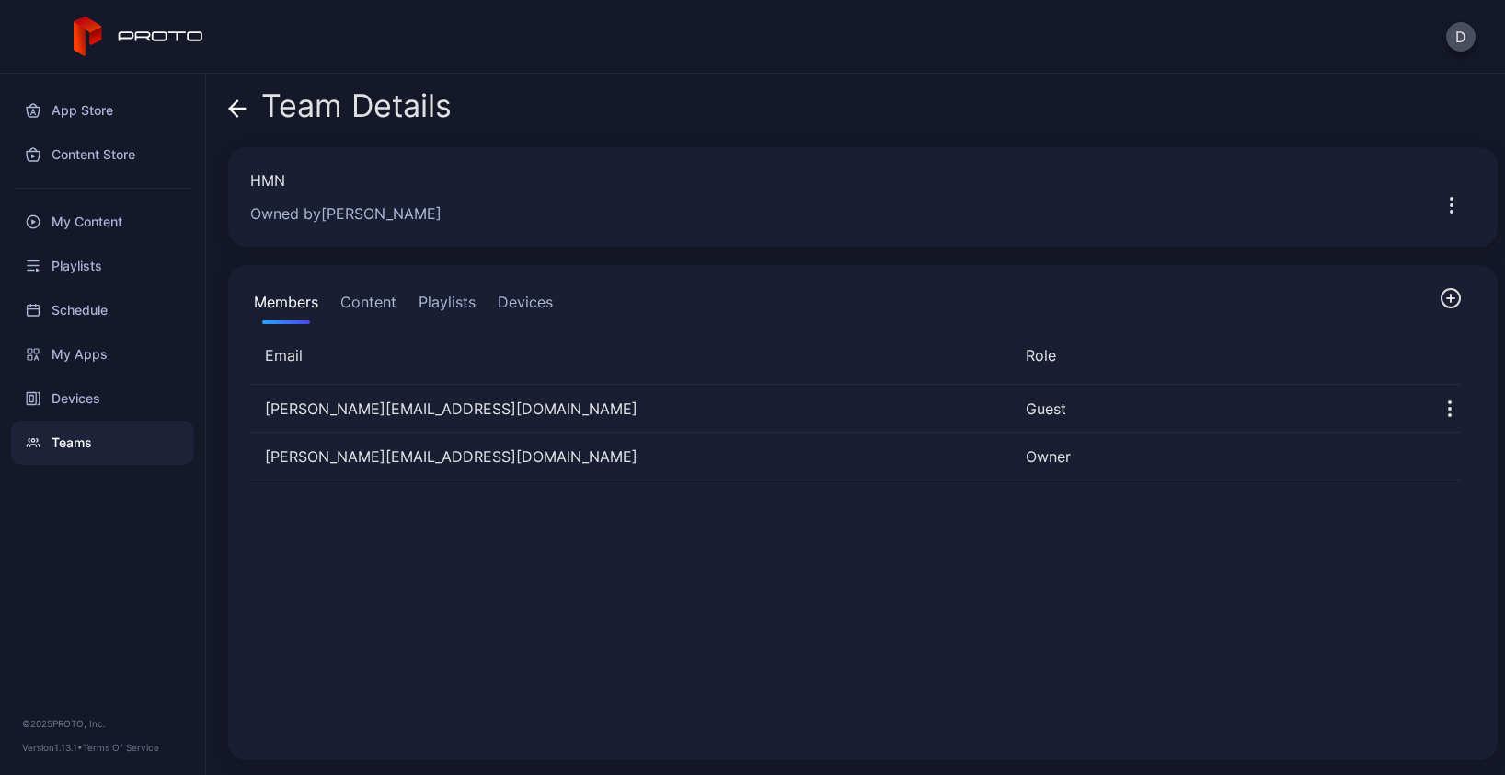
click at [514, 300] on button "Devices" at bounding box center [525, 305] width 63 height 37
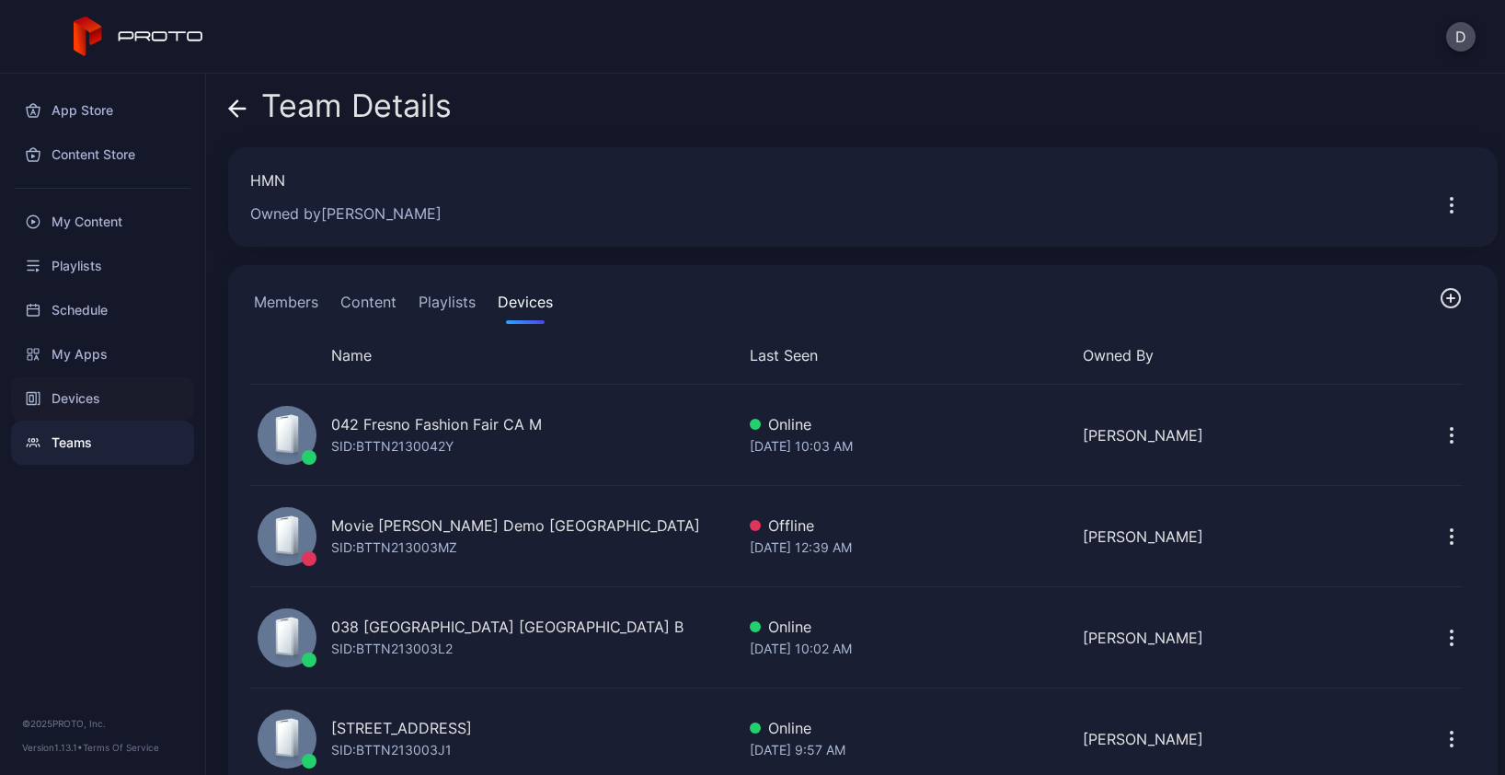
click at [85, 397] on div "Devices" at bounding box center [102, 398] width 183 height 44
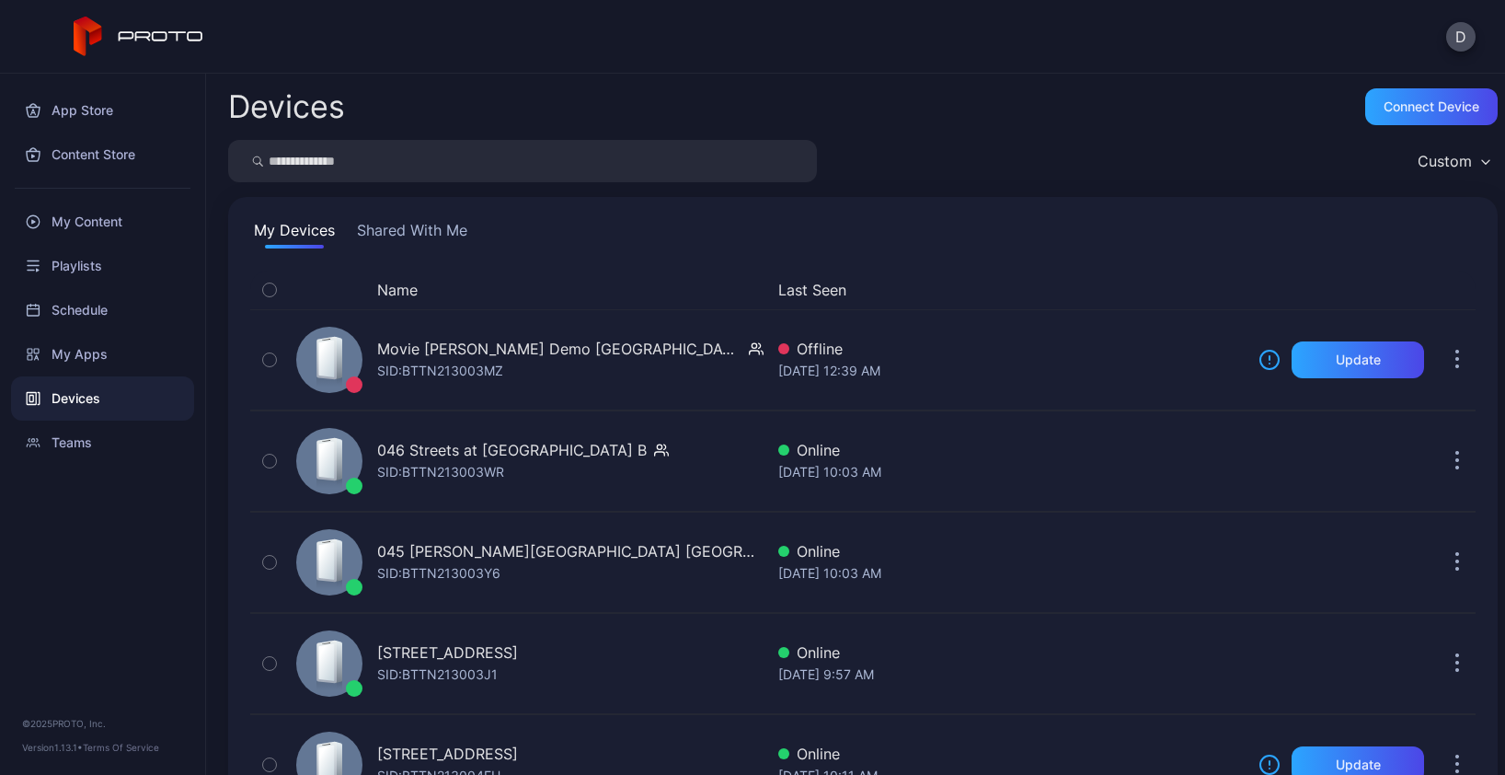
click at [333, 157] on input "search" at bounding box center [522, 161] width 589 height 42
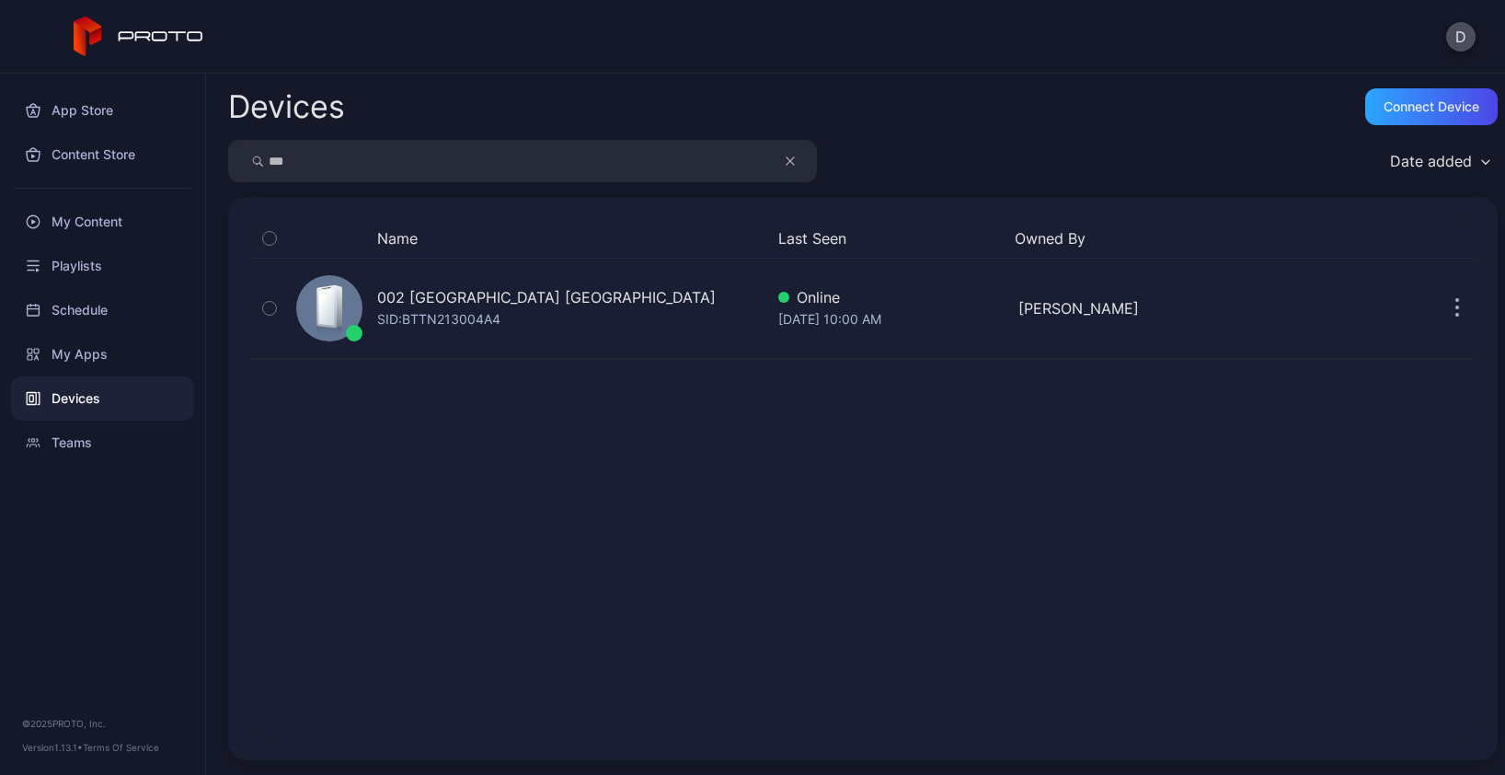
click at [351, 160] on input "***" at bounding box center [522, 161] width 589 height 42
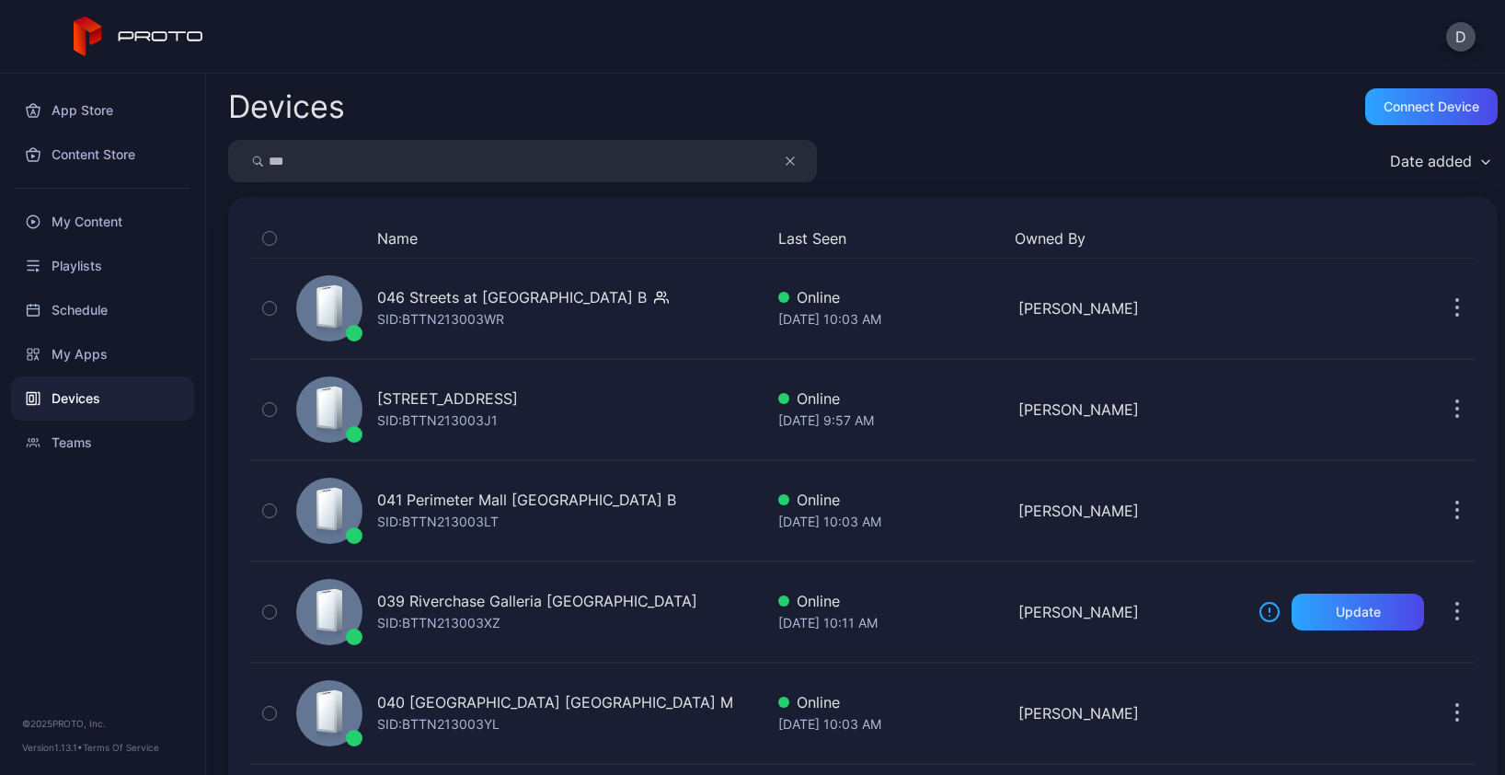
click at [319, 158] on input "***" at bounding box center [522, 161] width 589 height 42
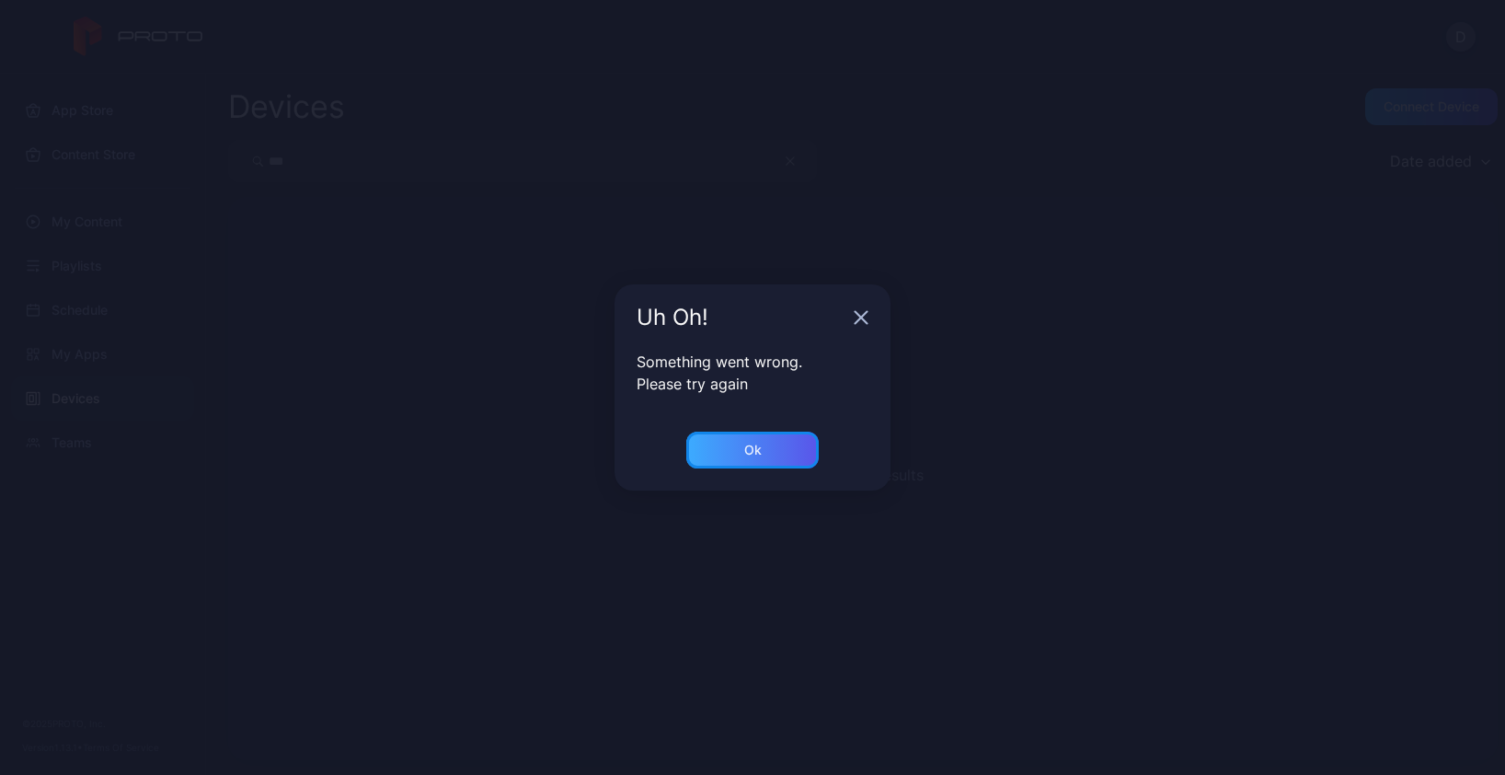
click at [721, 462] on div "Ok" at bounding box center [752, 449] width 132 height 37
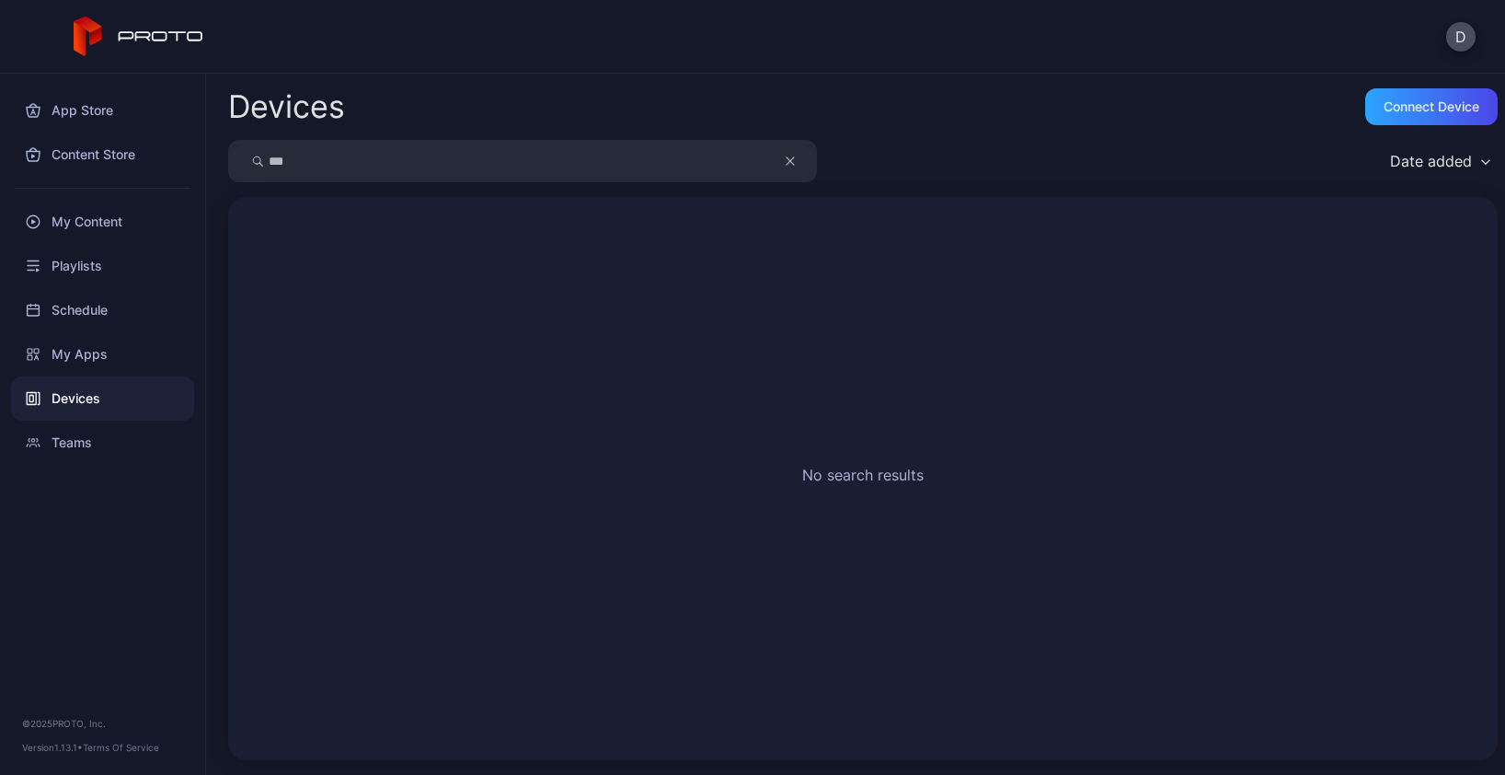
click at [323, 162] on input "***" at bounding box center [522, 161] width 589 height 42
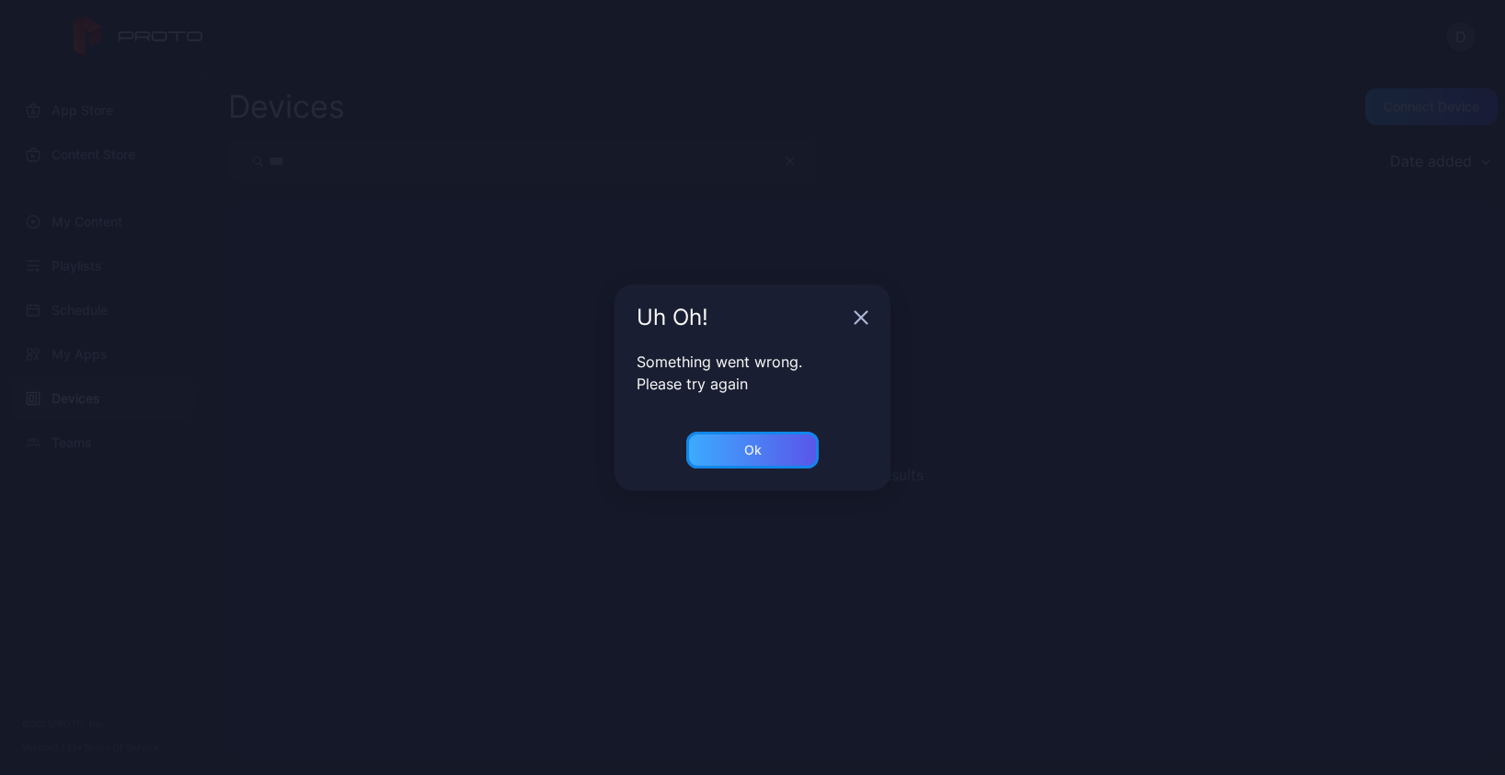
click at [788, 452] on div "Ok" at bounding box center [752, 449] width 132 height 37
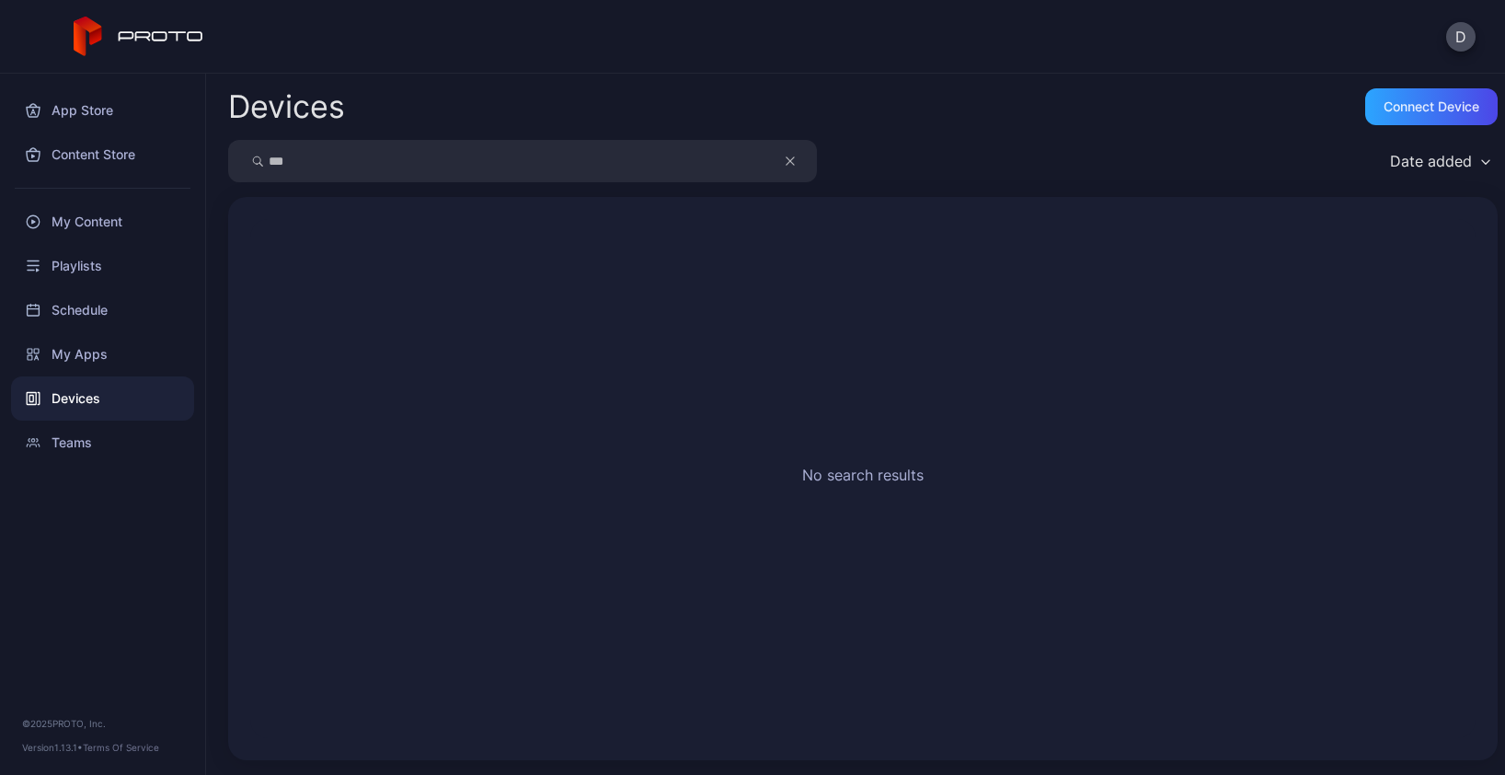
click at [366, 172] on input "***" at bounding box center [522, 161] width 589 height 42
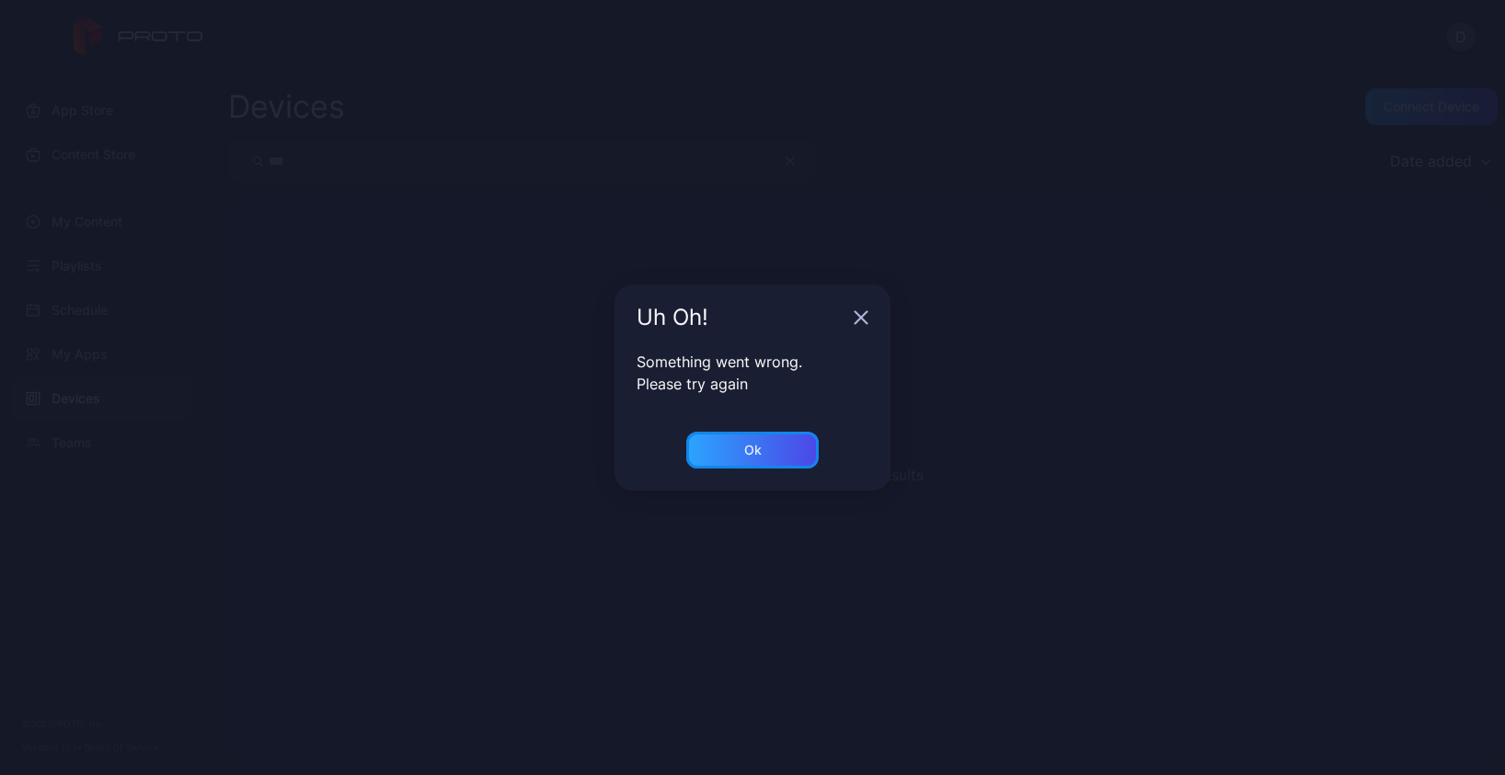
drag, startPoint x: 741, startPoint y: 455, endPoint x: 405, endPoint y: 268, distance: 384.7
click at [741, 455] on div "Ok" at bounding box center [752, 449] width 132 height 37
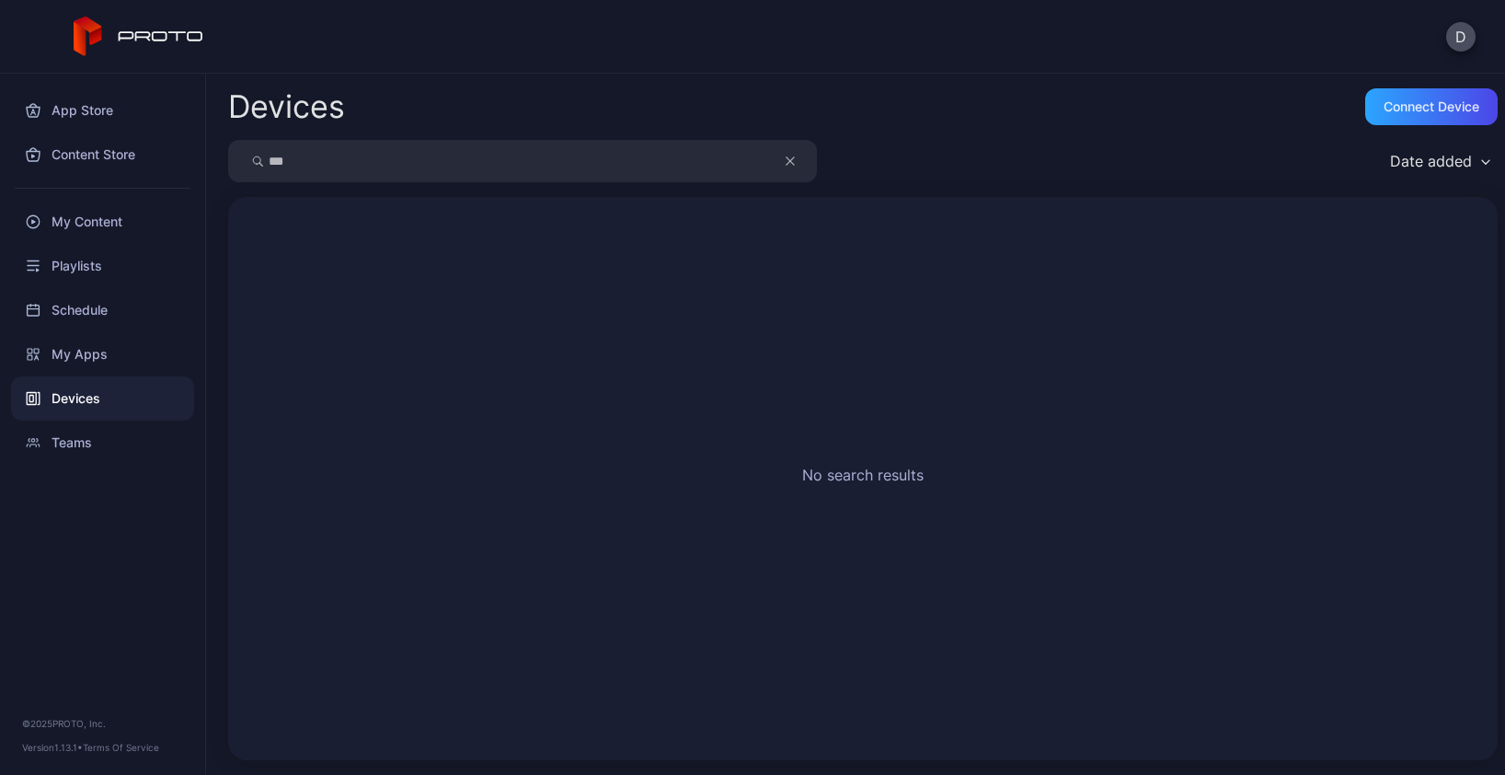
click at [309, 162] on input "***" at bounding box center [522, 161] width 589 height 42
type input "***"
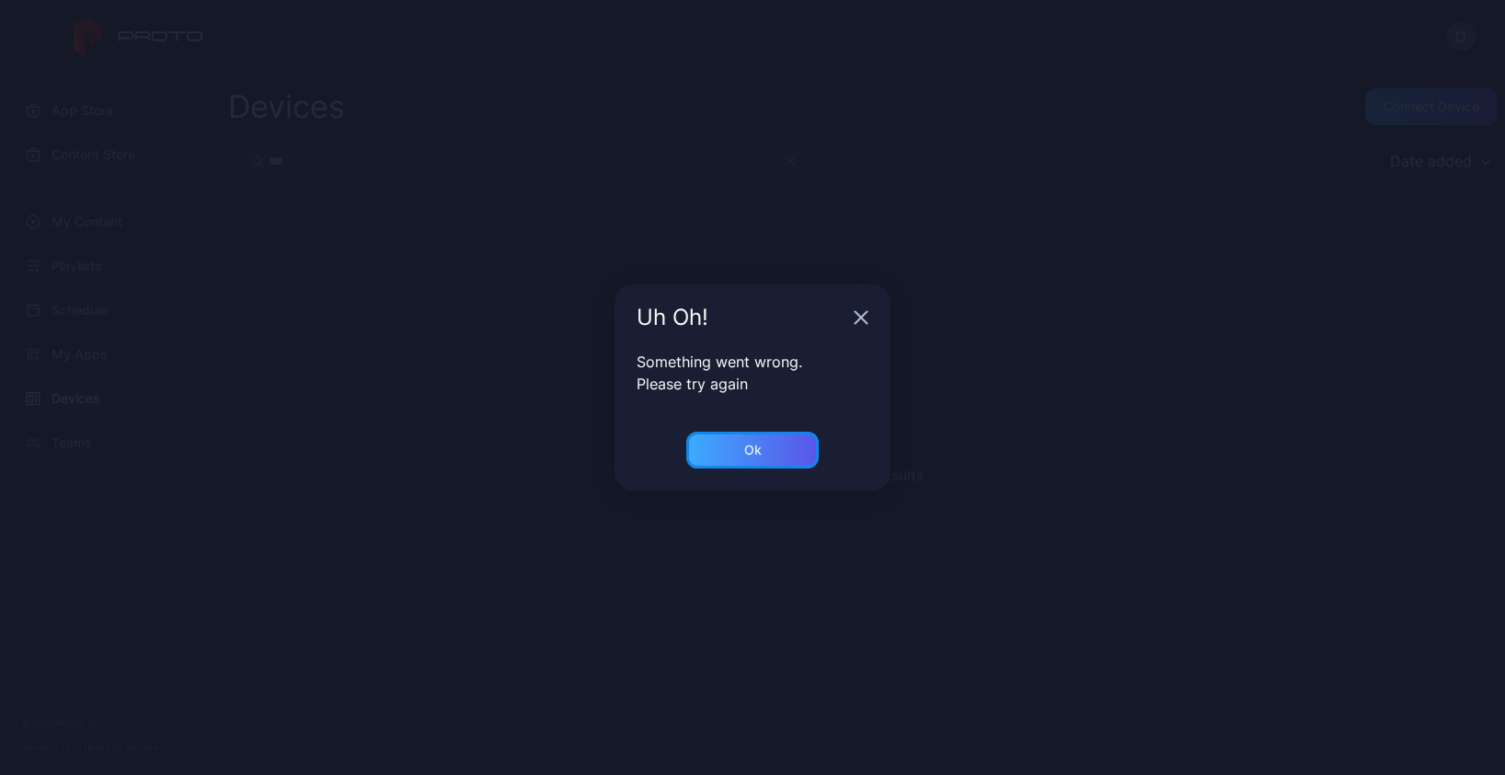
click at [758, 452] on div "Ok" at bounding box center [752, 450] width 17 height 15
click at [781, 451] on div "Ok" at bounding box center [752, 449] width 132 height 37
click at [809, 450] on div "Ok" at bounding box center [752, 449] width 132 height 37
click at [801, 442] on div "Ok" at bounding box center [752, 449] width 132 height 37
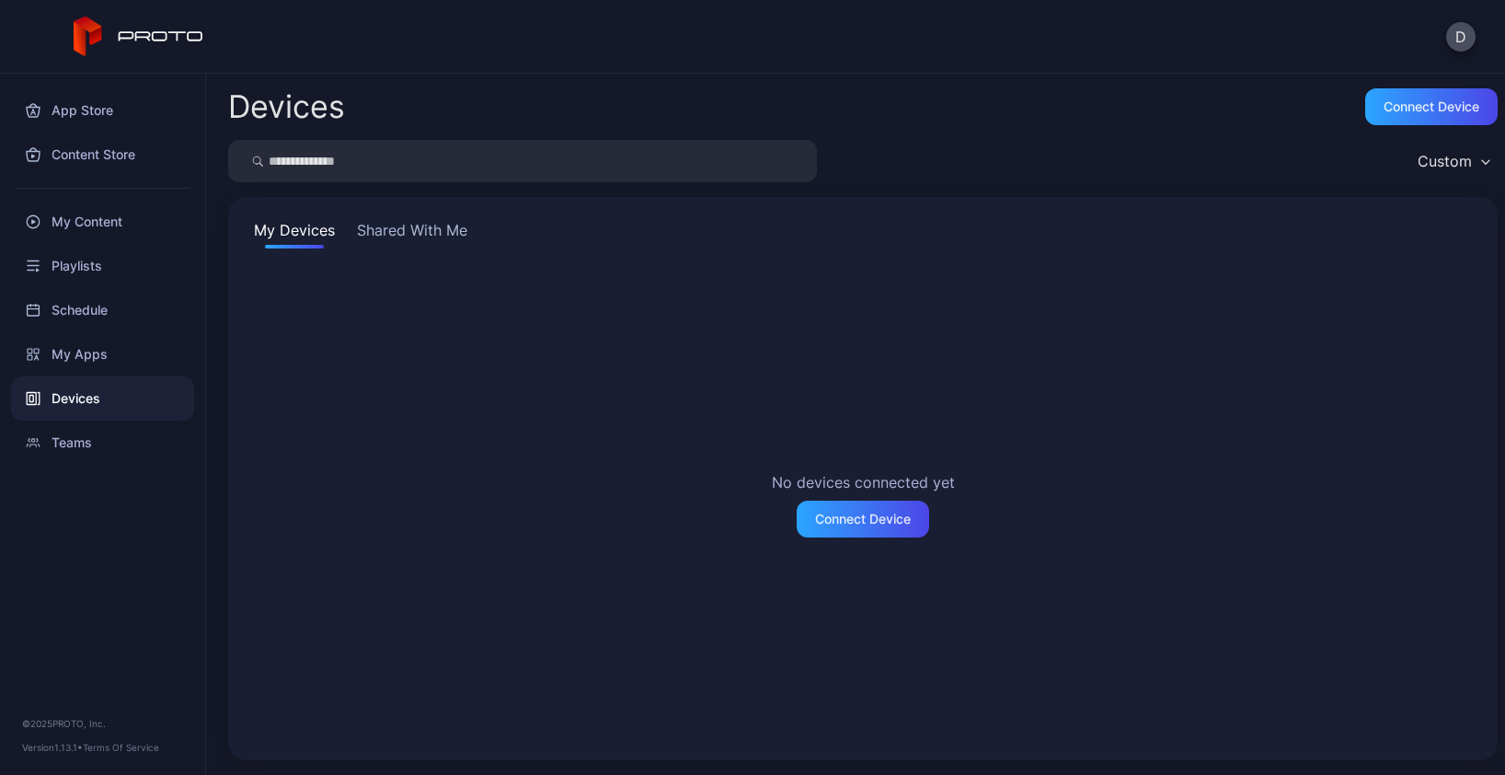
click at [103, 387] on div "Devices" at bounding box center [102, 398] width 183 height 44
click at [419, 236] on button "Shared With Me" at bounding box center [412, 233] width 118 height 29
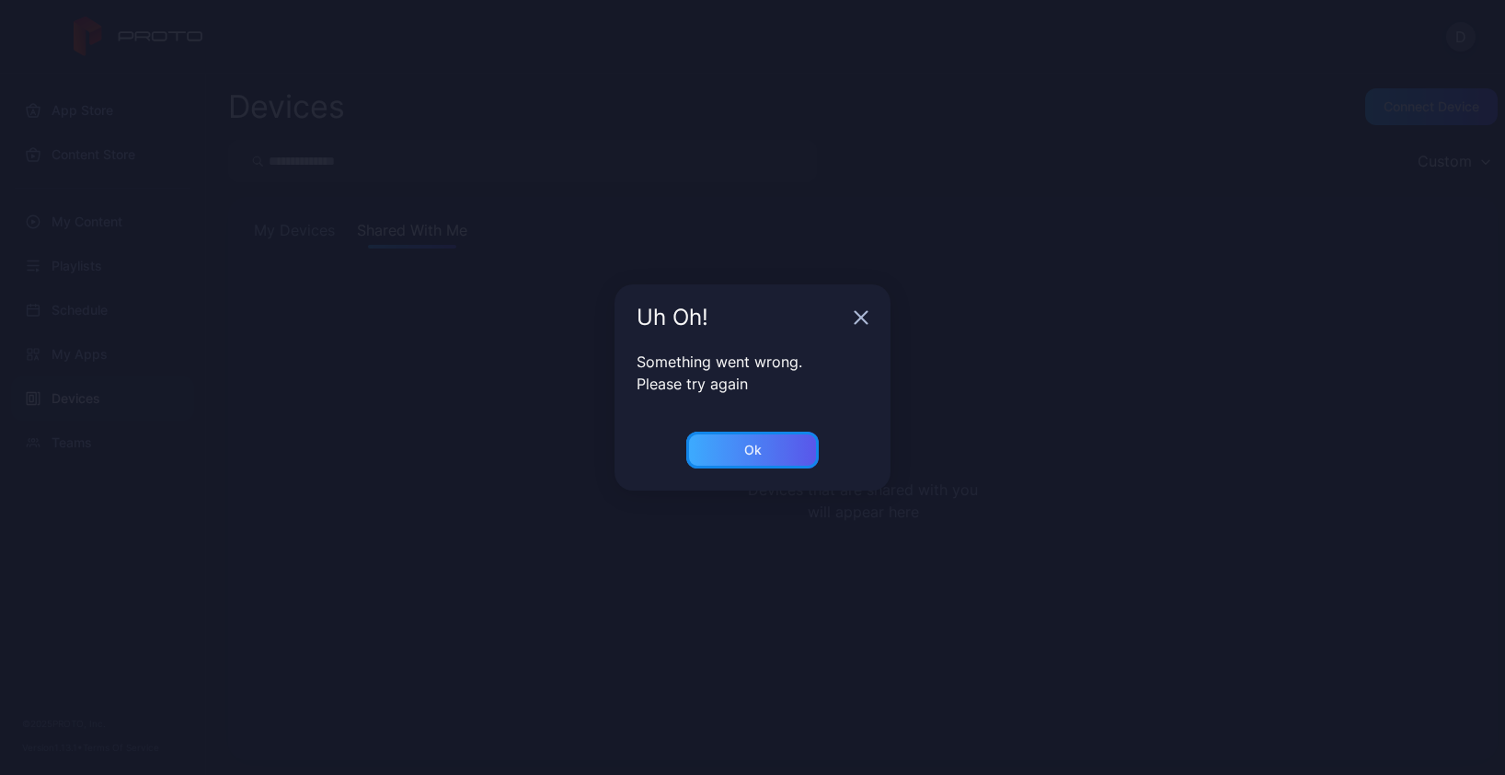
click at [797, 450] on div "Ok" at bounding box center [752, 449] width 132 height 37
